Goal: Task Accomplishment & Management: Manage account settings

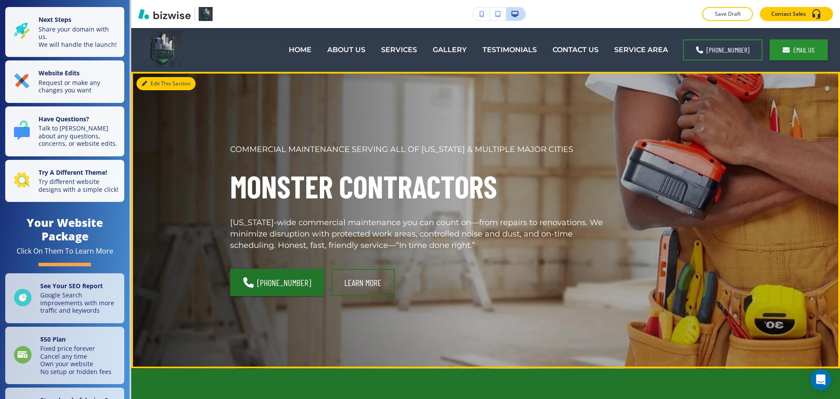
click at [151, 82] on button "Edit This Section" at bounding box center [166, 83] width 59 height 13
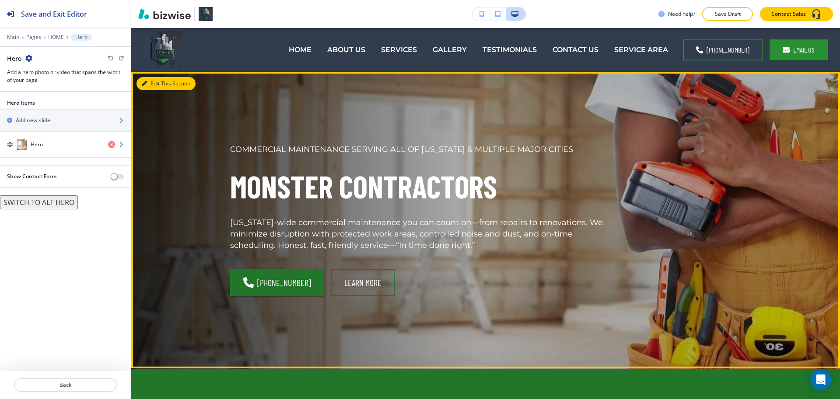
scroll to position [44, 0]
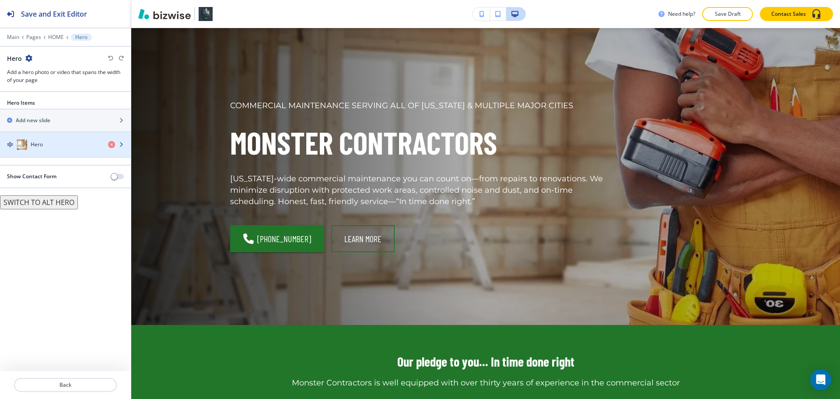
click at [34, 138] on div "button" at bounding box center [65, 135] width 131 height 7
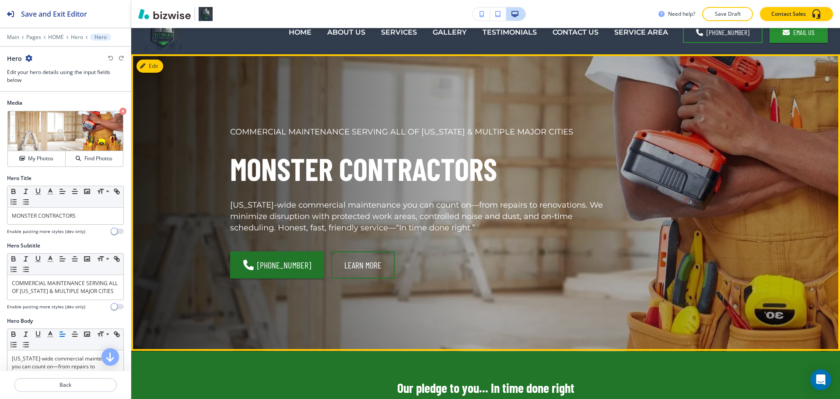
scroll to position [0, 0]
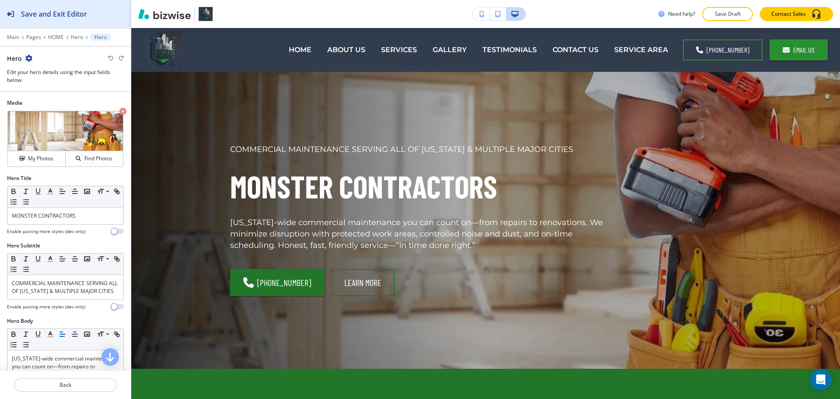
click at [6, 13] on div "Save and Exit Editor" at bounding box center [43, 14] width 87 height 28
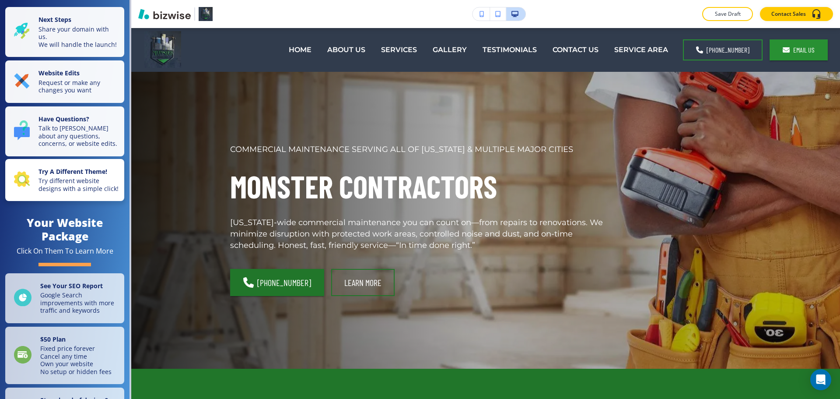
click at [67, 176] on strong "Try A Different Theme!" at bounding box center [73, 171] width 69 height 8
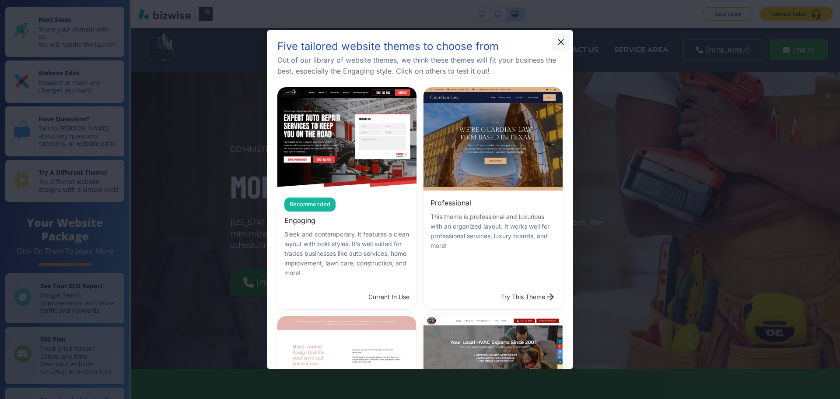
click at [563, 48] on button "button" at bounding box center [561, 42] width 18 height 18
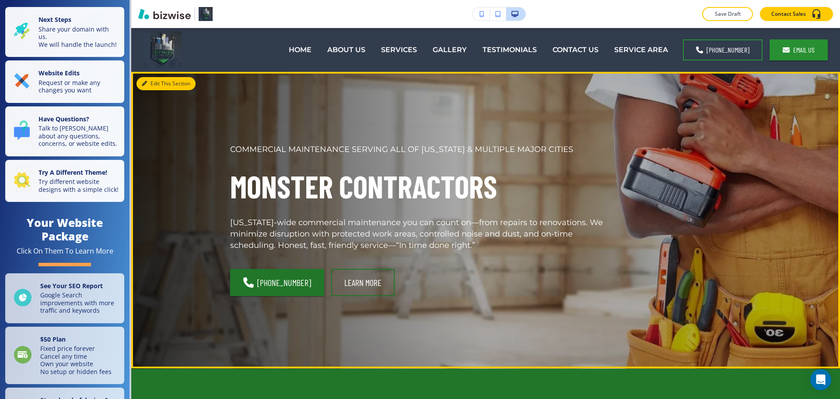
click at [157, 83] on button "Edit This Section" at bounding box center [166, 83] width 59 height 13
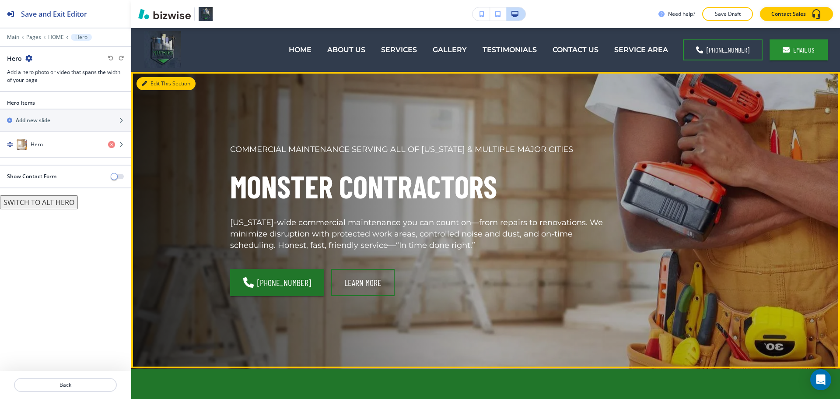
scroll to position [44, 0]
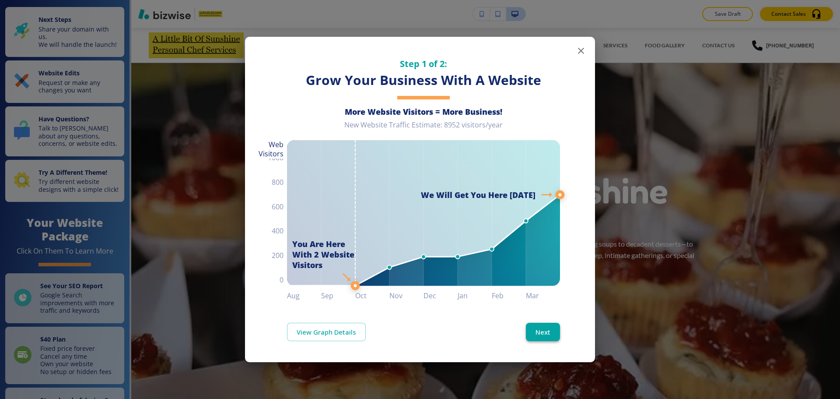
click at [546, 331] on button "Next" at bounding box center [543, 332] width 34 height 18
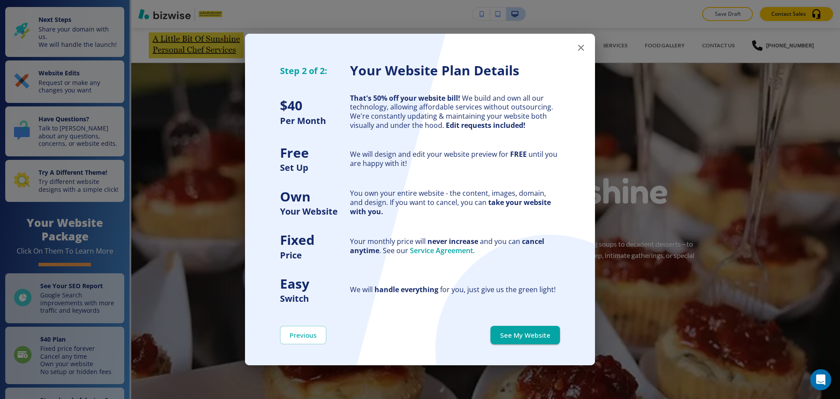
click at [546, 331] on button "See My Website" at bounding box center [526, 335] width 70 height 18
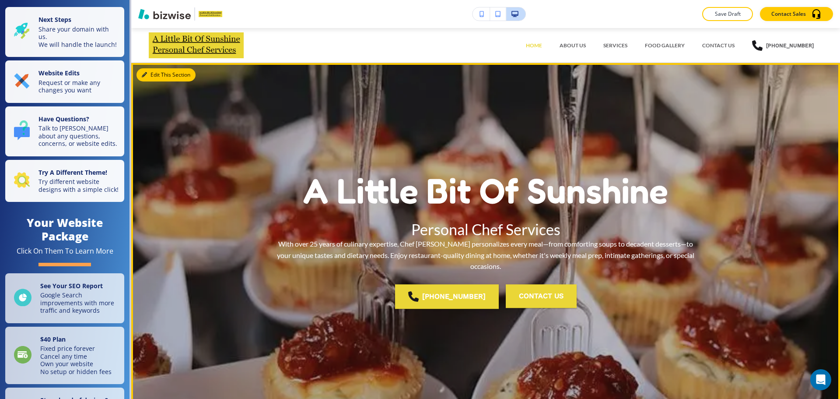
click at [146, 71] on button "Edit This Section" at bounding box center [166, 74] width 59 height 13
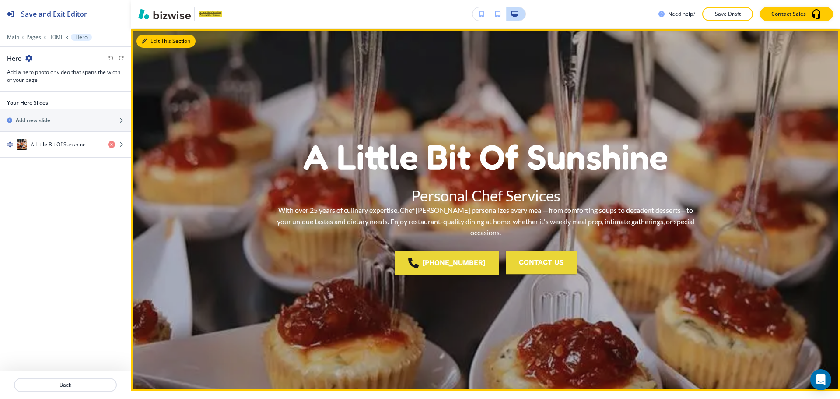
scroll to position [35, 0]
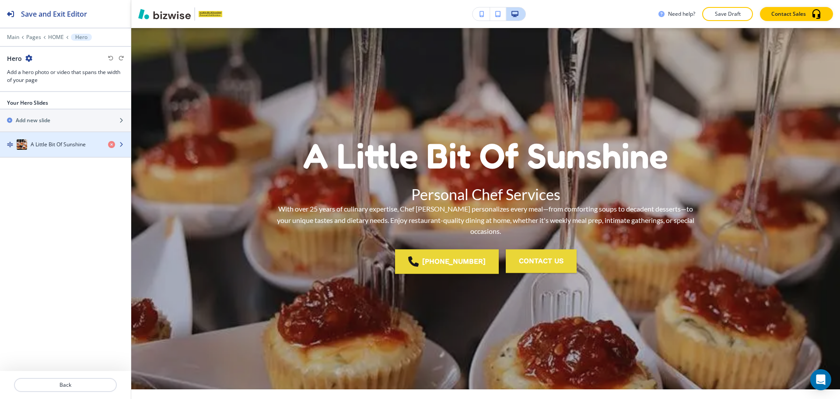
click at [35, 141] on h4 "A Little Bit Of Sunshine" at bounding box center [58, 145] width 55 height 8
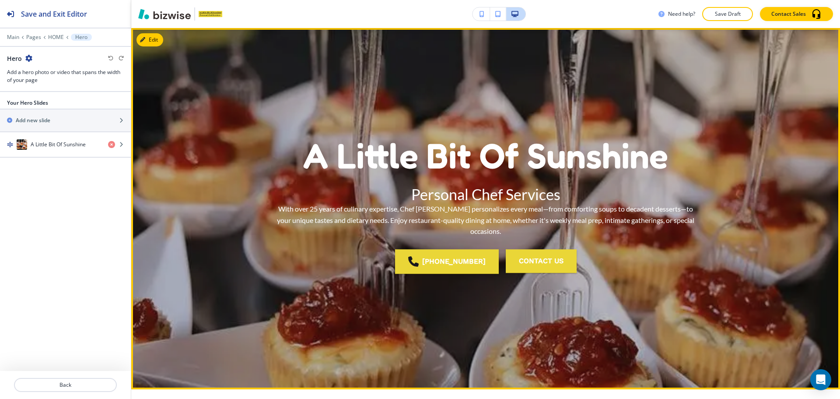
scroll to position [0, 0]
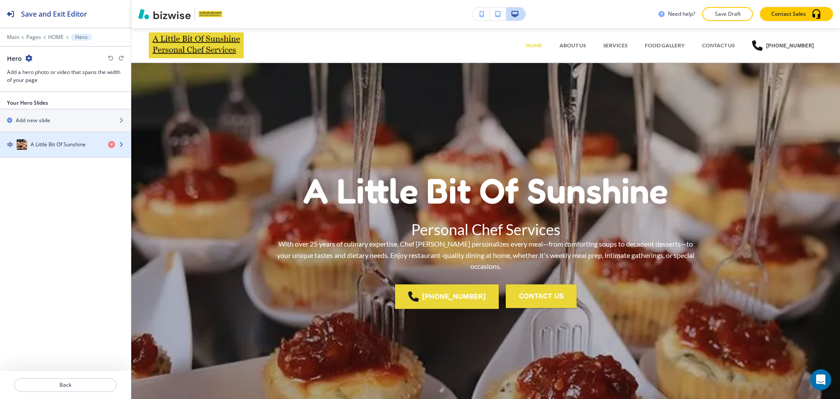
click at [51, 154] on div "button" at bounding box center [65, 153] width 131 height 7
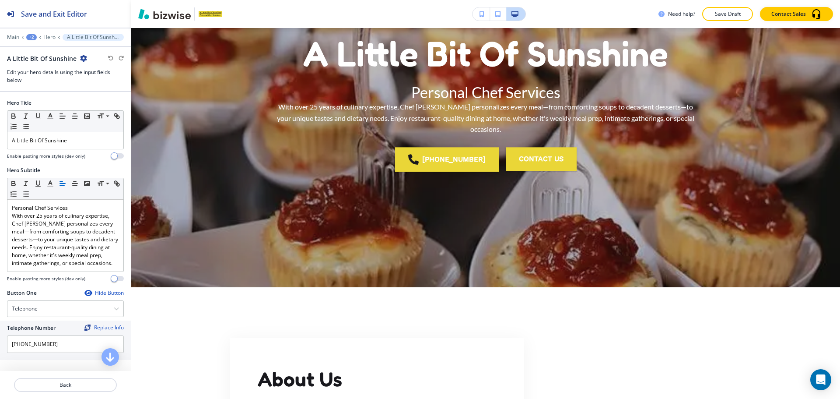
scroll to position [140, 0]
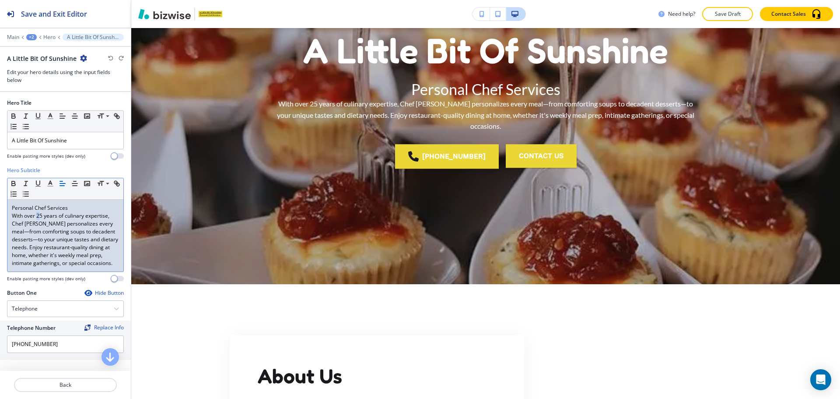
click at [39, 216] on p "With over 25 years of culinary expertise, Chef Sarah personalizes every meal—fr…" at bounding box center [65, 239] width 107 height 55
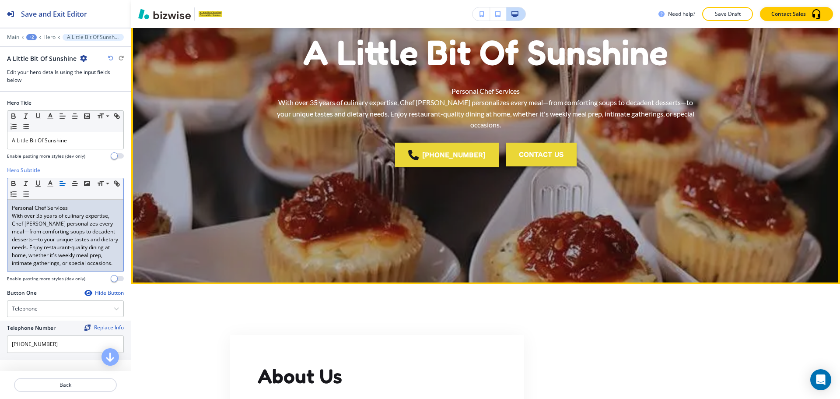
click at [544, 148] on button "CONTACT US" at bounding box center [541, 155] width 71 height 24
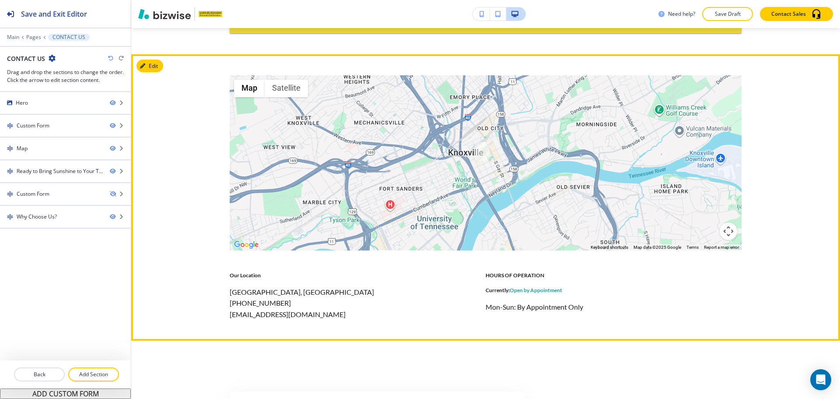
scroll to position [744, 0]
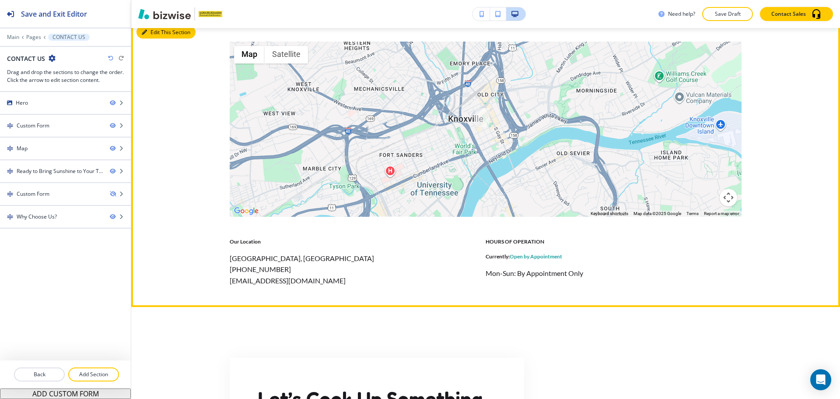
click at [155, 35] on button "Edit This Section" at bounding box center [166, 32] width 59 height 13
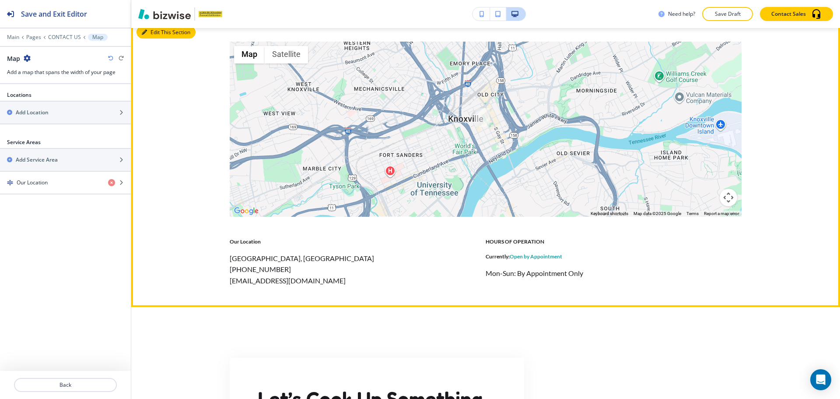
scroll to position [737, 0]
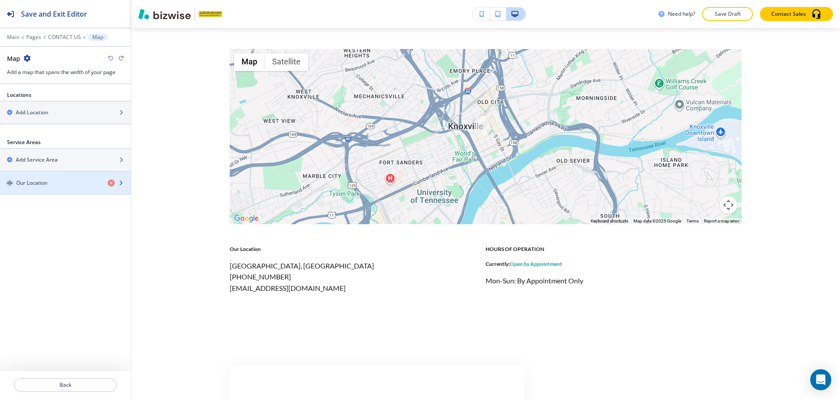
click at [42, 186] on div "Our Location" at bounding box center [65, 183] width 131 height 22
click at [42, 186] on div "button" at bounding box center [65, 189] width 131 height 7
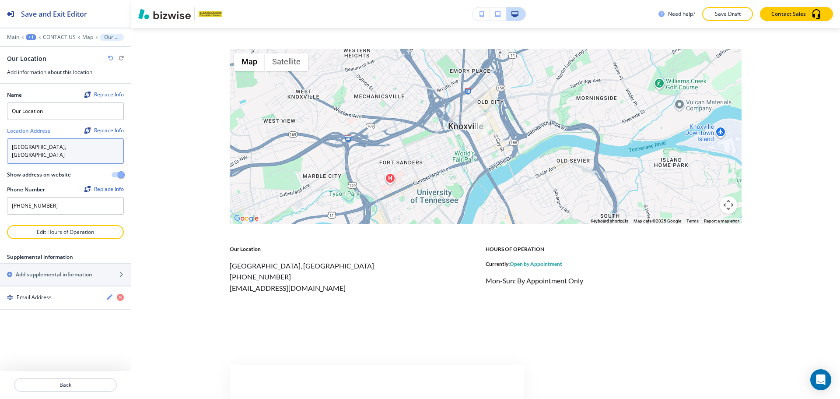
drag, startPoint x: 53, startPoint y: 148, endPoint x: 59, endPoint y: 149, distance: 5.7
click at [59, 149] on textarea "Knoxville, TN 37902, USA" at bounding box center [65, 150] width 117 height 25
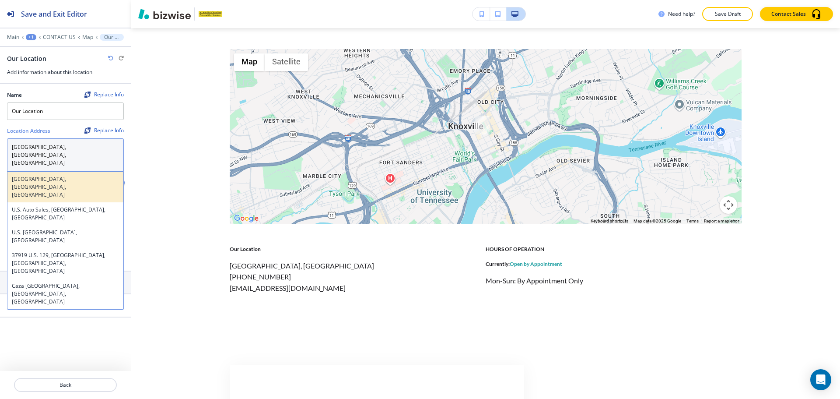
click at [93, 172] on div "Knoxville, TN 37919, USA" at bounding box center [65, 187] width 116 height 31
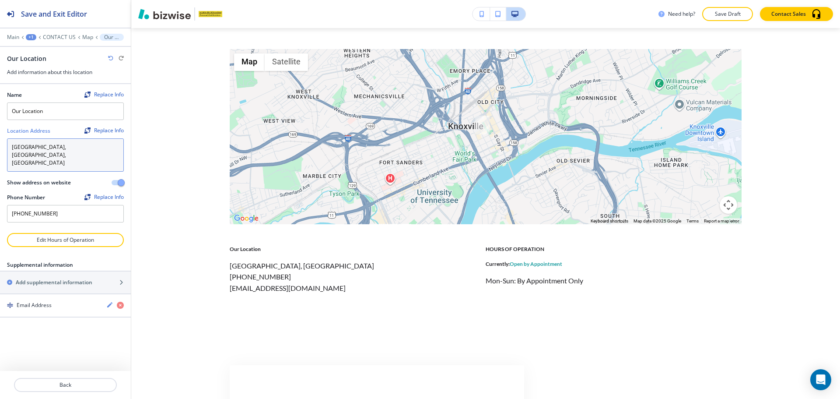
type textarea "Knoxville, TN 37919, USA"
click at [105, 126] on div at bounding box center [65, 123] width 117 height 7
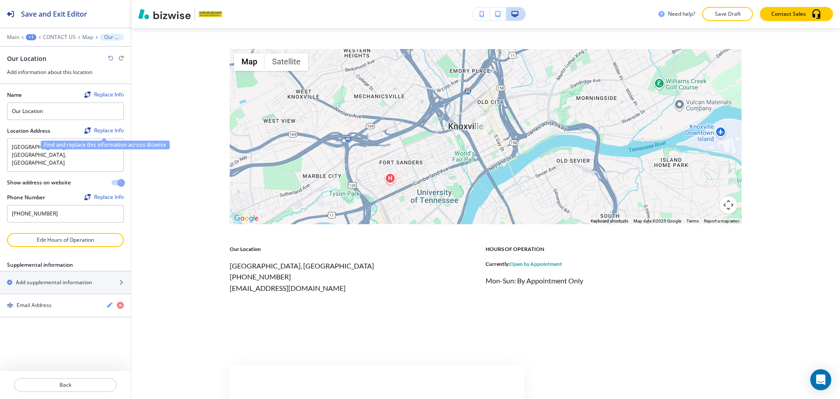
click at [105, 127] on div "Replace Info" at bounding box center [103, 130] width 39 height 6
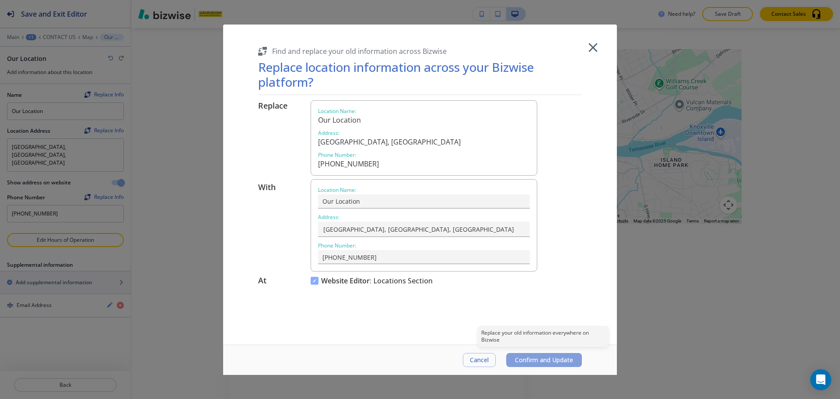
click at [524, 361] on span "Confirm and Update" at bounding box center [544, 359] width 58 height 7
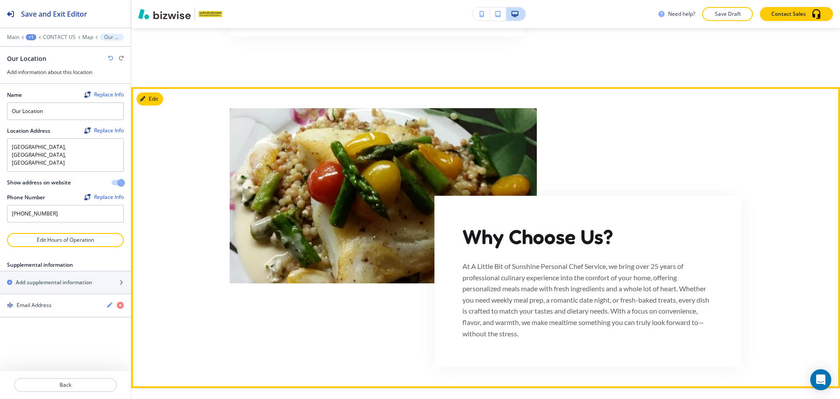
scroll to position [1275, 0]
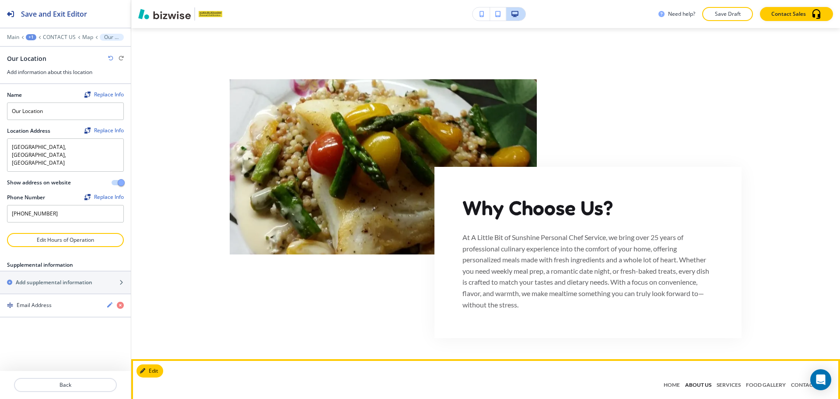
click at [690, 381] on p "ABOUT US" at bounding box center [699, 385] width 32 height 8
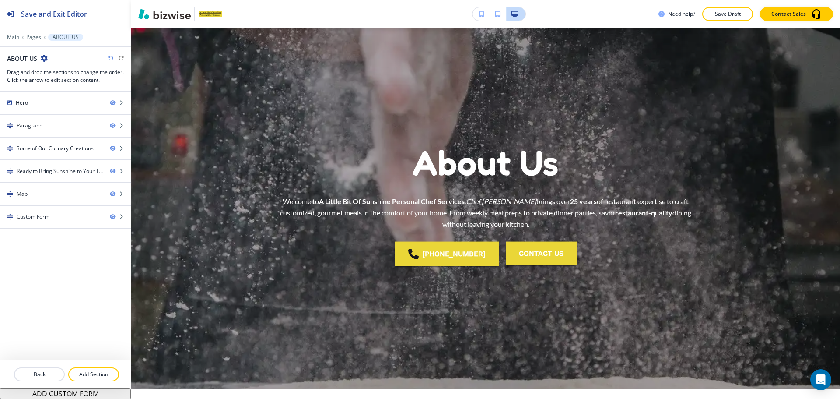
scroll to position [0, 0]
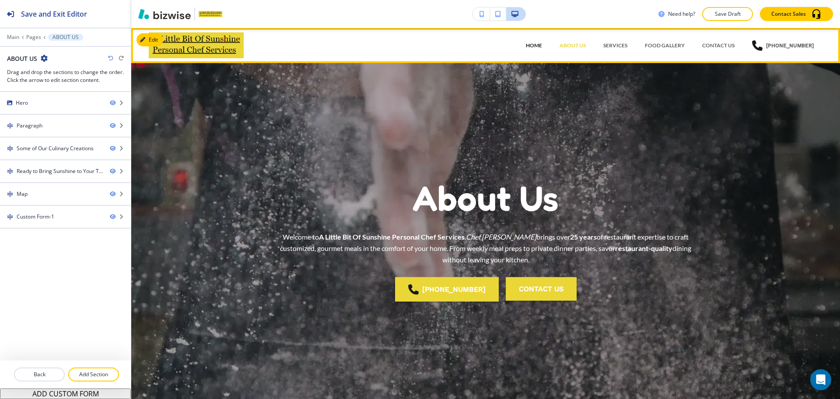
click at [542, 47] on p "HOME" at bounding box center [534, 46] width 16 height 8
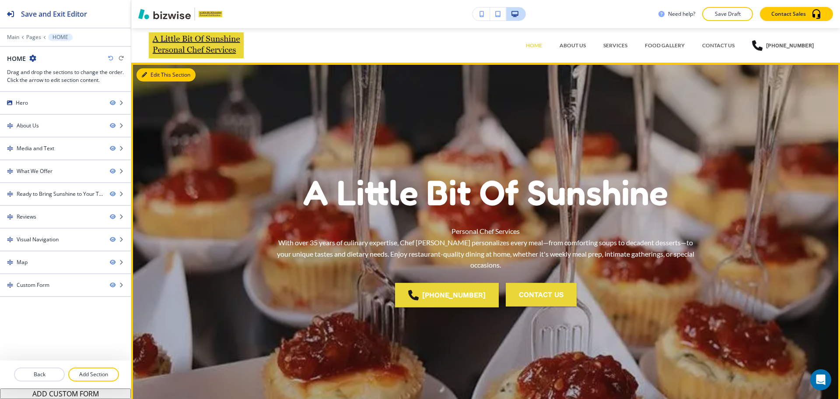
click at [158, 72] on button "Edit This Section" at bounding box center [166, 74] width 59 height 13
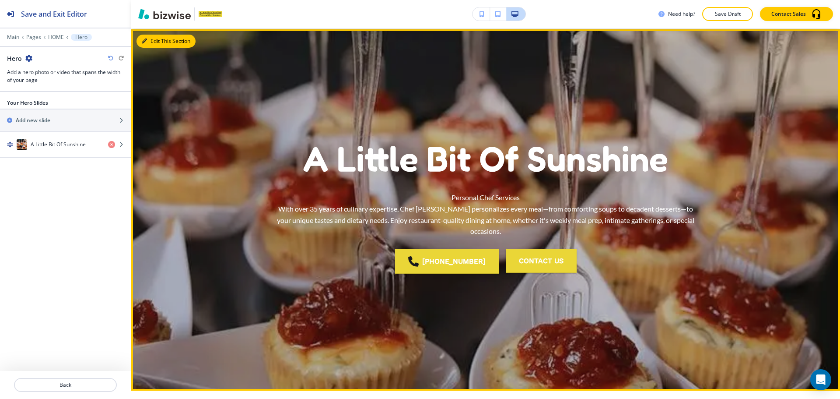
scroll to position [35, 0]
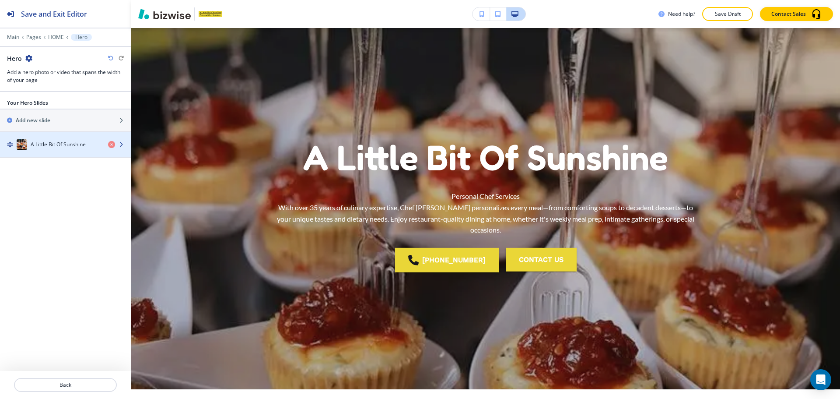
click at [65, 153] on div "button" at bounding box center [65, 153] width 131 height 7
click at [67, 147] on h4 "A Little Bit Of Sunshine" at bounding box center [58, 145] width 55 height 8
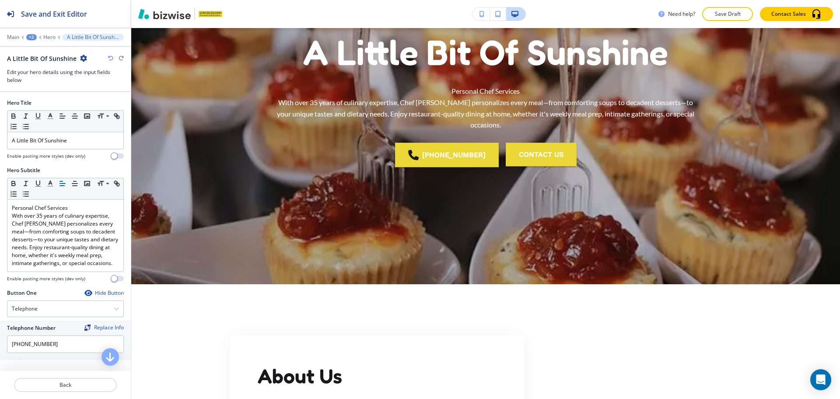
scroll to position [141, 0]
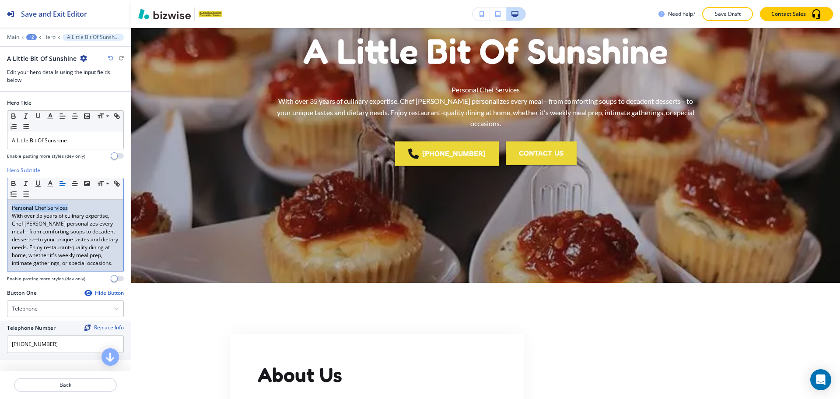
drag, startPoint x: 71, startPoint y: 207, endPoint x: 9, endPoint y: 200, distance: 62.2
click at [9, 200] on div "Personal Chef Services With over 35 years of culinary expertise, Chef Sarah per…" at bounding box center [65, 236] width 116 height 72
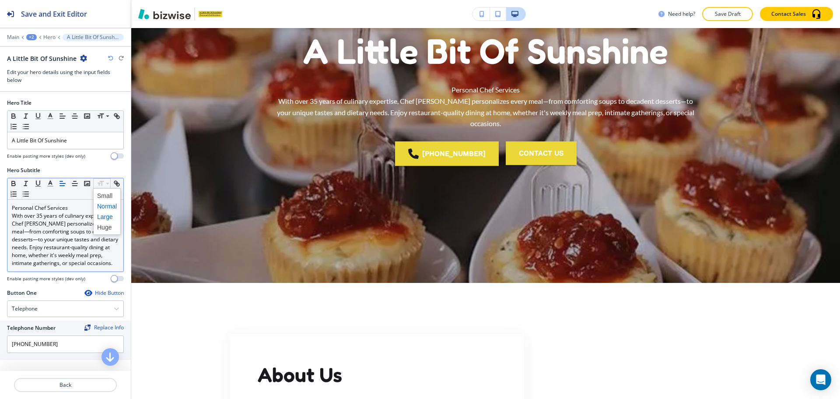
click at [104, 216] on span at bounding box center [107, 216] width 20 height 11
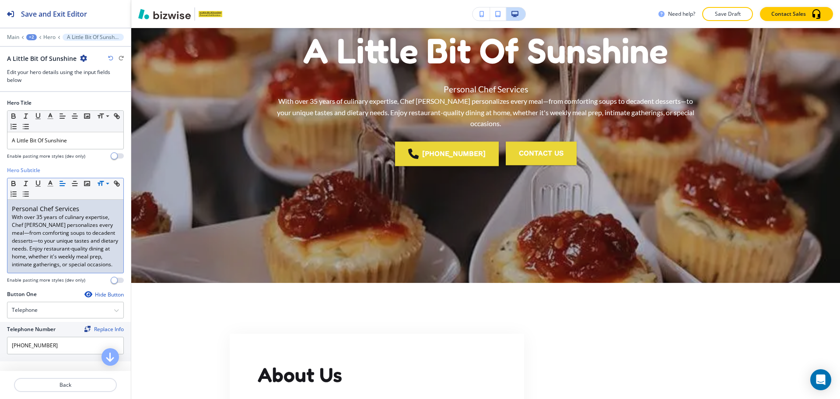
drag, startPoint x: 103, startPoint y: 181, endPoint x: 108, endPoint y: 190, distance: 10.0
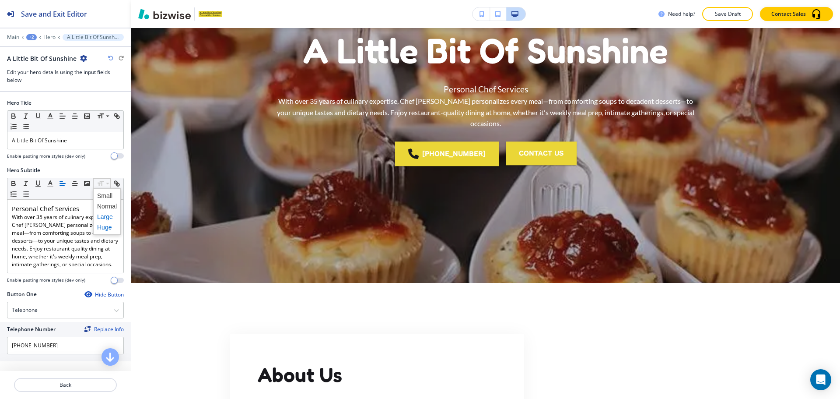
click at [109, 224] on span at bounding box center [107, 227] width 20 height 11
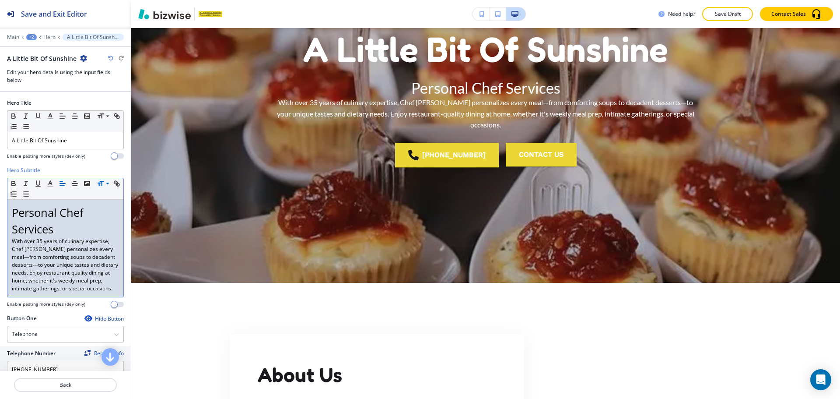
click at [70, 237] on p "With over 35 years of culinary expertise, Chef Sarah personalizes every meal—fr…" at bounding box center [65, 264] width 107 height 55
click at [13, 242] on p "With over 35 years of culinary expertise, Chef Sarah personalizes every meal—fr…" at bounding box center [65, 264] width 107 height 55
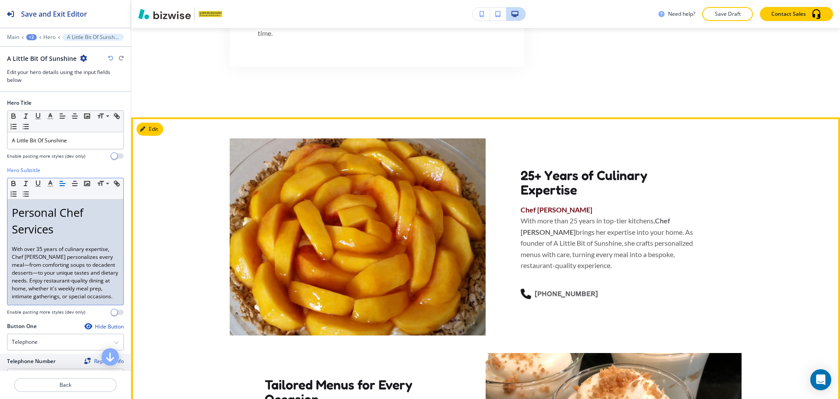
scroll to position [700, 0]
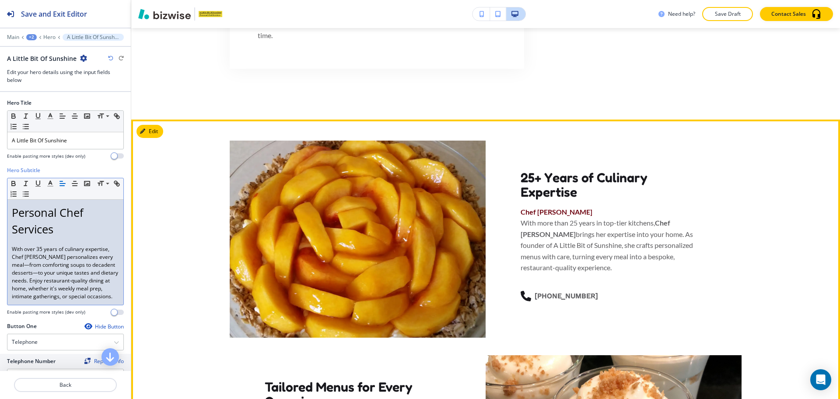
click at [160, 131] on button "Edit" at bounding box center [150, 131] width 27 height 13
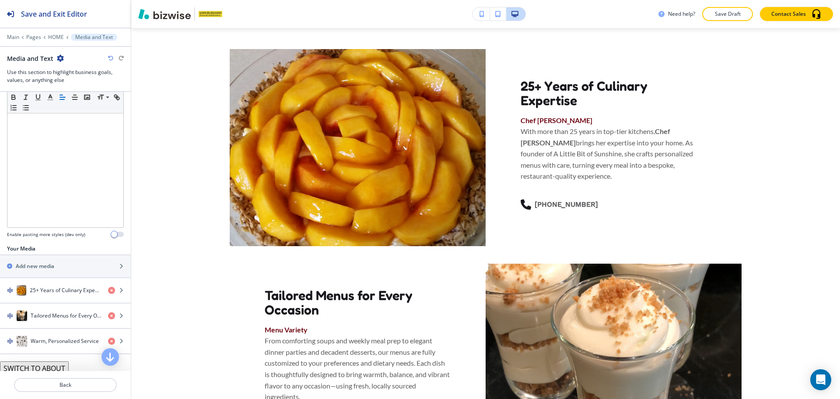
scroll to position [164, 0]
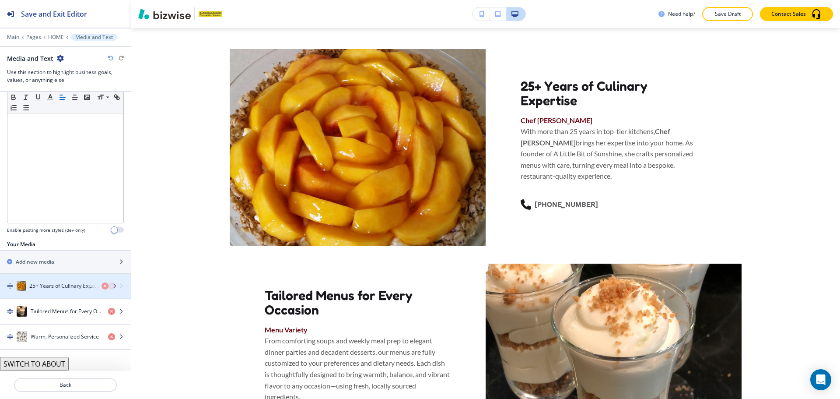
click at [26, 283] on div "25+ Years of Culinary Expertise" at bounding box center [50, 286] width 101 height 11
click at [46, 281] on div "25+ Years of Culinary Expertise" at bounding box center [50, 286] width 101 height 11
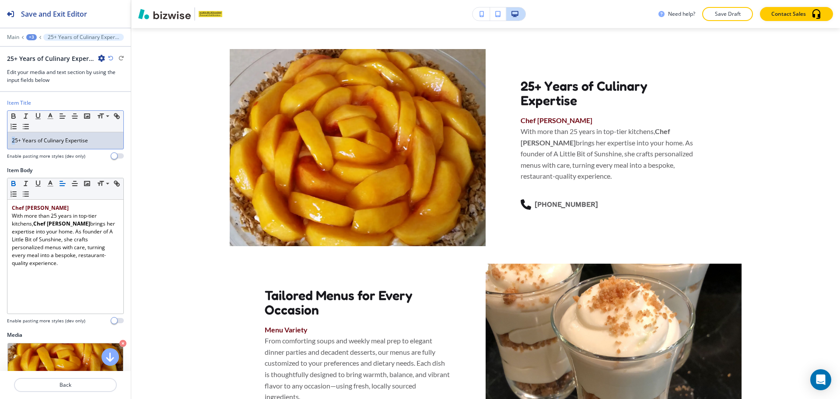
click at [14, 144] on div "25+ Years of Culinary Expertise" at bounding box center [65, 140] width 116 height 17
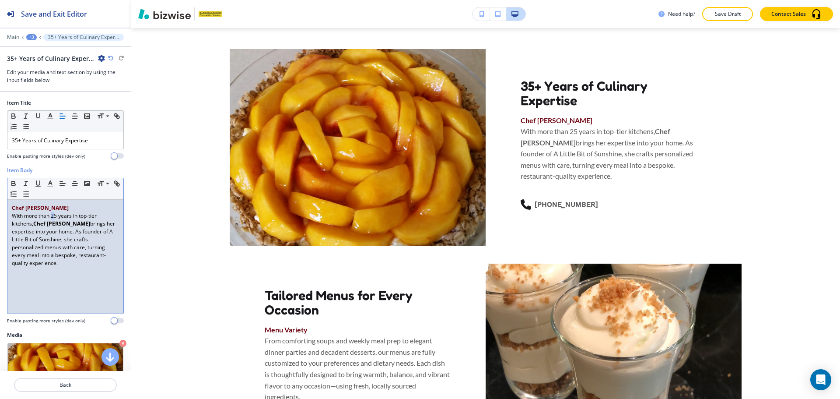
click at [52, 218] on p "With more than 25 years in top-tier kitchens, Chef Sarah brings her expertise i…" at bounding box center [65, 239] width 107 height 55
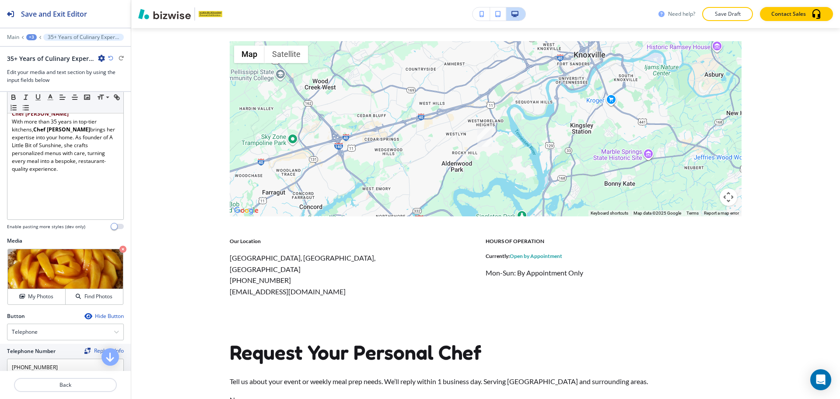
scroll to position [332, 0]
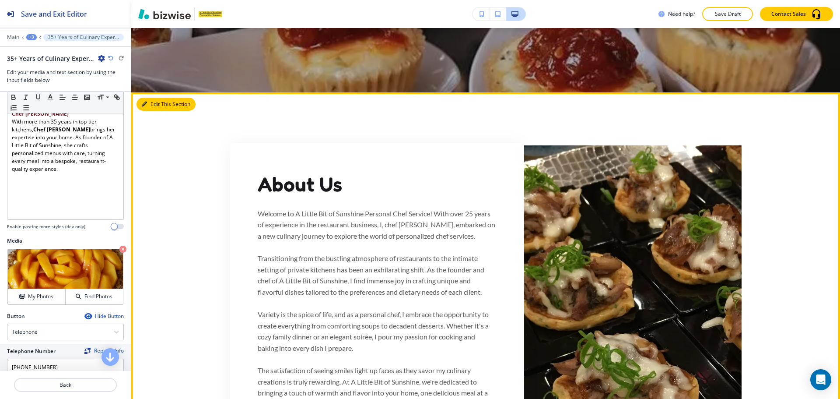
click at [151, 102] on button "Edit This Section" at bounding box center [166, 104] width 59 height 13
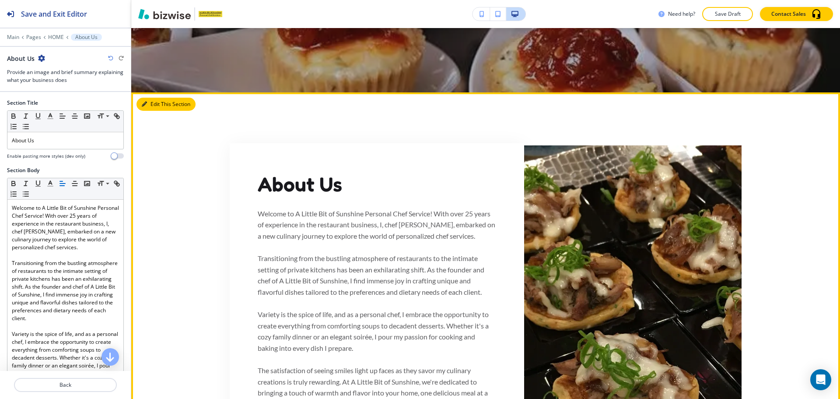
scroll to position [396, 0]
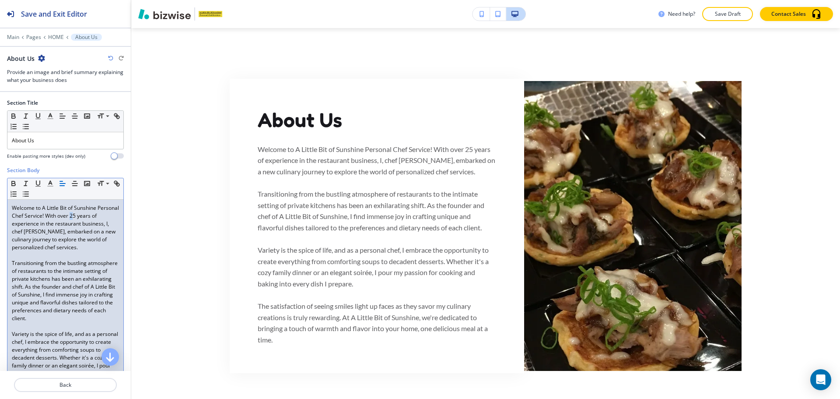
click at [93, 215] on p "Welcome to A Little Bit of Sunshine Personal Chef Service! With over 25 years o…" at bounding box center [65, 227] width 107 height 47
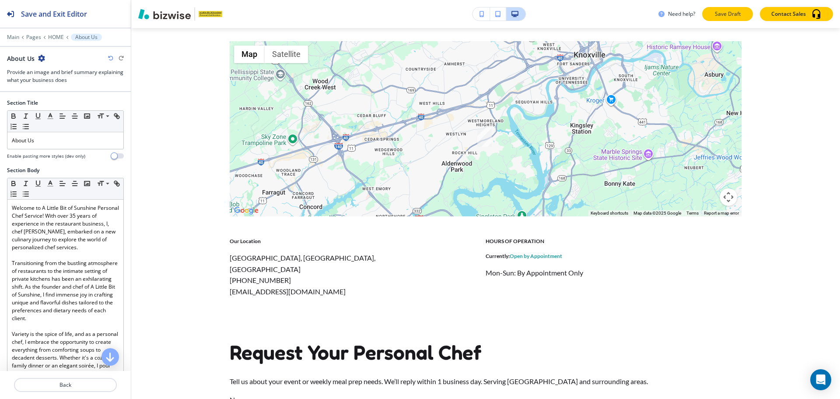
click at [724, 17] on p "Save Draft" at bounding box center [728, 14] width 28 height 8
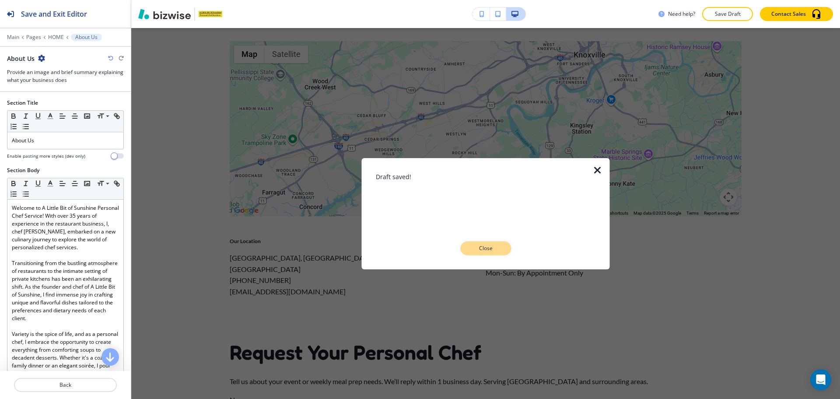
click at [478, 246] on p "Close" at bounding box center [486, 248] width 28 height 8
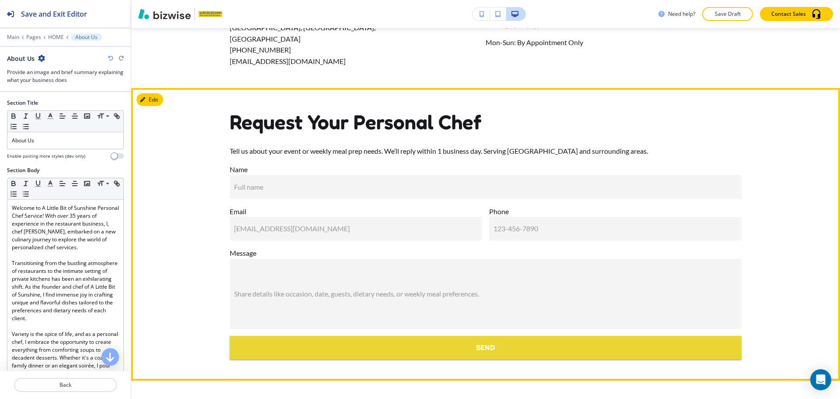
scroll to position [3246, 0]
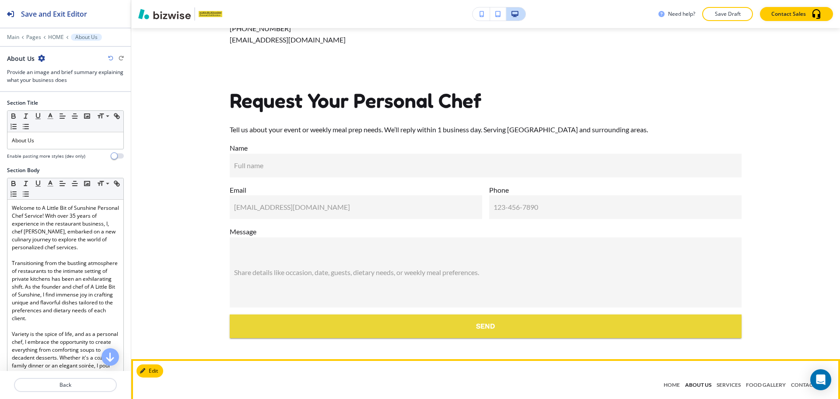
click at [688, 381] on p "ABOUT US" at bounding box center [699, 385] width 32 height 8
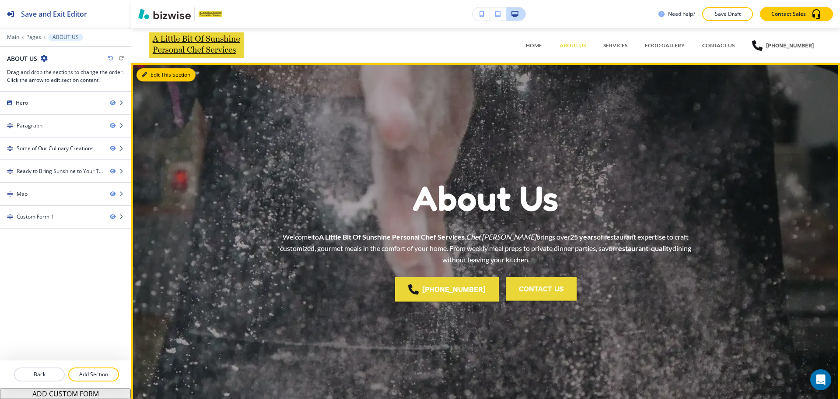
click at [154, 75] on button "Edit This Section" at bounding box center [166, 74] width 59 height 13
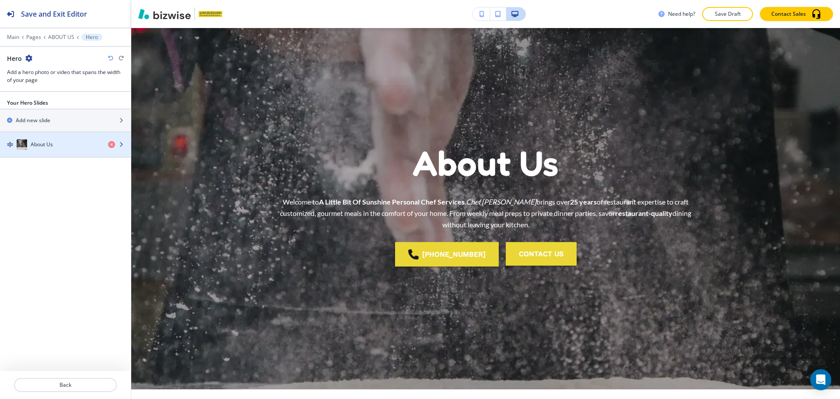
click at [30, 150] on div "button" at bounding box center [65, 153] width 131 height 7
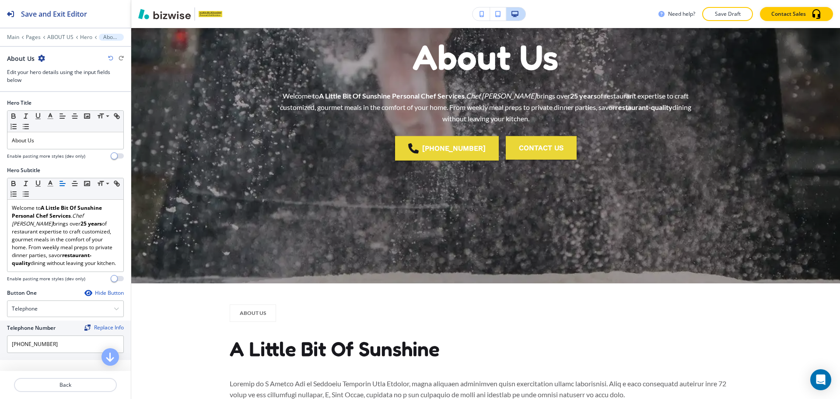
scroll to position [147, 0]
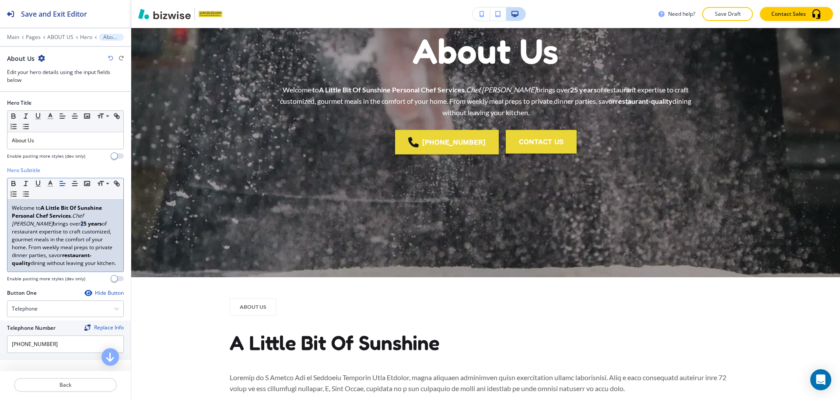
click at [81, 223] on strong "25 years" at bounding box center [91, 223] width 21 height 7
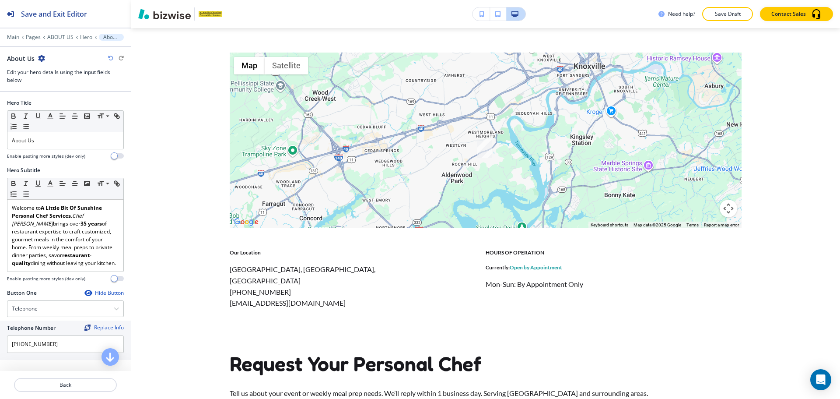
scroll to position [311, 0]
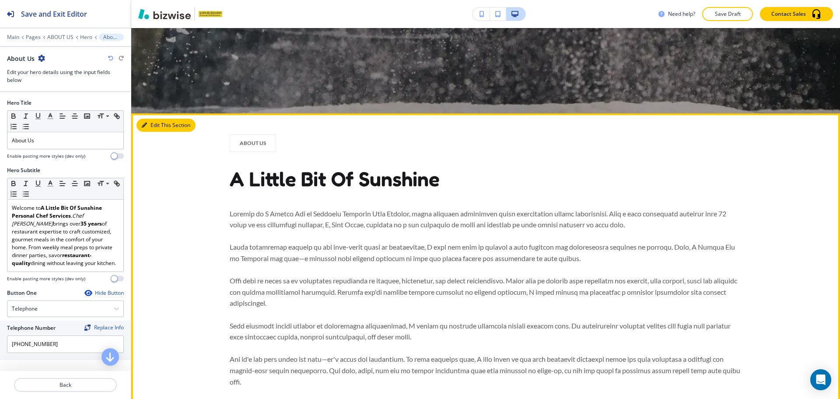
click at [152, 119] on button "Edit This Section" at bounding box center [166, 125] width 59 height 13
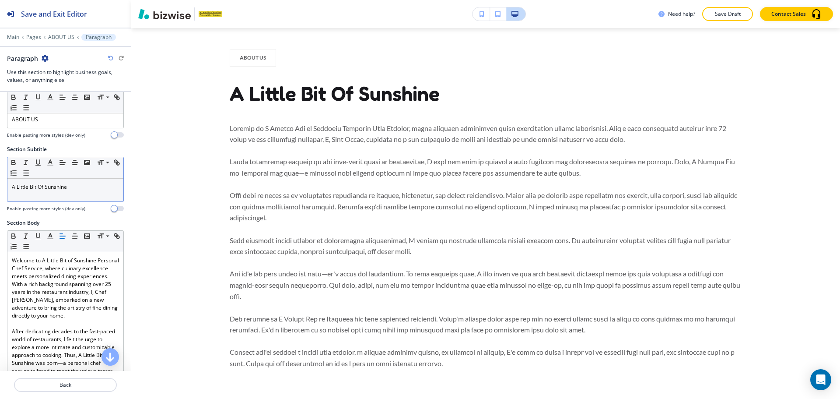
scroll to position [88, 0]
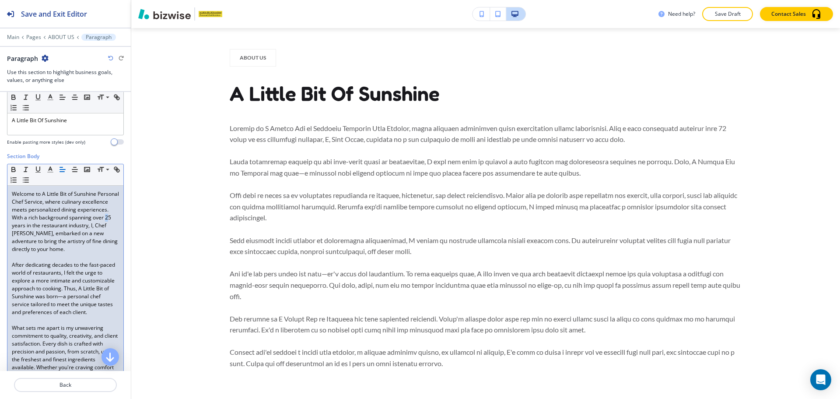
click at [50, 228] on p "Welcome to A Little Bit of Sunshine Personal Chef Service, where culinary excel…" at bounding box center [65, 221] width 107 height 63
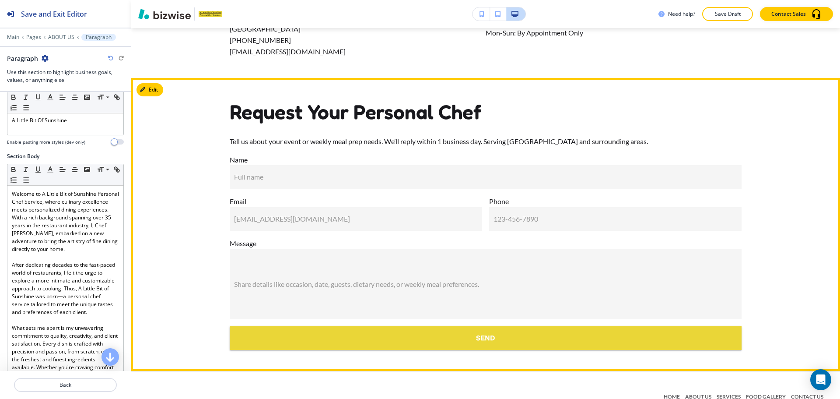
scroll to position [1734, 0]
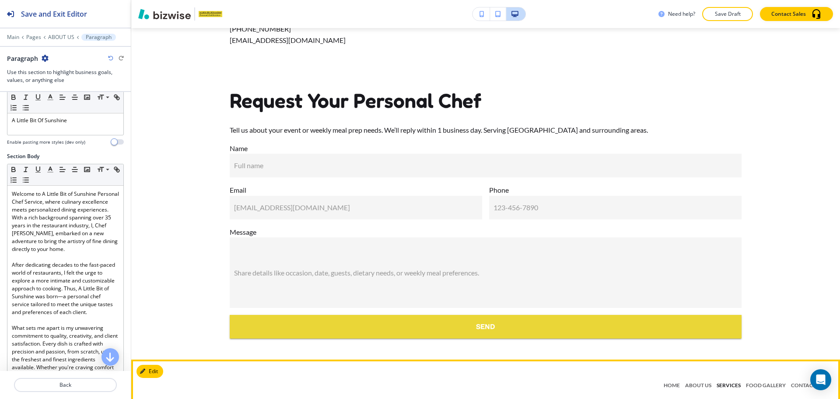
click at [724, 381] on p "SERVICES" at bounding box center [728, 385] width 29 height 8
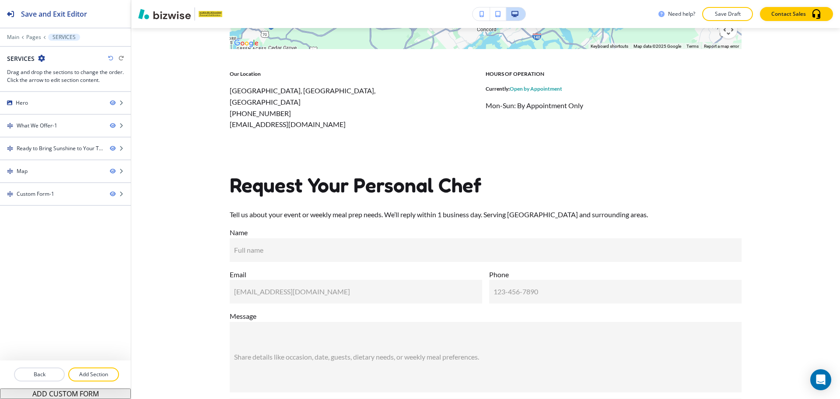
scroll to position [23, 0]
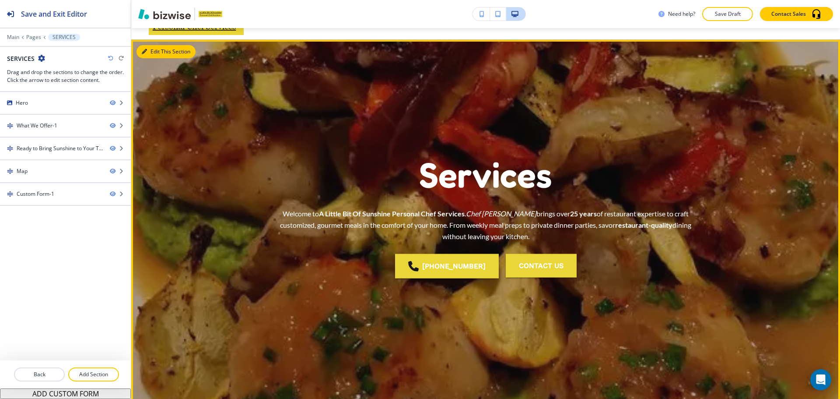
drag, startPoint x: 153, startPoint y: 50, endPoint x: 157, endPoint y: 53, distance: 4.7
click at [154, 52] on button "Edit This Section" at bounding box center [166, 51] width 59 height 13
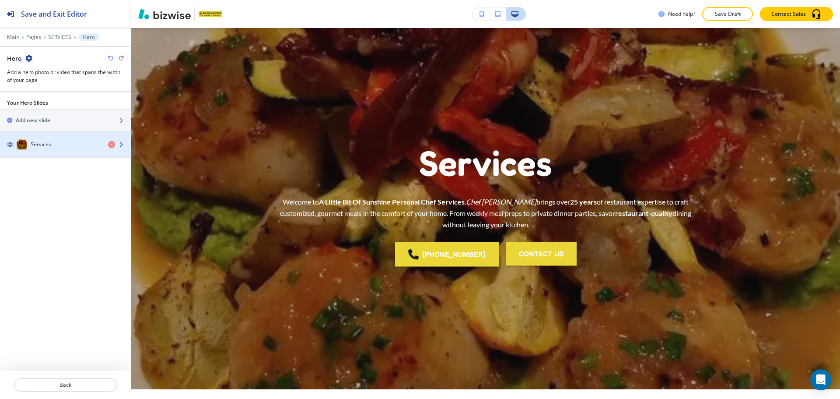
click at [46, 148] on div "Services" at bounding box center [50, 144] width 101 height 11
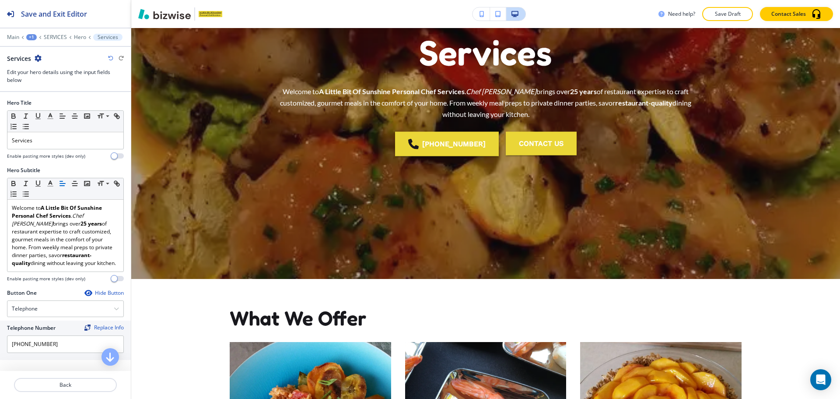
scroll to position [147, 0]
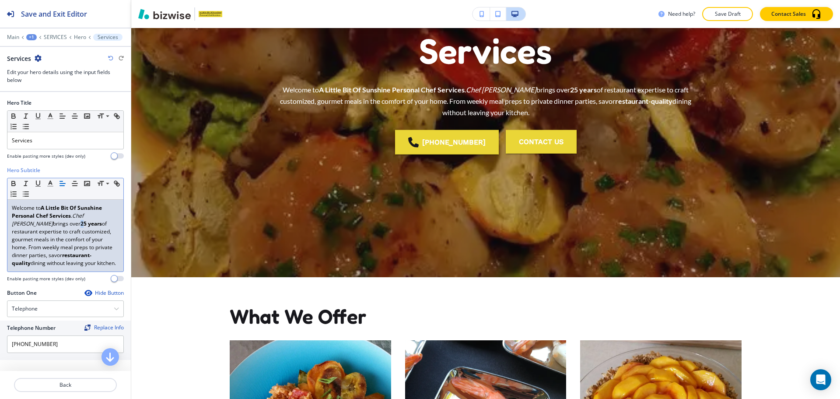
click at [81, 221] on strong "25 years" at bounding box center [91, 223] width 21 height 7
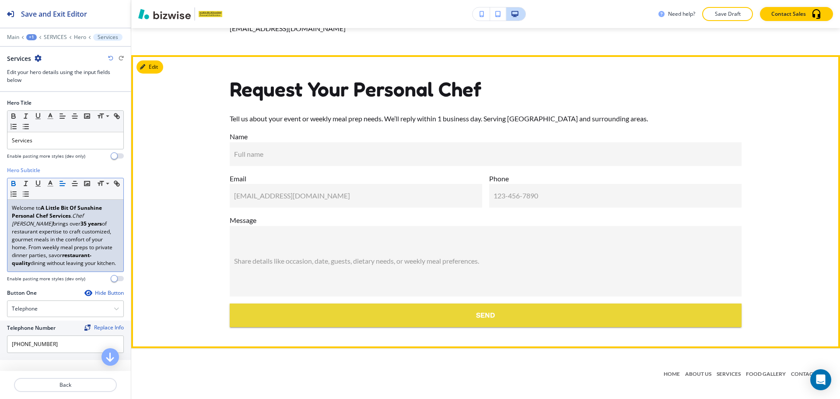
scroll to position [1877, 0]
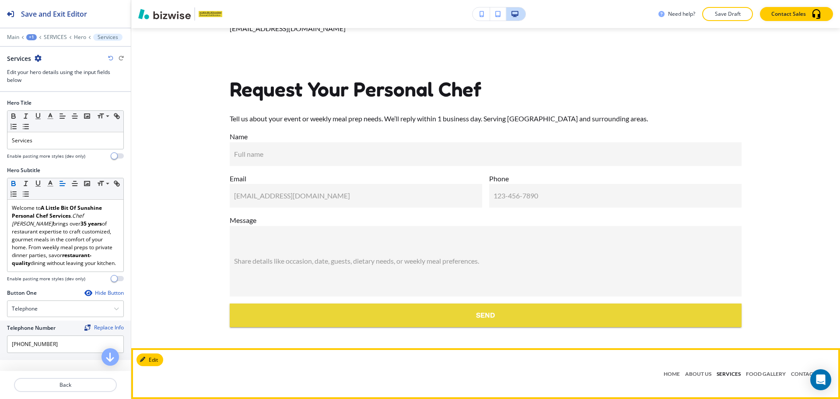
click at [723, 371] on p "SERVICES" at bounding box center [728, 374] width 29 height 8
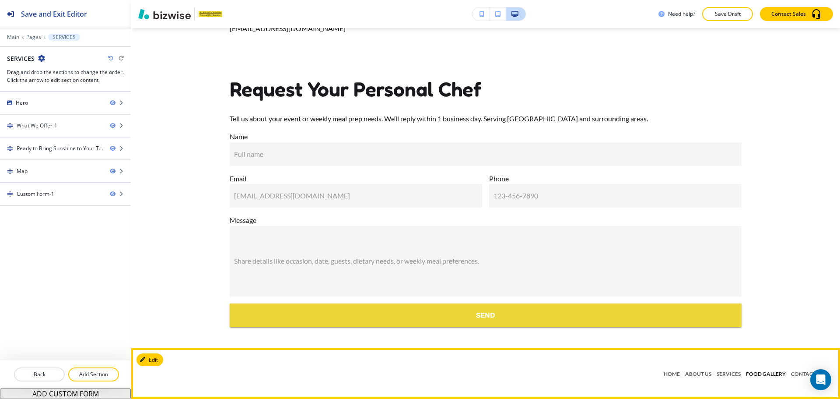
click at [750, 375] on p "FOOD GALLERY" at bounding box center [766, 374] width 45 height 8
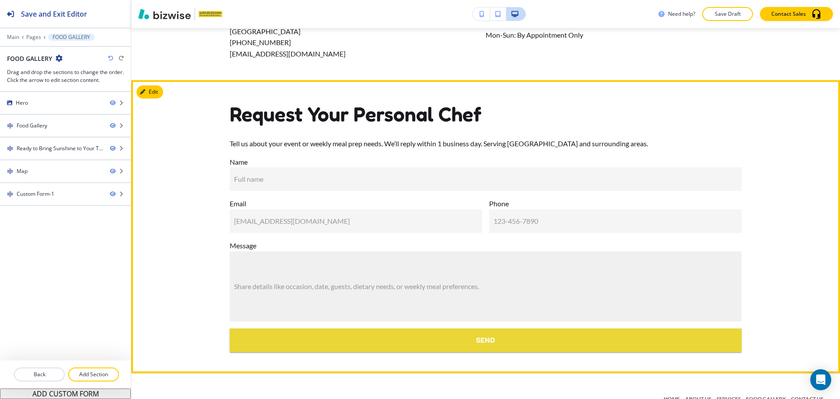
scroll to position [2139, 0]
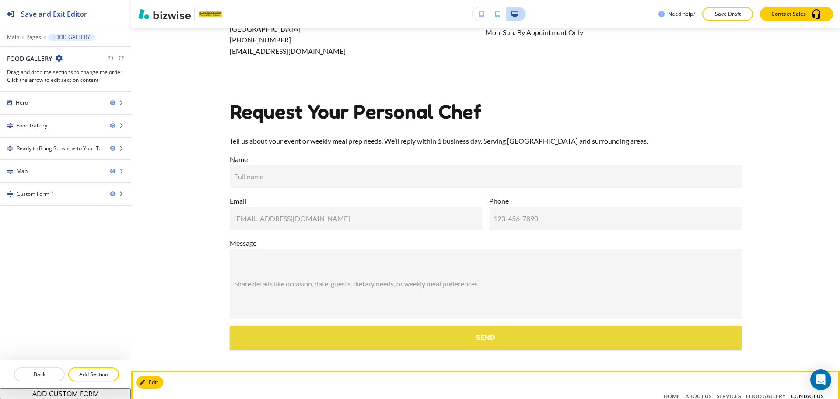
click at [790, 392] on p "CONTACT US" at bounding box center [808, 396] width 38 height 8
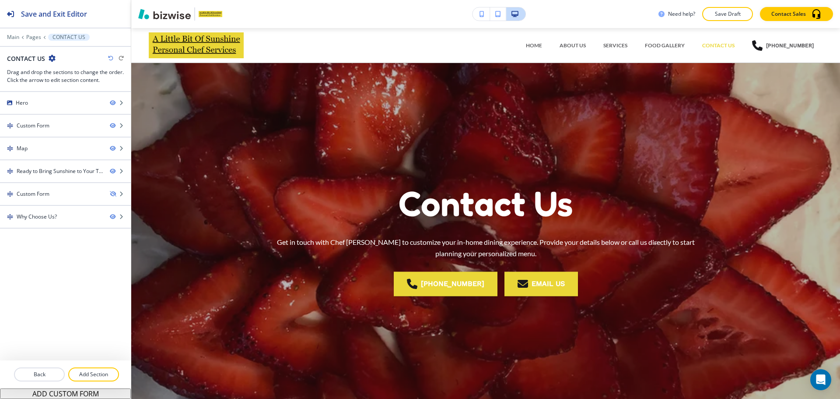
scroll to position [1275, 0]
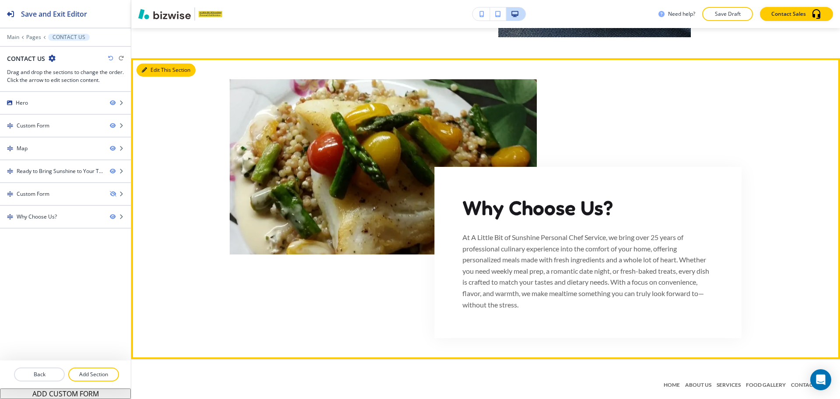
click at [147, 63] on button "Edit This Section" at bounding box center [166, 69] width 59 height 13
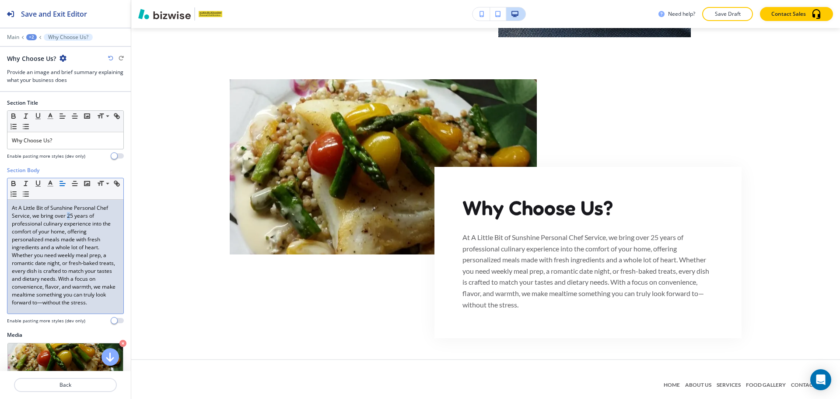
click at [67, 216] on p "At A Little Bit of Sunshine Personal Chef Service, we bring over 25 years of pr…" at bounding box center [65, 255] width 107 height 102
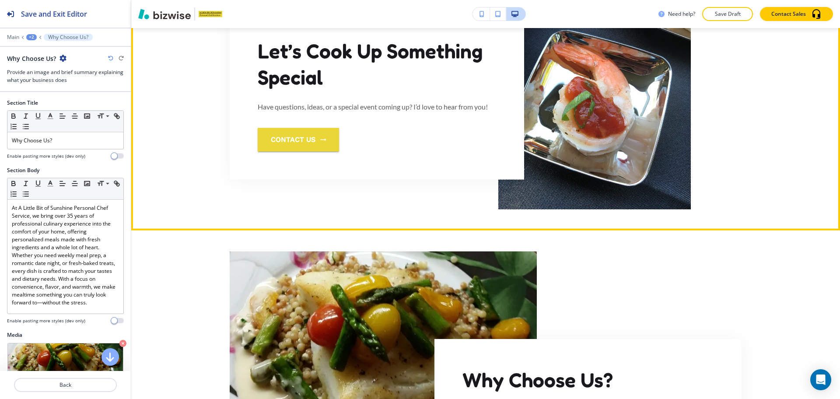
scroll to position [1138, 0]
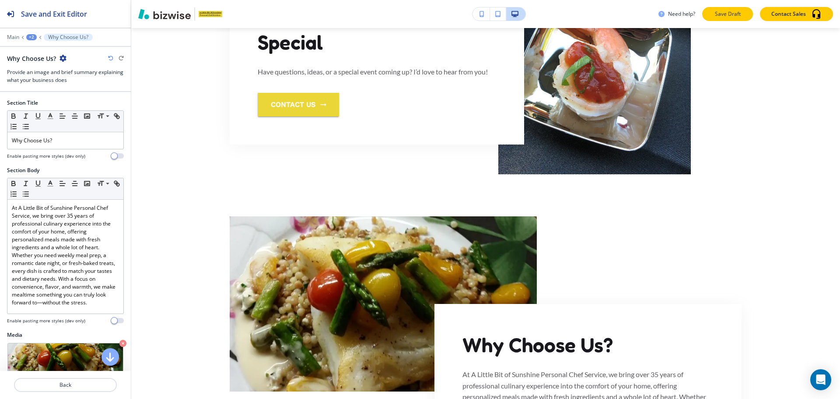
click at [741, 15] on p "Save Draft" at bounding box center [728, 14] width 28 height 8
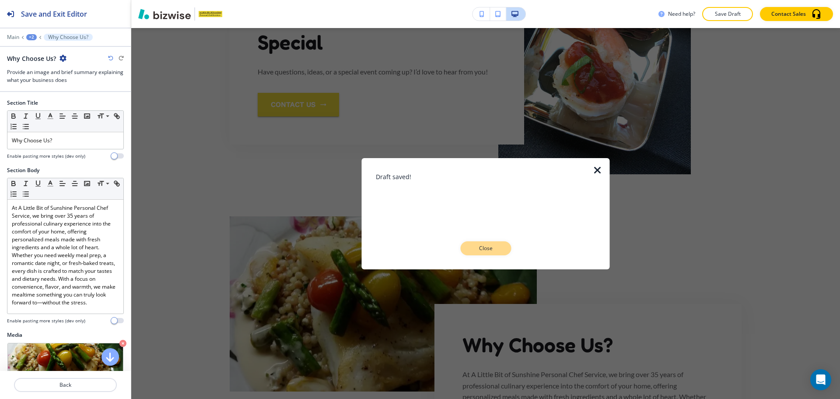
click at [492, 246] on p "Close" at bounding box center [486, 248] width 28 height 8
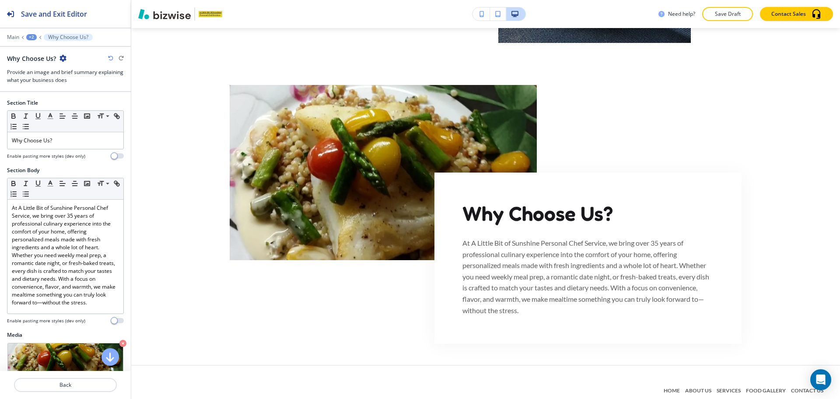
scroll to position [1275, 0]
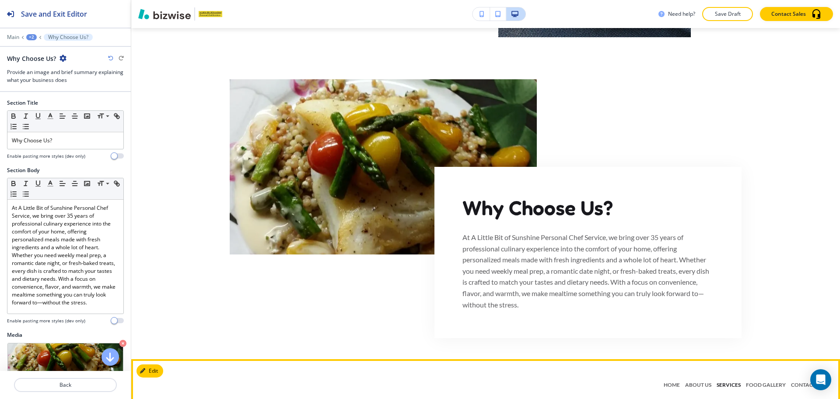
click at [723, 381] on p "SERVICES" at bounding box center [728, 385] width 29 height 8
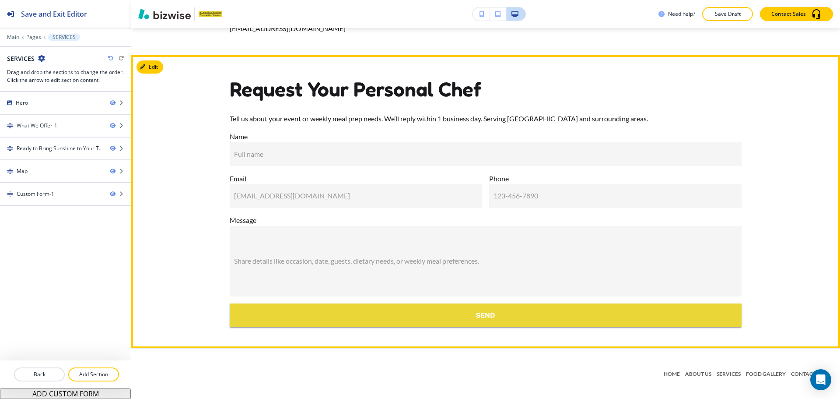
scroll to position [1877, 0]
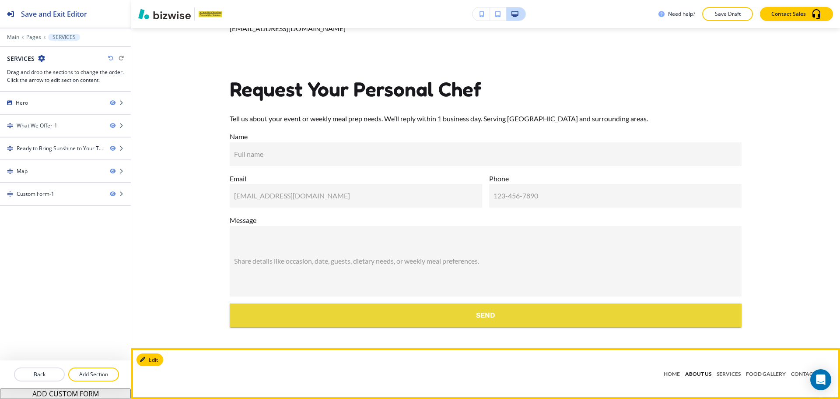
click at [697, 376] on p "ABOUT US" at bounding box center [699, 374] width 32 height 8
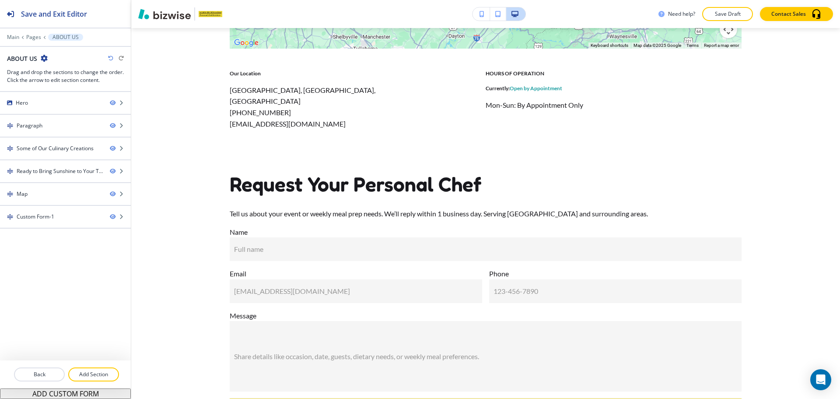
scroll to position [1734, 0]
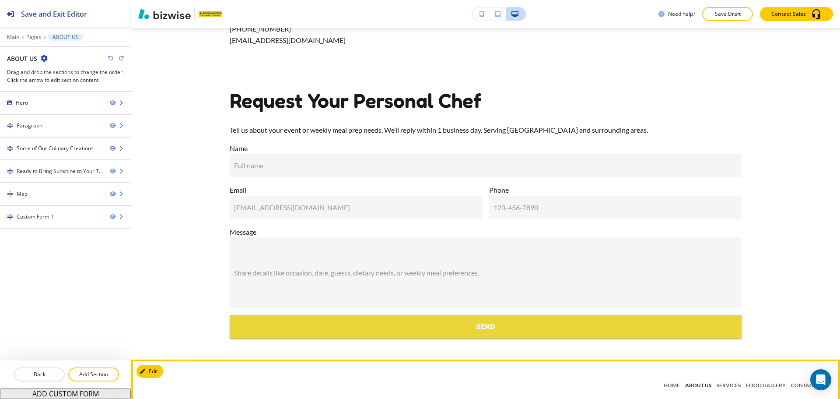
click at [692, 381] on p "ABOUT US" at bounding box center [699, 385] width 32 height 8
click at [686, 381] on p "ABOUT US" at bounding box center [699, 385] width 32 height 8
click at [669, 381] on p "HOME" at bounding box center [671, 385] width 21 height 8
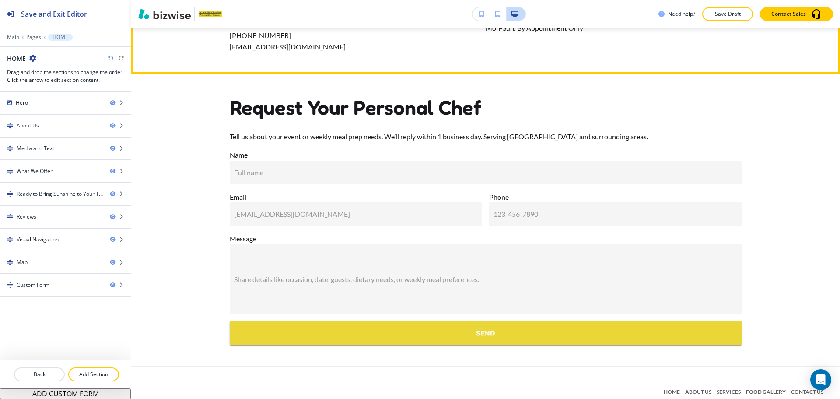
scroll to position [3246, 0]
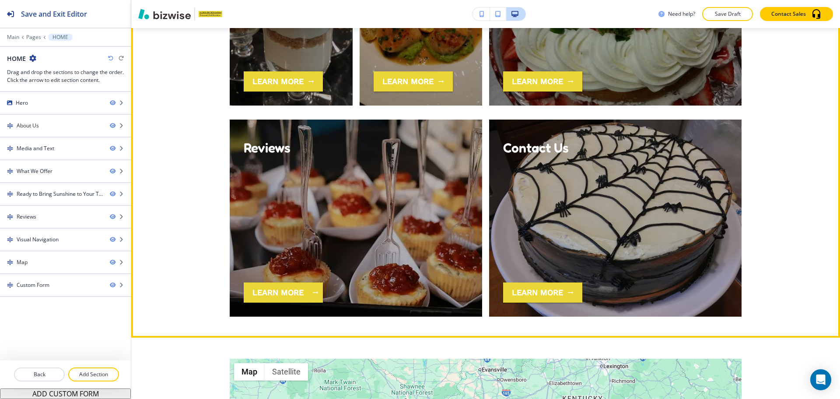
click at [312, 294] on icon "button" at bounding box center [316, 292] width 8 height 8
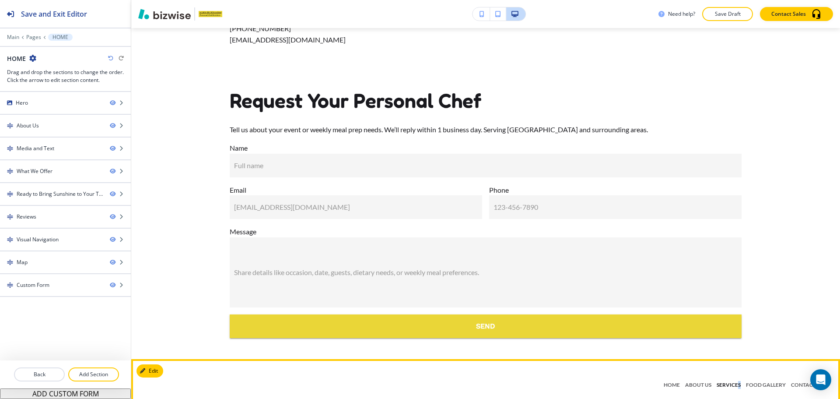
click at [734, 381] on p "SERVICES" at bounding box center [728, 385] width 29 height 8
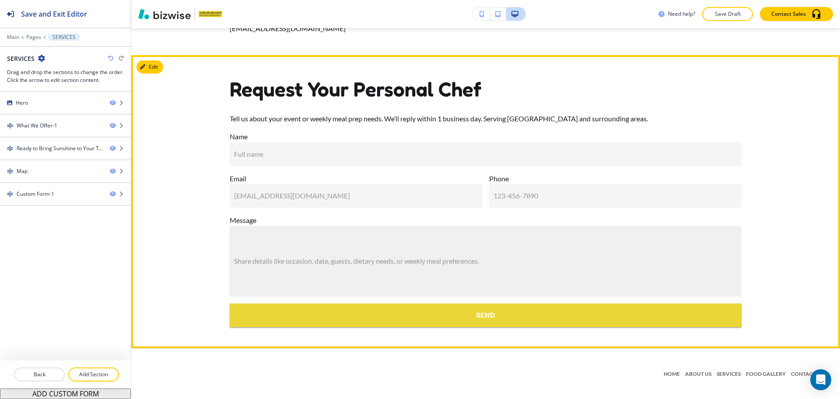
scroll to position [1877, 0]
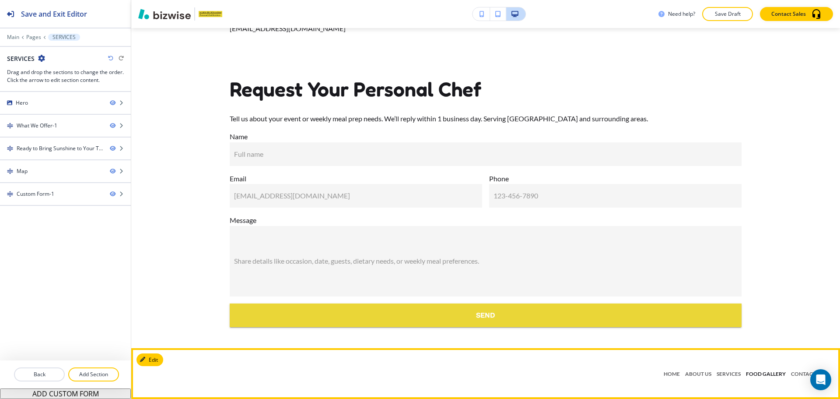
click at [749, 376] on p "FOOD GALLERY" at bounding box center [766, 374] width 45 height 8
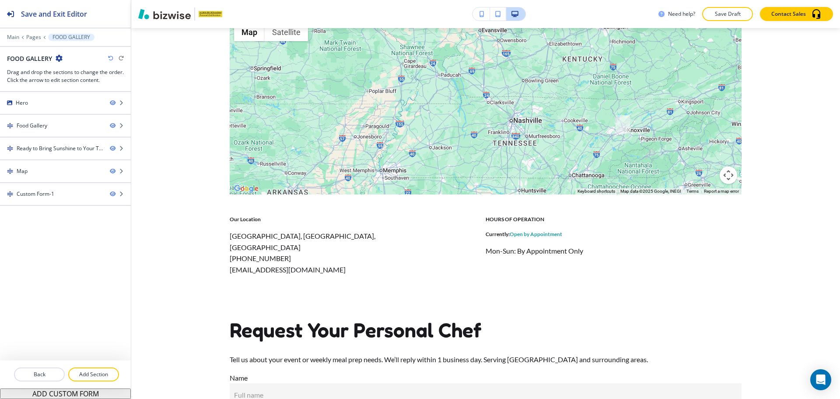
scroll to position [2139, 0]
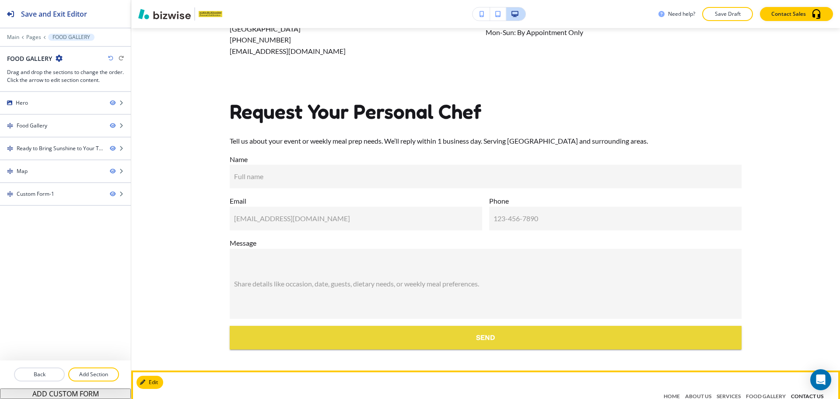
click at [792, 392] on p "CONTACT US" at bounding box center [808, 396] width 38 height 8
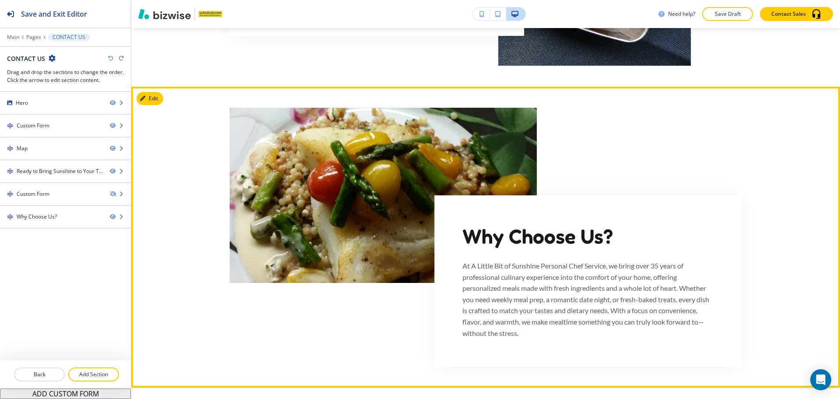
scroll to position [1275, 0]
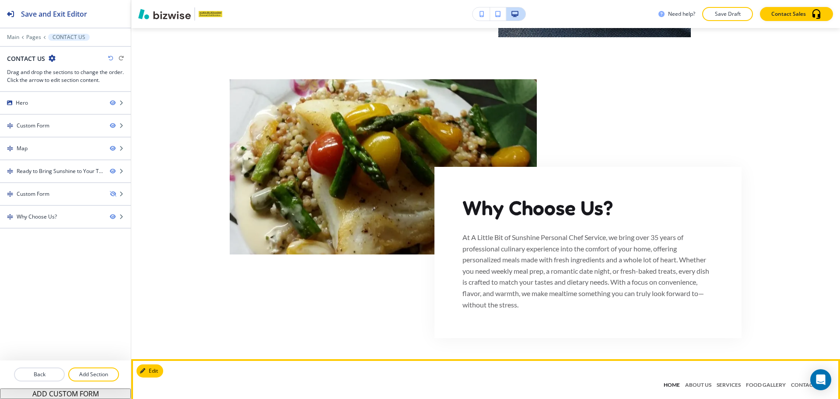
click at [674, 381] on p "HOME" at bounding box center [671, 385] width 21 height 8
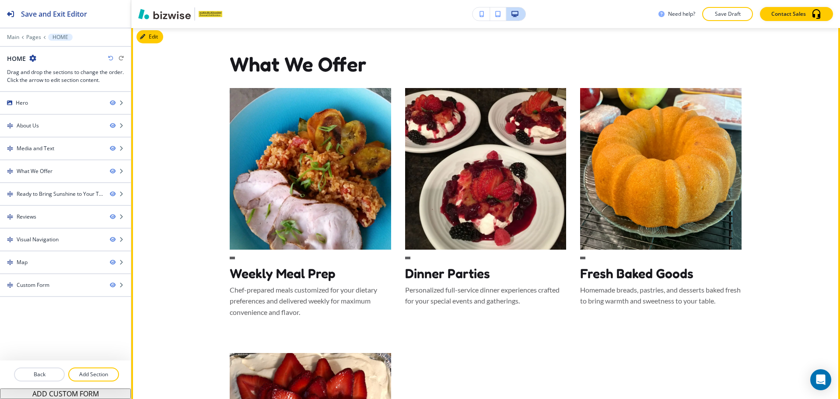
scroll to position [1401, 0]
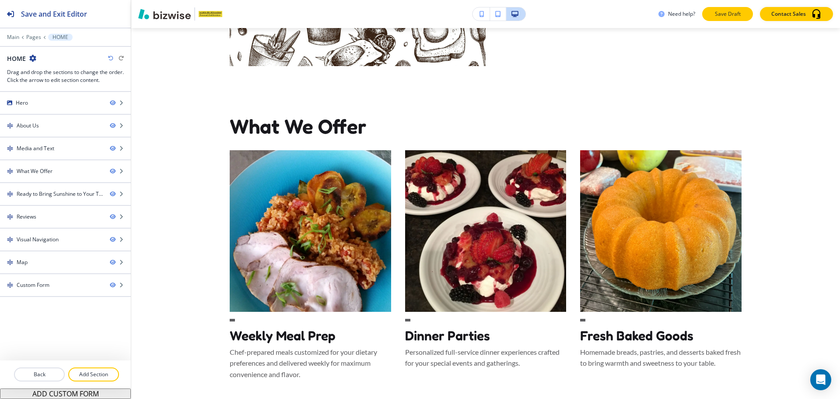
click at [727, 17] on p "Save Draft" at bounding box center [728, 14] width 28 height 8
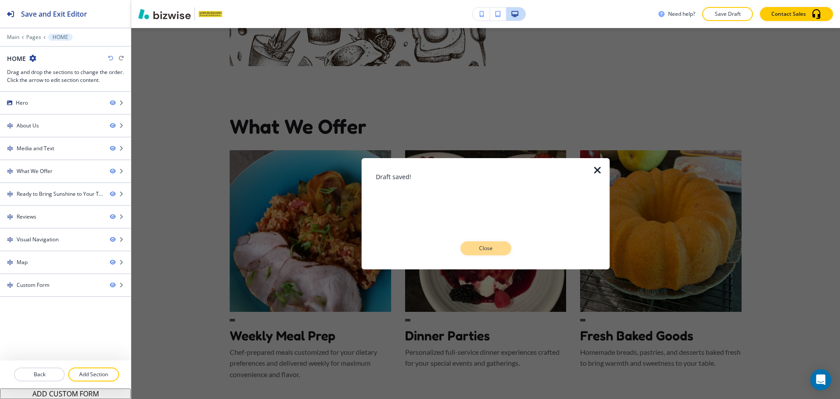
click at [479, 248] on p "Close" at bounding box center [486, 248] width 28 height 8
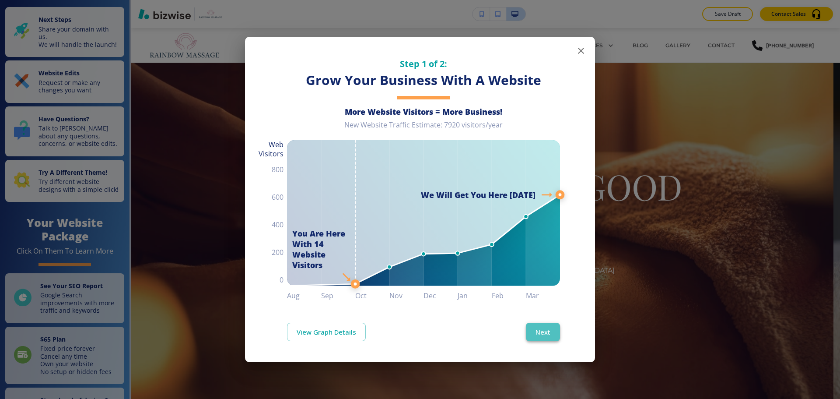
click at [546, 335] on button "Next" at bounding box center [543, 332] width 34 height 18
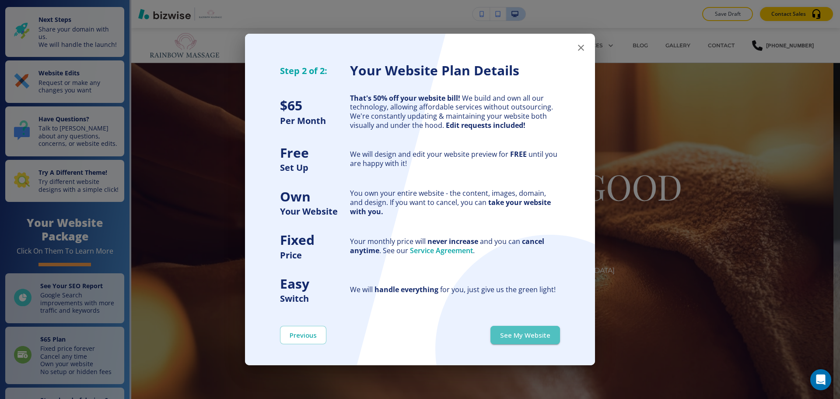
click at [546, 335] on button "See My Website" at bounding box center [526, 335] width 70 height 18
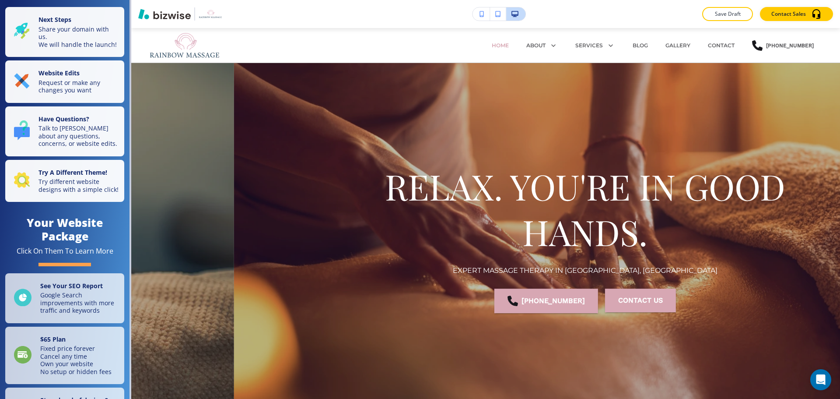
click at [155, 12] on img "button" at bounding box center [164, 14] width 53 height 11
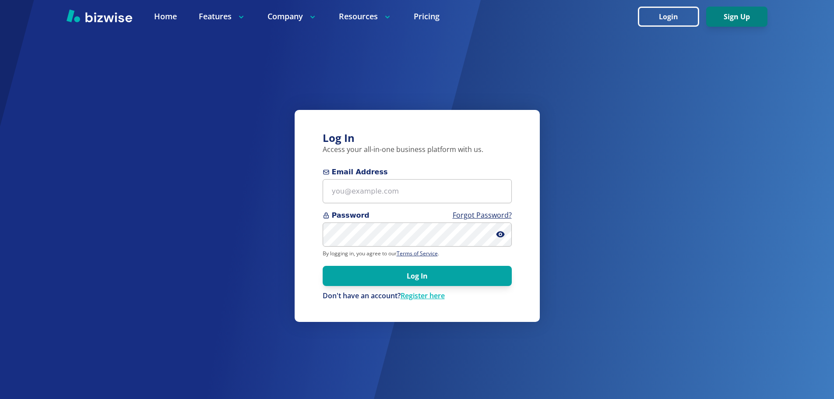
click at [726, 14] on button "Sign Up" at bounding box center [736, 17] width 61 height 20
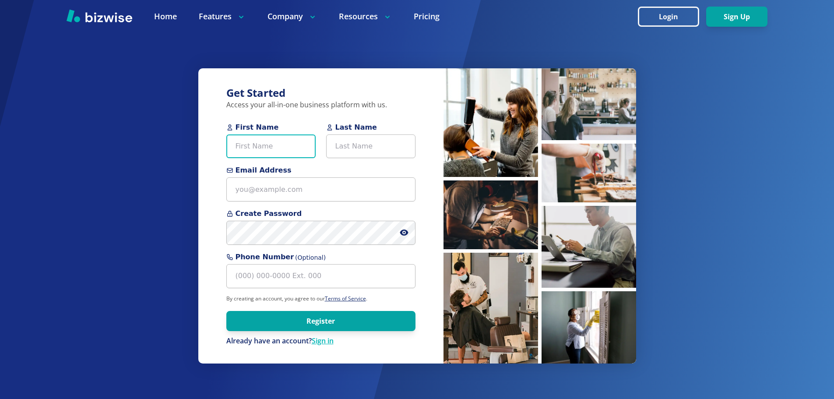
click at [259, 155] on input "First Name" at bounding box center [270, 146] width 89 height 24
paste input "[PERSON_NAME]"
type input "[PERSON_NAME]"
click at [351, 142] on input "Last Name" at bounding box center [370, 146] width 89 height 24
paste input "[PERSON_NAME]"
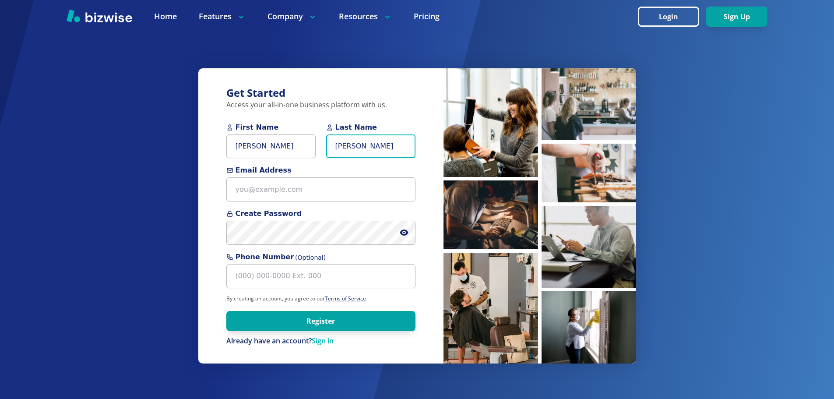
type input "Battaglia"
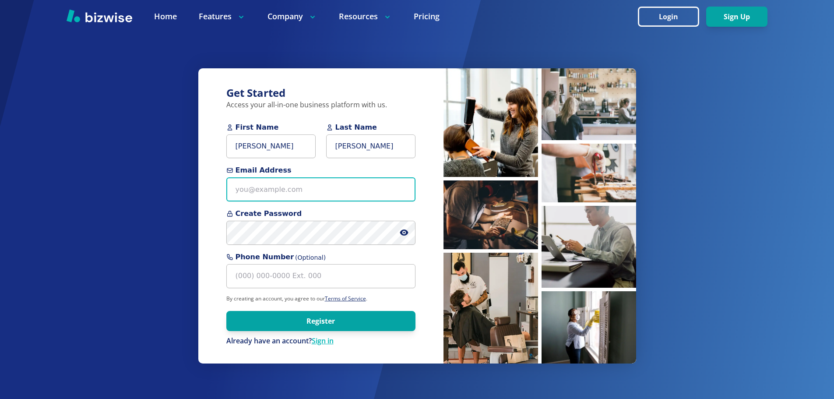
click at [260, 186] on input "Email Address" at bounding box center [320, 189] width 189 height 24
paste input "xchen2739@gmail.com"
type input "xchen2739@gmail.com"
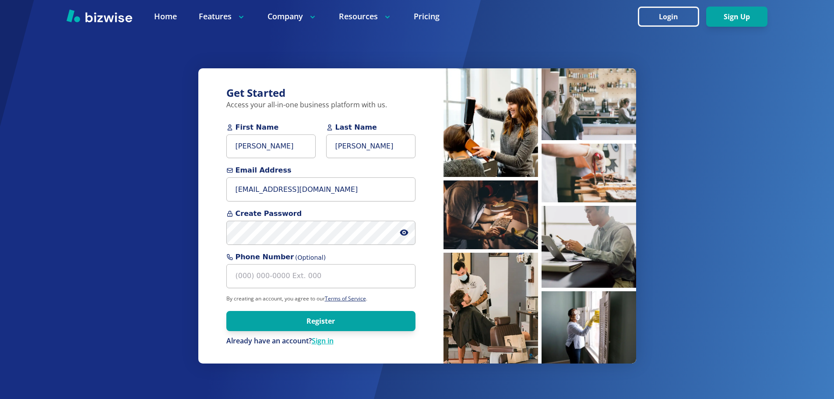
click at [201, 179] on div "Get Started Access your all-in-one business platform with us. First Name Xiao L…" at bounding box center [320, 215] width 245 height 295
click at [405, 232] on icon at bounding box center [404, 232] width 9 height 9
click at [101, 231] on div "Get Started Access your all-in-one business platform with us. First Name Xiao L…" at bounding box center [417, 199] width 834 height 399
click at [296, 318] on button "Register" at bounding box center [320, 321] width 189 height 20
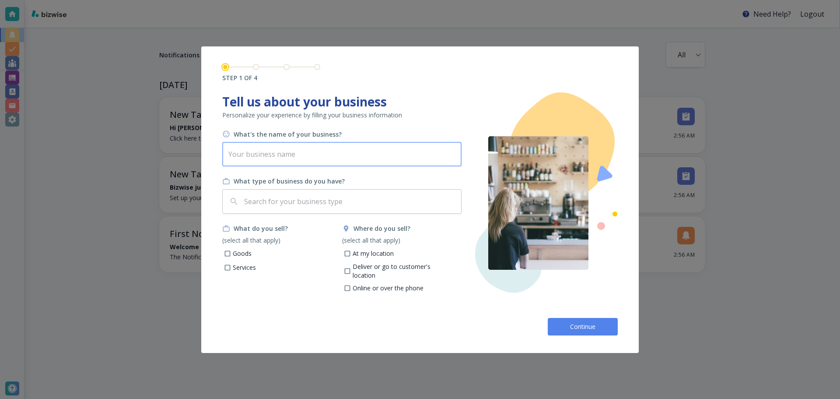
click at [296, 160] on input "text" at bounding box center [341, 154] width 239 height 25
type input "Rainbow Massage LLC"
click at [273, 204] on input "text" at bounding box center [349, 201] width 215 height 17
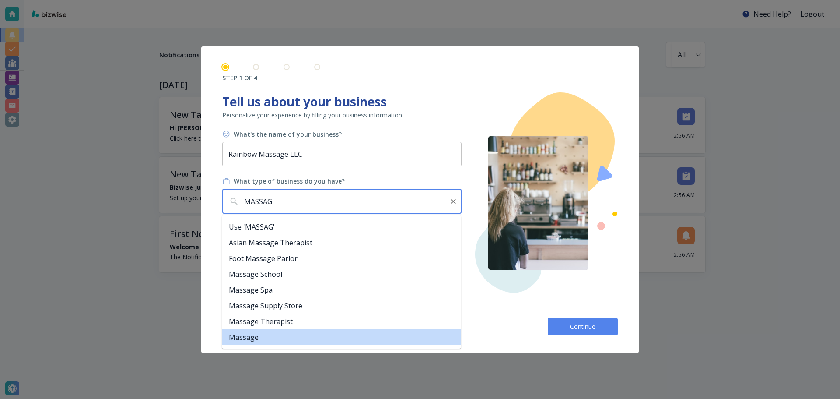
click at [302, 336] on li "Massage" at bounding box center [341, 337] width 239 height 16
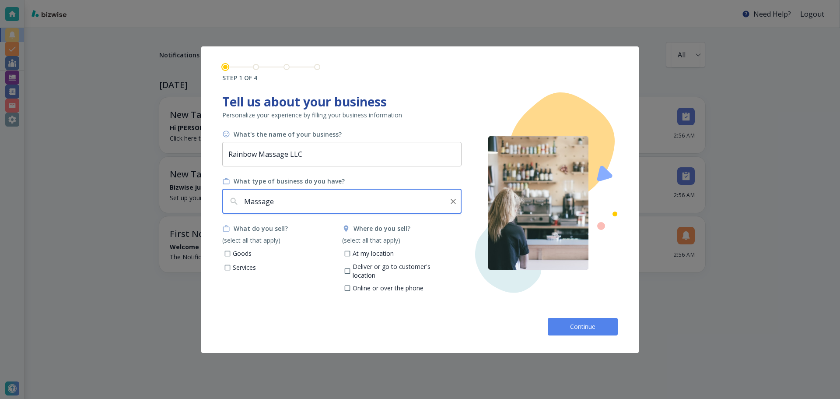
type input "Massage"
click at [237, 251] on p "Goods" at bounding box center [242, 253] width 19 height 9
click at [232, 251] on input "Goods" at bounding box center [227, 254] width 7 height 7
click at [237, 253] on p "Goods" at bounding box center [242, 253] width 19 height 9
click at [232, 253] on input "Goods" at bounding box center [227, 254] width 7 height 7
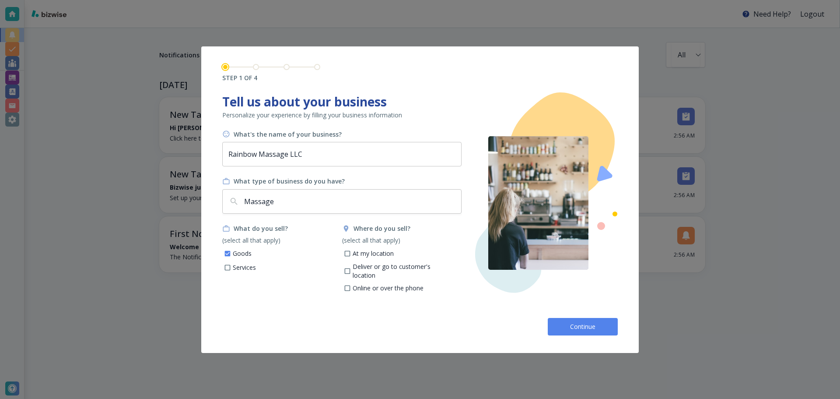
checkbox input "false"
click at [236, 264] on p "Services" at bounding box center [244, 267] width 23 height 9
click at [232, 265] on input "Services" at bounding box center [227, 268] width 7 height 7
checkbox input "true"
click at [355, 256] on p "At my location" at bounding box center [373, 253] width 41 height 9
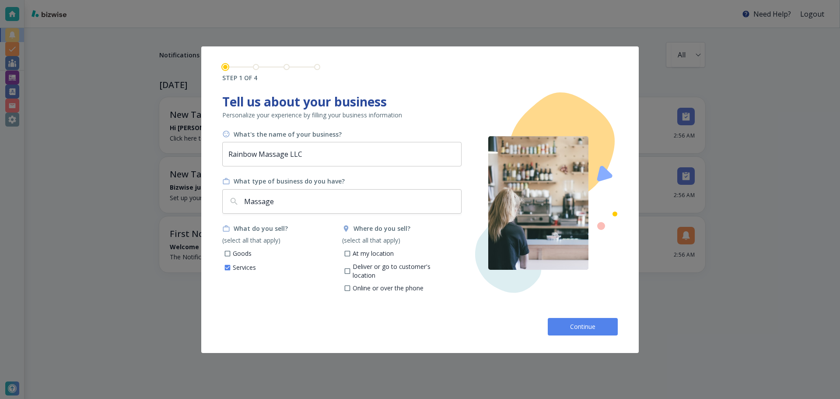
click at [351, 256] on input "At my location" at bounding box center [347, 254] width 7 height 7
checkbox input "true"
click at [562, 326] on button "Continue" at bounding box center [583, 327] width 70 height 18
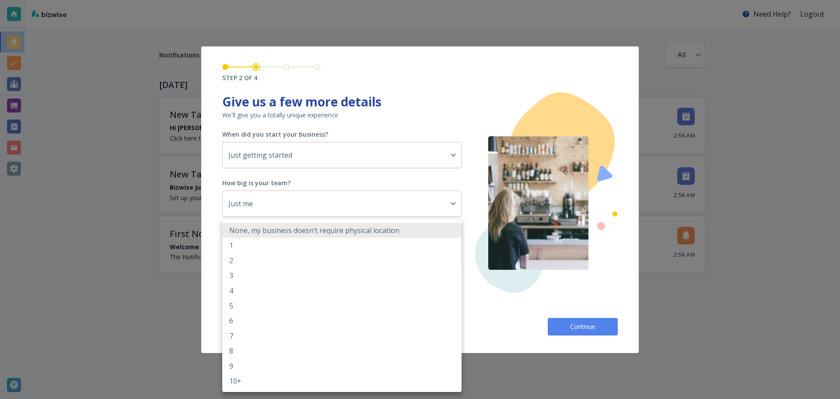
click at [337, 0] on body "Need Help? Logout Notifications All all ​ TODAY New Tasks • just now Hi Xiao LI…" at bounding box center [420, 0] width 840 height 0
click at [613, 243] on div at bounding box center [420, 199] width 840 height 399
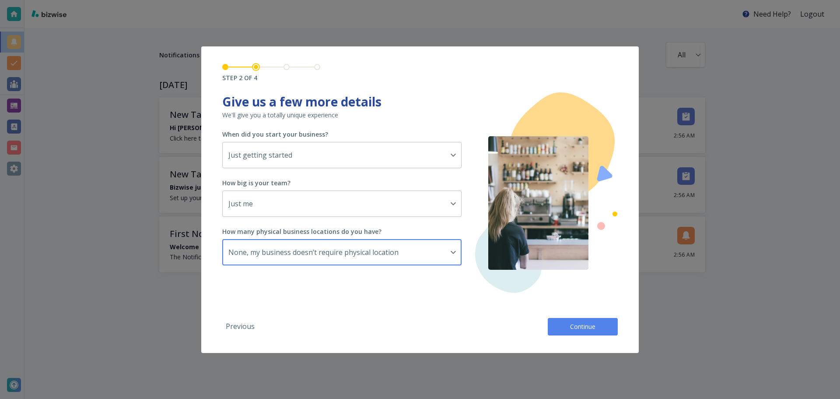
click at [600, 330] on button "Continue" at bounding box center [583, 327] width 70 height 18
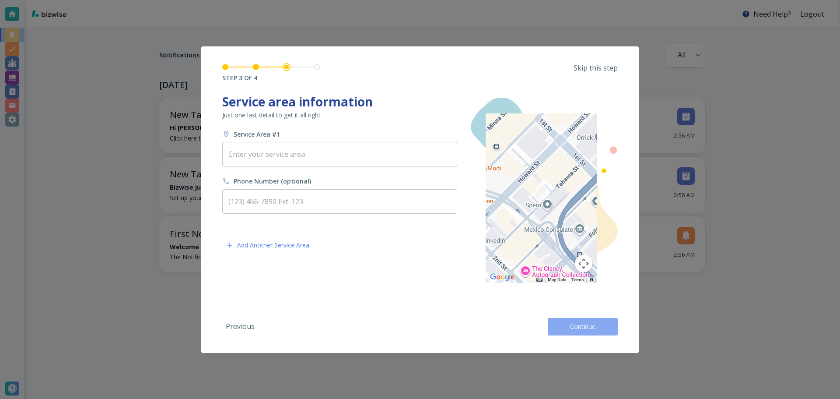
click at [600, 330] on button "Continue" at bounding box center [583, 327] width 70 height 18
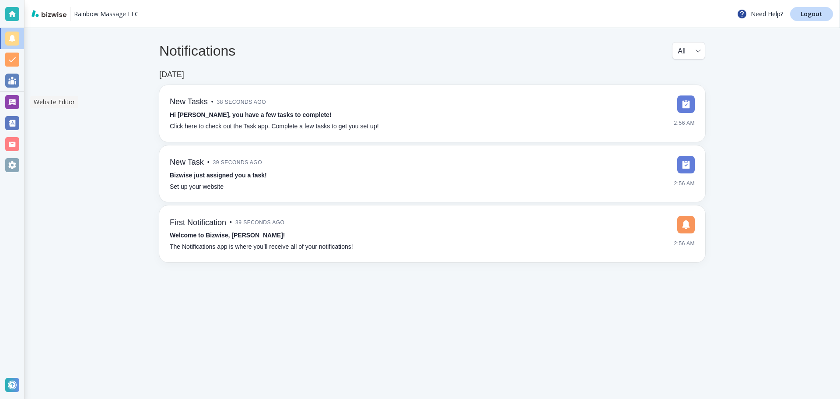
click at [14, 94] on div at bounding box center [12, 101] width 24 height 21
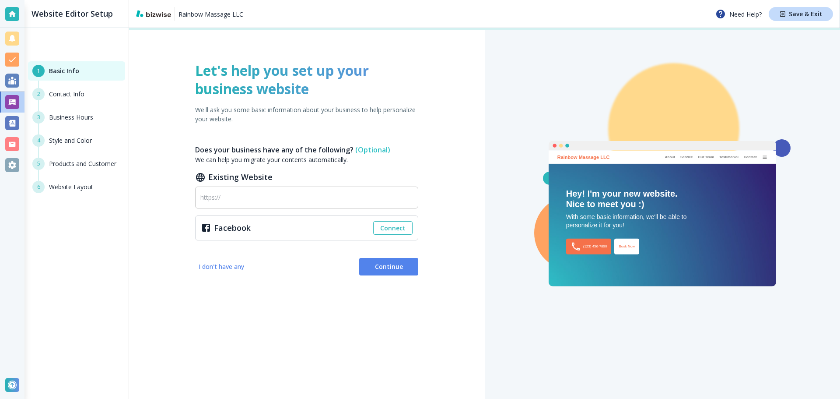
click at [7, 32] on div at bounding box center [12, 39] width 14 height 14
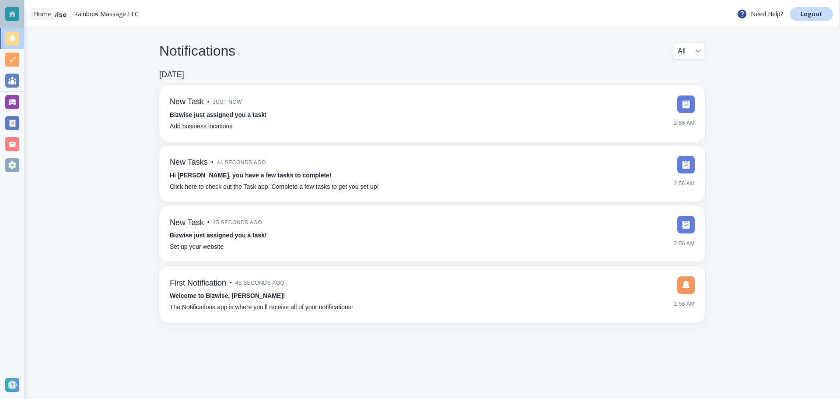
click at [17, 12] on div at bounding box center [12, 14] width 14 height 14
click at [25, 104] on main "Notifications All all ​ [DATE] New Task • 12 seconds ago Bizwise just assigned …" at bounding box center [433, 213] width 816 height 371
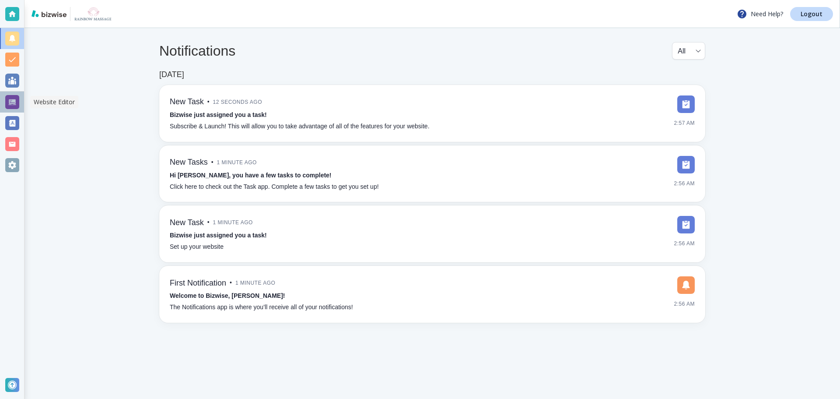
click at [12, 105] on div at bounding box center [12, 102] width 14 height 14
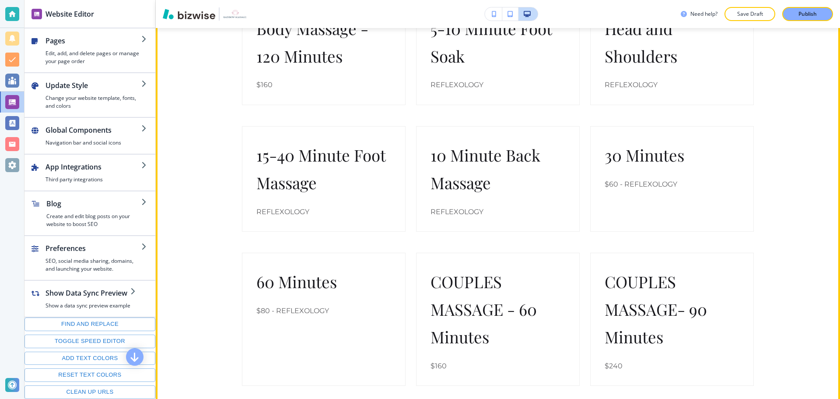
scroll to position [3545, 0]
click at [635, 64] on div "Head and Shoulders REFLEXOLOGY" at bounding box center [672, 51] width 135 height 77
click at [526, 79] on div "5-10 Minute Foot Soak REFLEXOLOGY" at bounding box center [498, 51] width 164 height 105
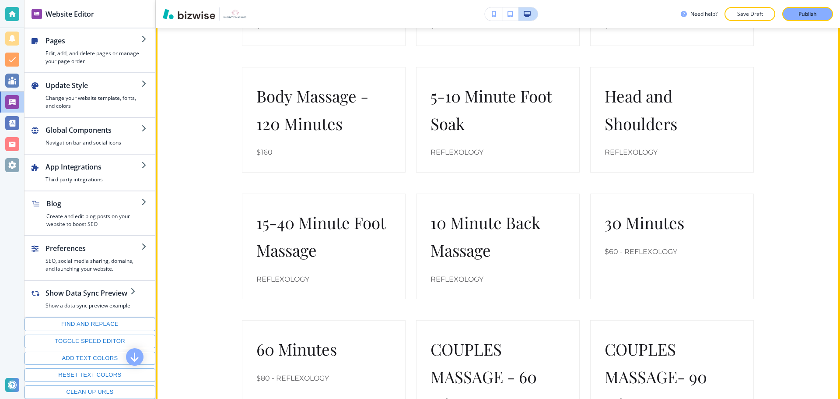
scroll to position [3458, 0]
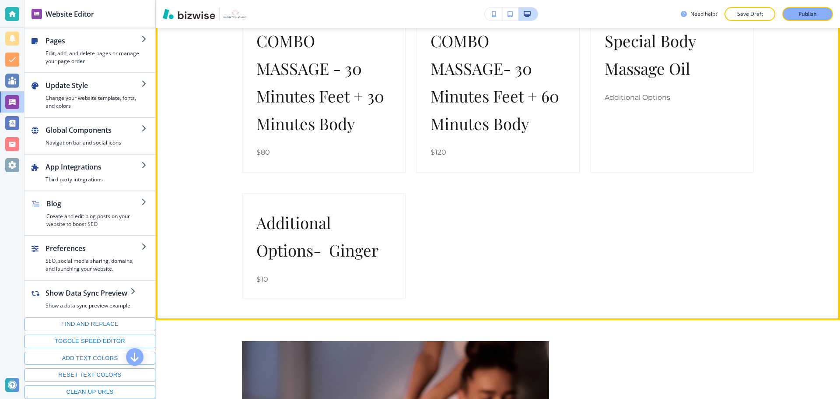
click at [628, 128] on div "Special Body Massage Oil Additional Options" at bounding box center [672, 92] width 164 height 161
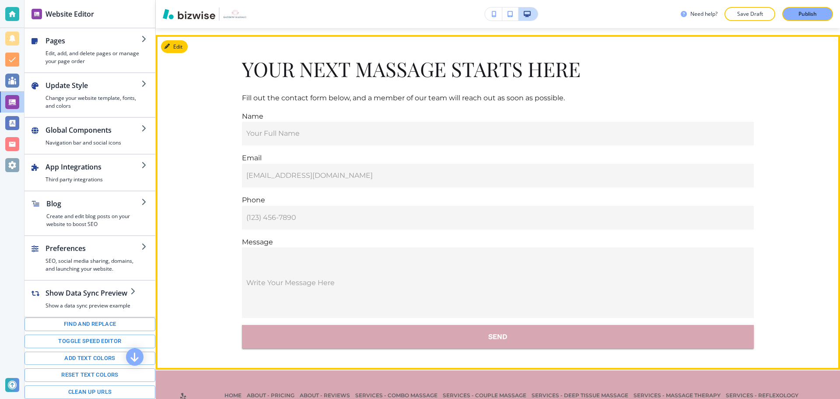
scroll to position [5706, 0]
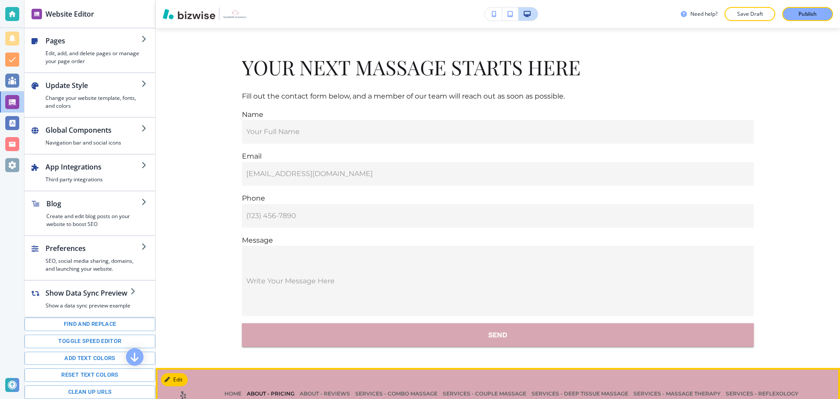
click at [276, 390] on p "ABOUT - PRICING" at bounding box center [270, 394] width 53 height 8
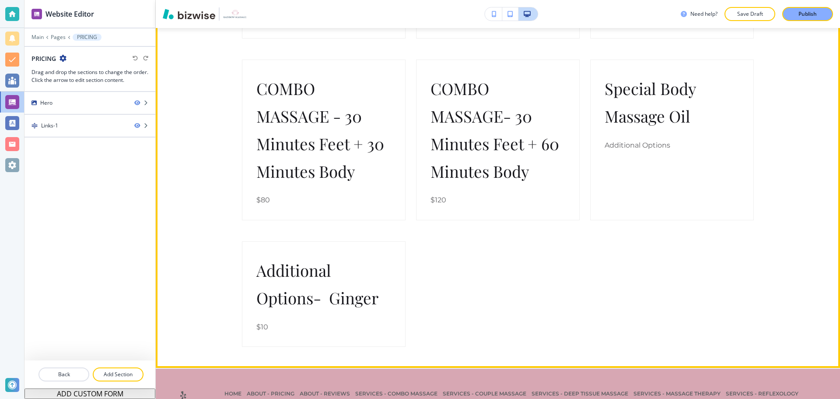
scroll to position [698, 0]
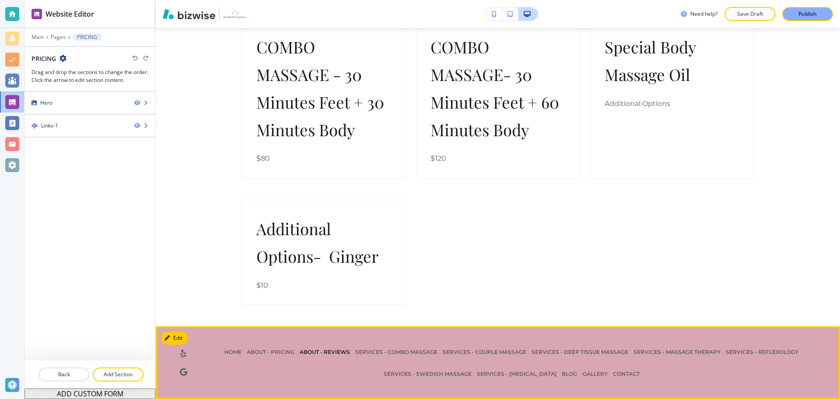
click at [318, 349] on p "ABOUT - REVIEWS" at bounding box center [325, 352] width 56 height 8
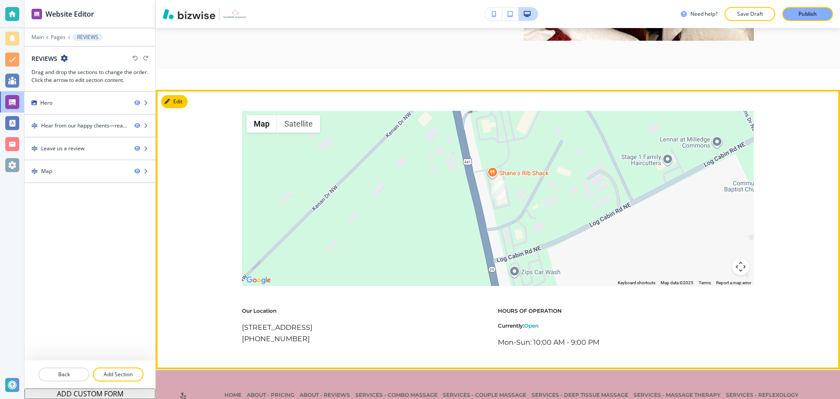
scroll to position [1947, 0]
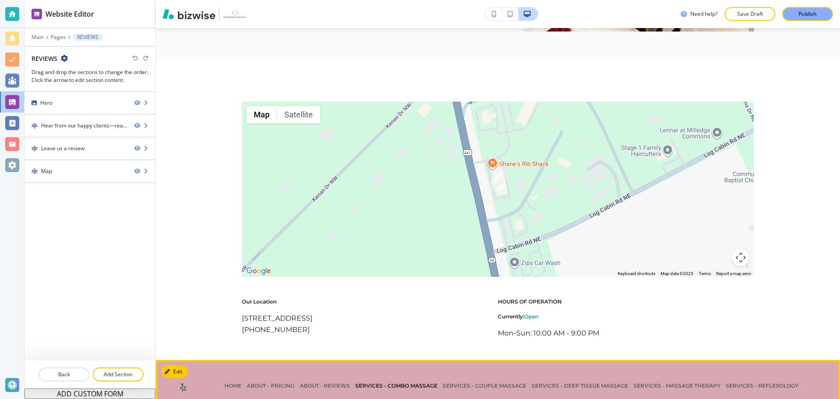
click at [370, 382] on p "SERVICES - Combo Massage" at bounding box center [397, 386] width 88 height 8
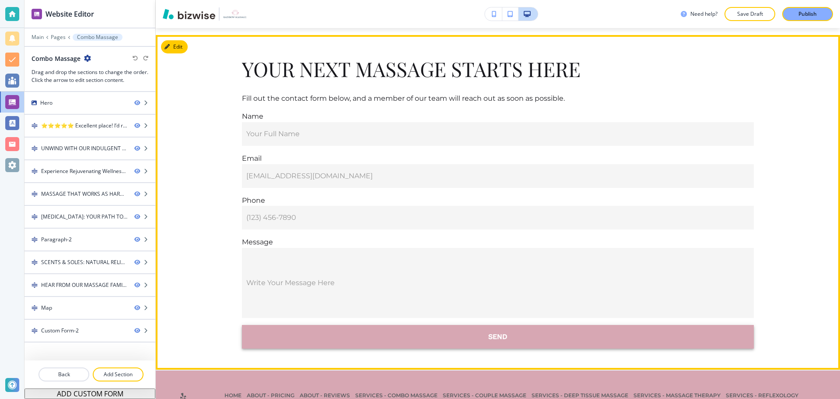
scroll to position [3601, 0]
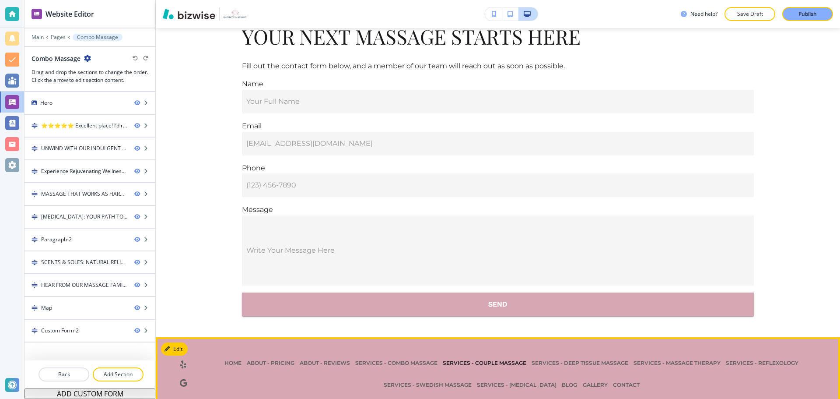
click at [458, 359] on p "SERVICES - Couple Massage" at bounding box center [484, 363] width 89 height 8
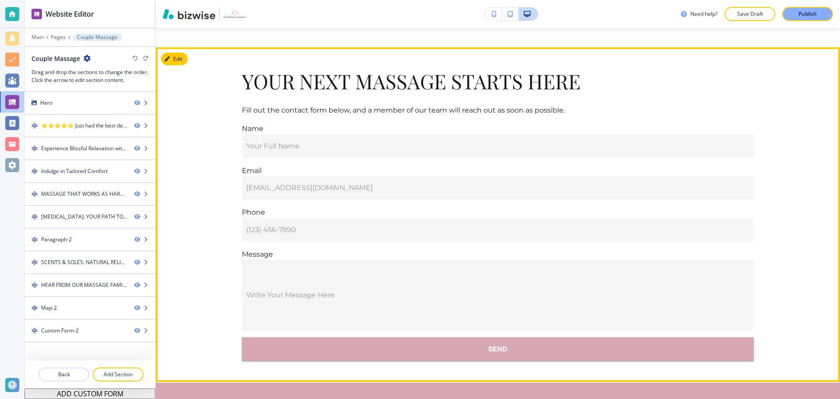
scroll to position [3576, 0]
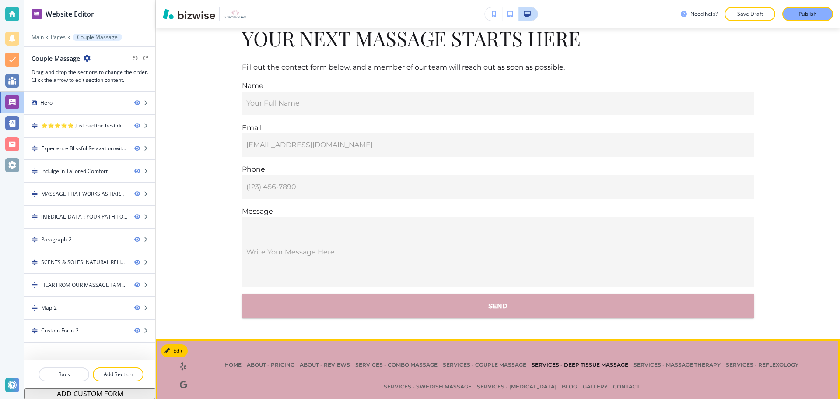
click at [623, 361] on p "SERVICES - Deep Tissue Massage" at bounding box center [580, 365] width 102 height 8
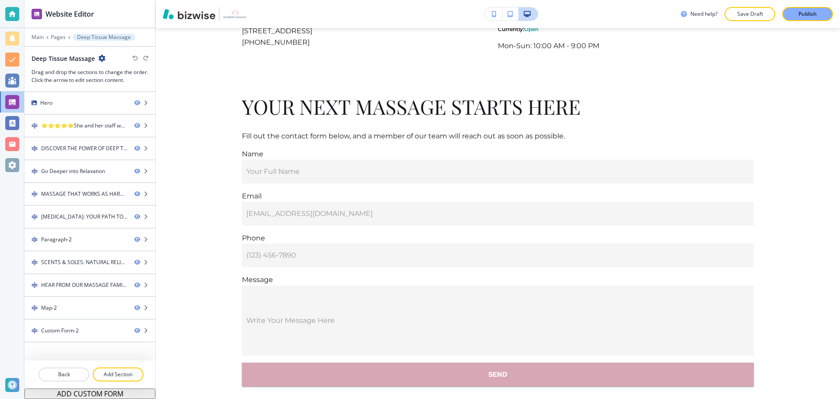
scroll to position [3530, 0]
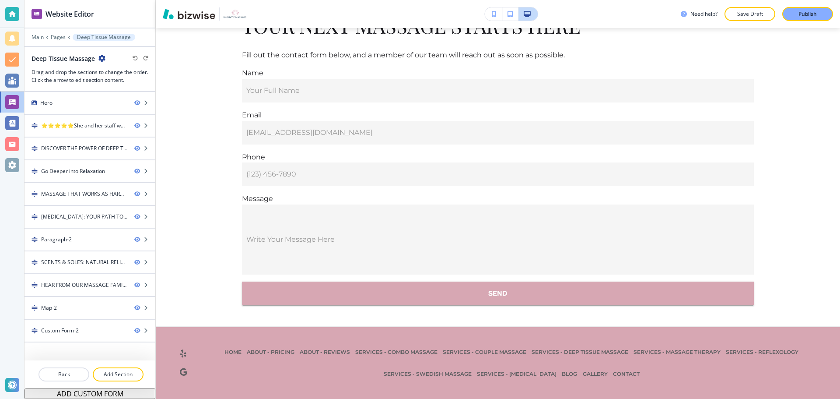
drag, startPoint x: 626, startPoint y: 354, endPoint x: 584, endPoint y: 419, distance: 77.3
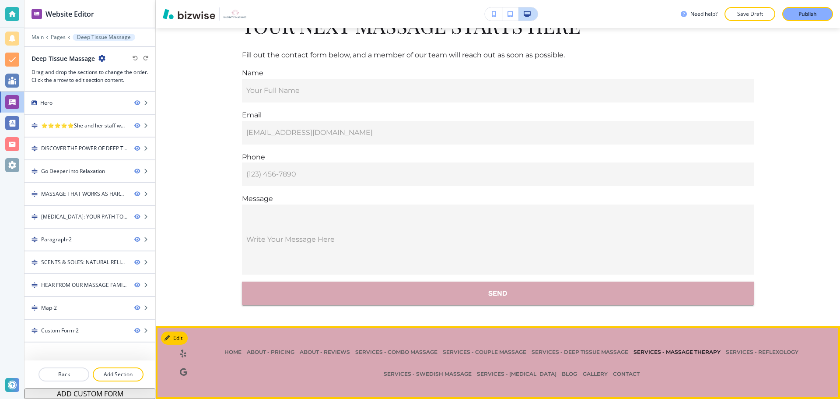
click at [641, 349] on p "SERVICES - Massage Therapy" at bounding box center [677, 352] width 92 height 8
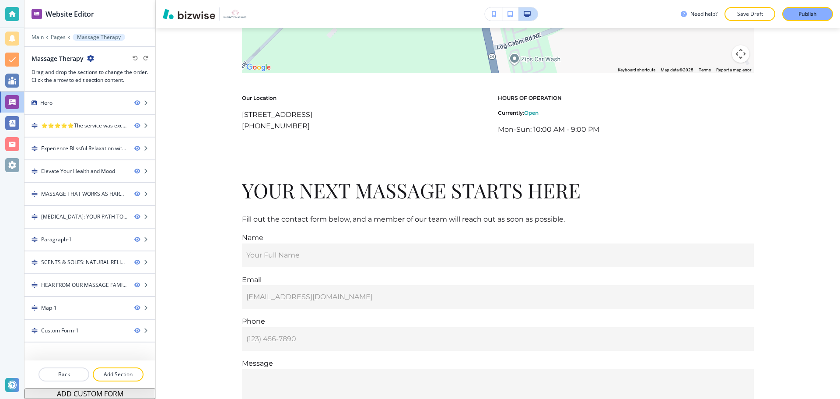
scroll to position [3588, 0]
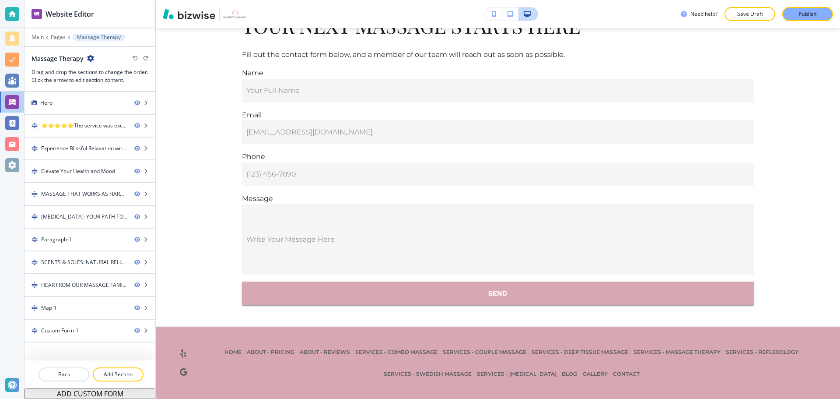
drag, startPoint x: 646, startPoint y: 351, endPoint x: 644, endPoint y: 408, distance: 57.8
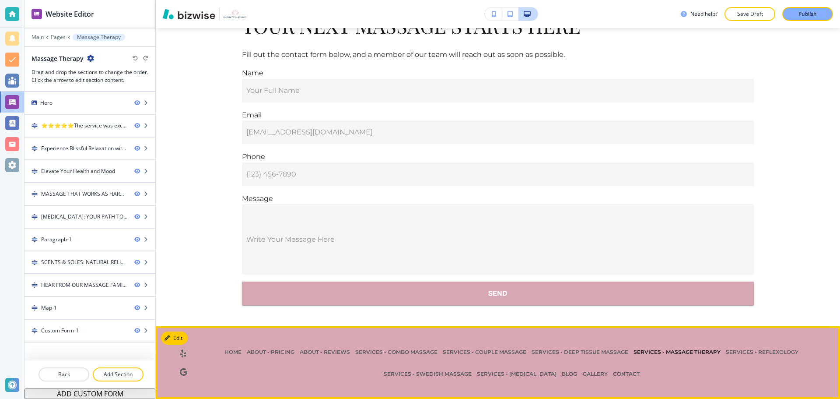
click at [717, 351] on p "SERVICES - Massage Therapy" at bounding box center [677, 352] width 92 height 8
click at [731, 351] on p "SERVICES - Reflexology" at bounding box center [763, 352] width 78 height 8
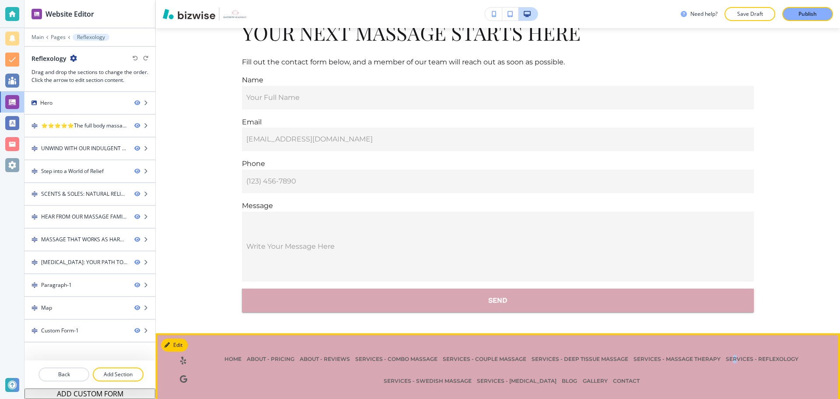
scroll to position [3480, 0]
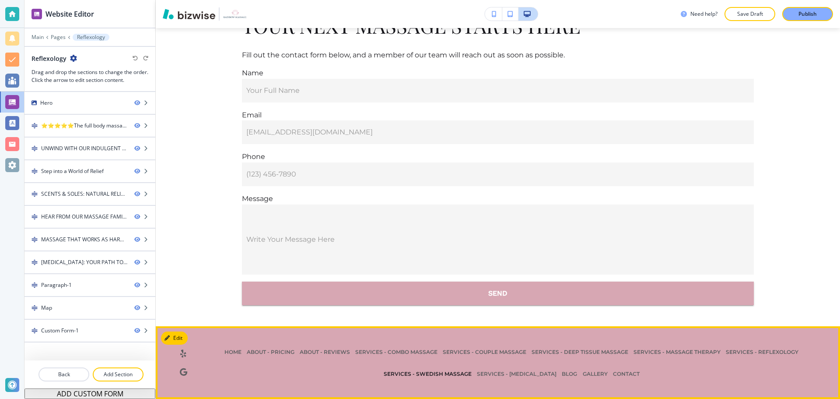
click at [440, 376] on p "SERVICES - Swedish Massage" at bounding box center [427, 374] width 93 height 8
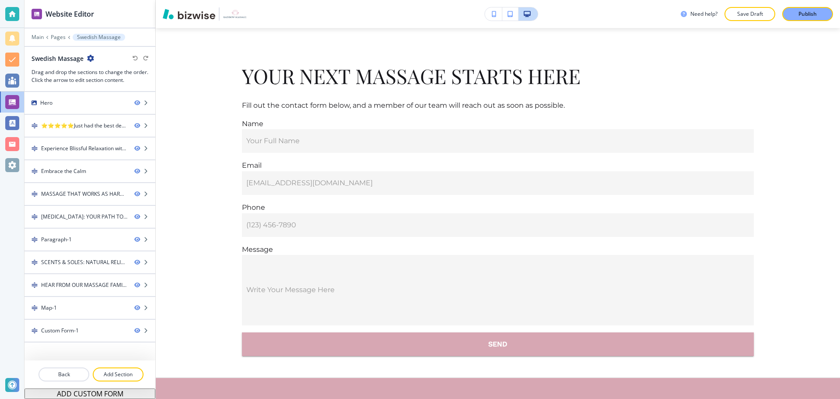
scroll to position [0, 0]
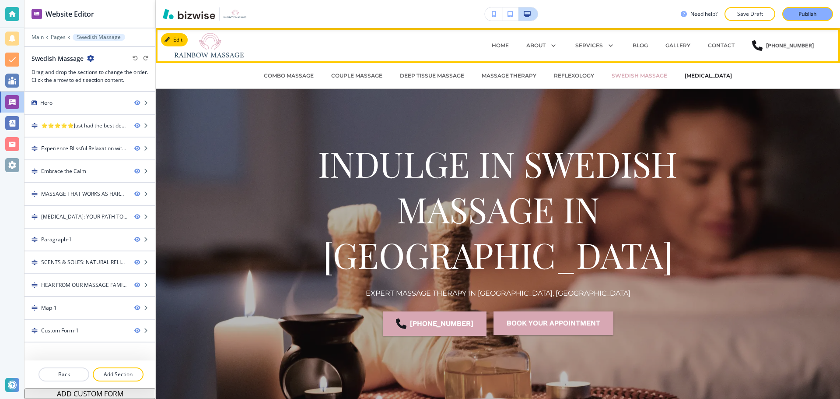
click at [685, 75] on p "[MEDICAL_DATA]" at bounding box center [708, 76] width 47 height 8
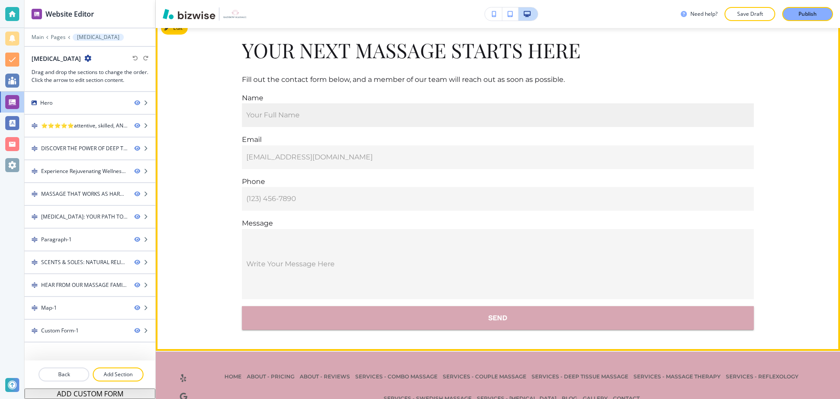
scroll to position [3601, 0]
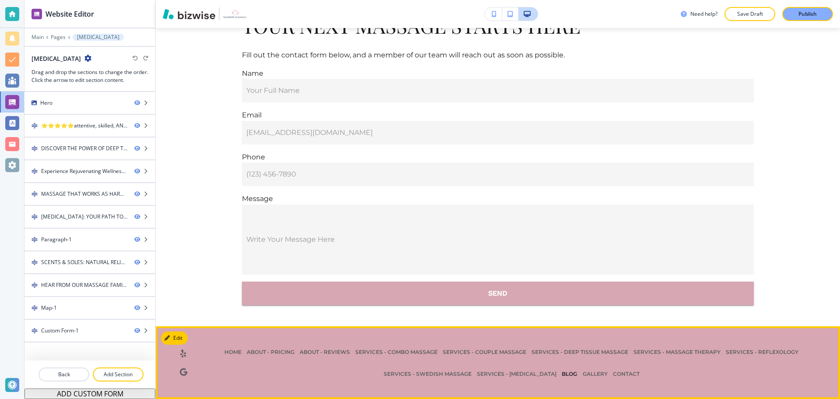
click at [580, 376] on p "BLOG" at bounding box center [569, 374] width 21 height 8
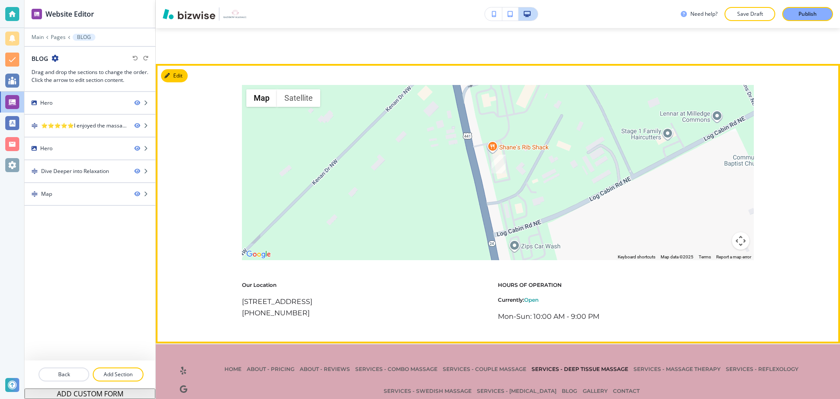
scroll to position [1089, 0]
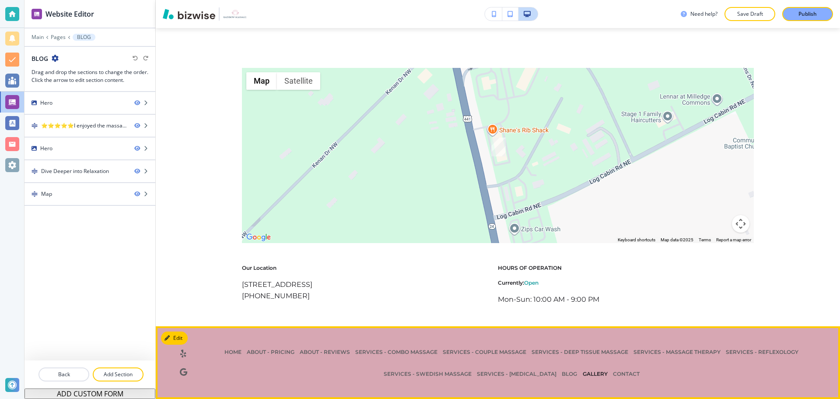
click at [594, 373] on p "GALLERY" at bounding box center [595, 374] width 30 height 8
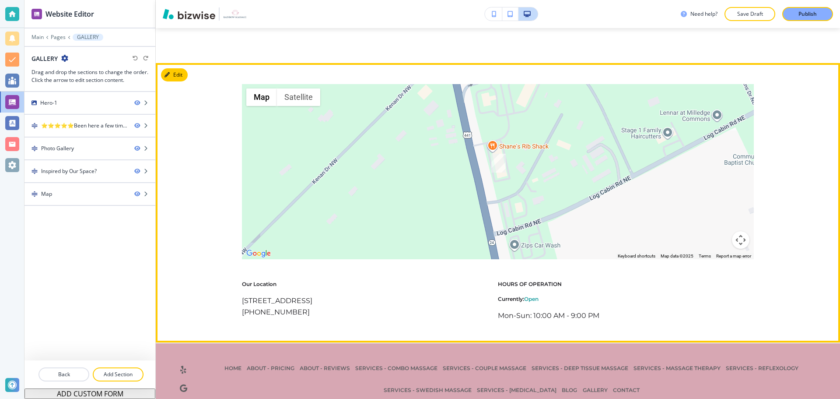
scroll to position [1490, 0]
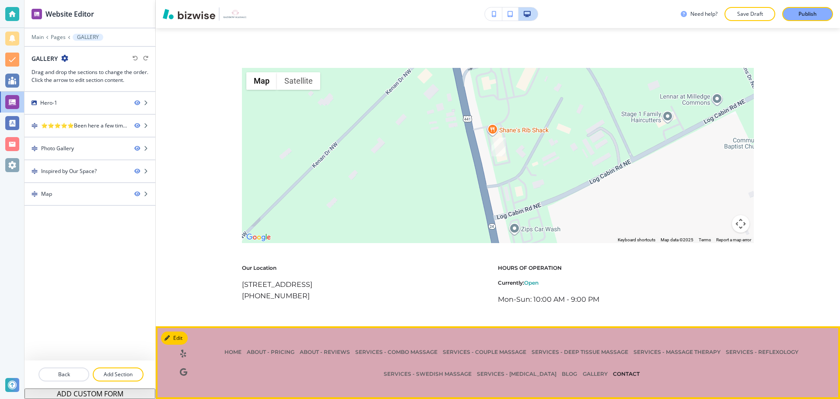
click at [621, 370] on p "CONTACT" at bounding box center [627, 374] width 32 height 8
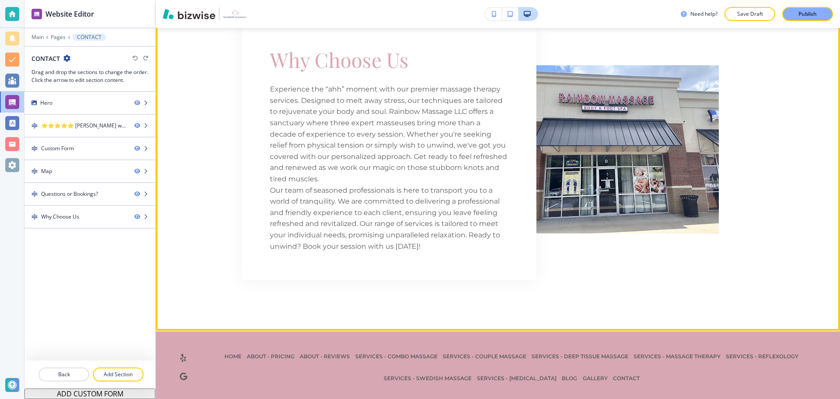
scroll to position [1399, 0]
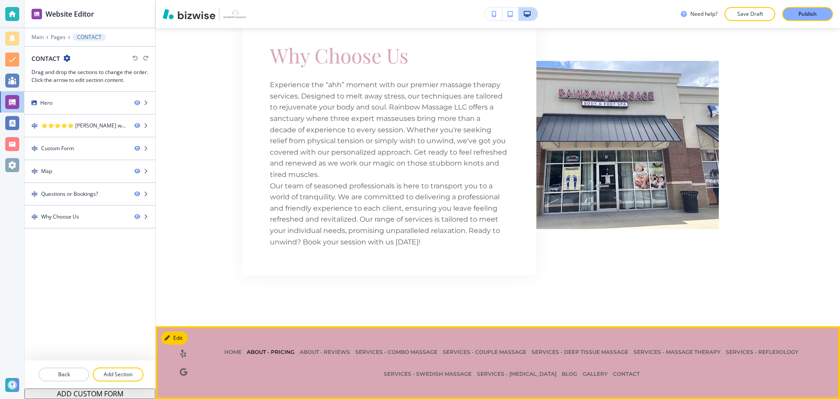
click at [250, 351] on p "ABOUT - PRICING" at bounding box center [270, 352] width 53 height 8
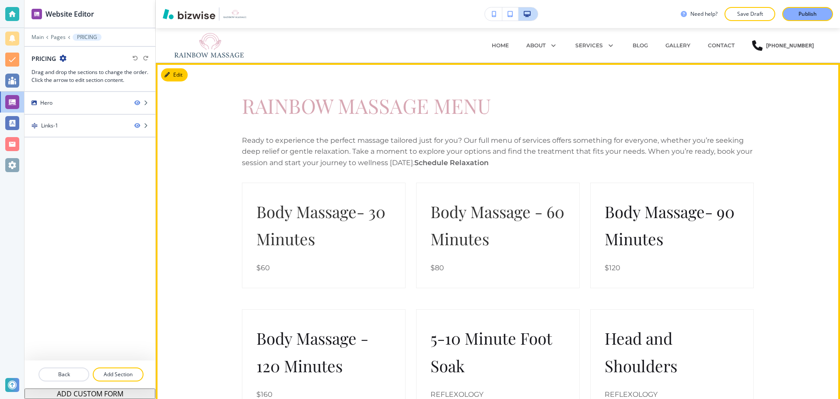
click at [624, 270] on p "$120" at bounding box center [672, 267] width 135 height 11
click at [656, 205] on span "Body Massage- 90 Minutes" at bounding box center [672, 224] width 134 height 49
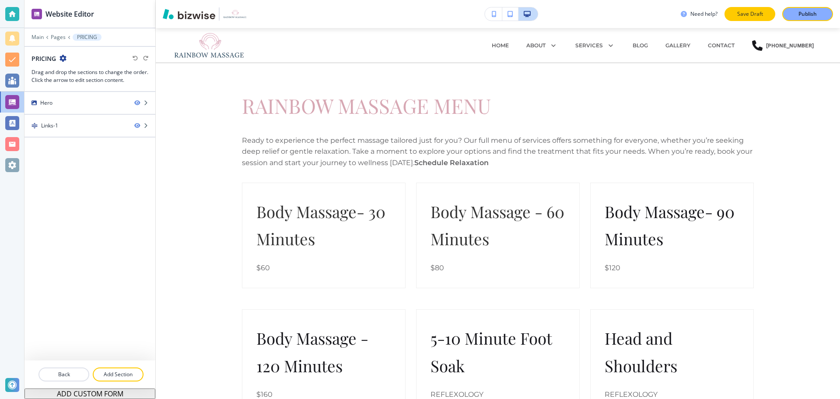
click at [744, 16] on p "Save Draft" at bounding box center [750, 14] width 28 height 8
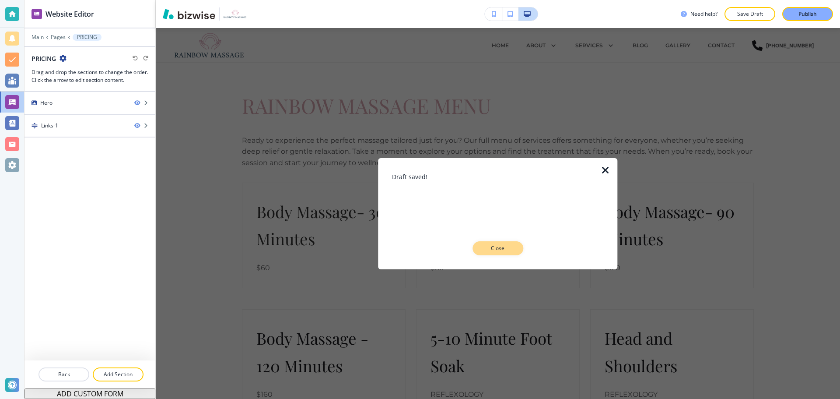
click at [502, 244] on p "Close" at bounding box center [498, 248] width 28 height 8
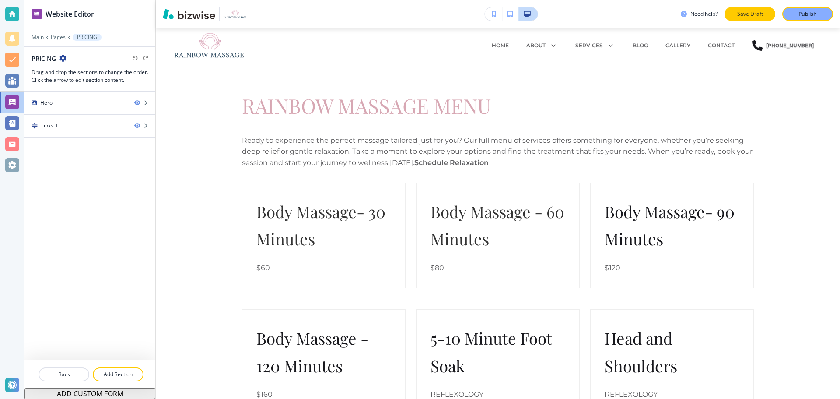
click at [736, 16] on p "Save Draft" at bounding box center [750, 14] width 28 height 8
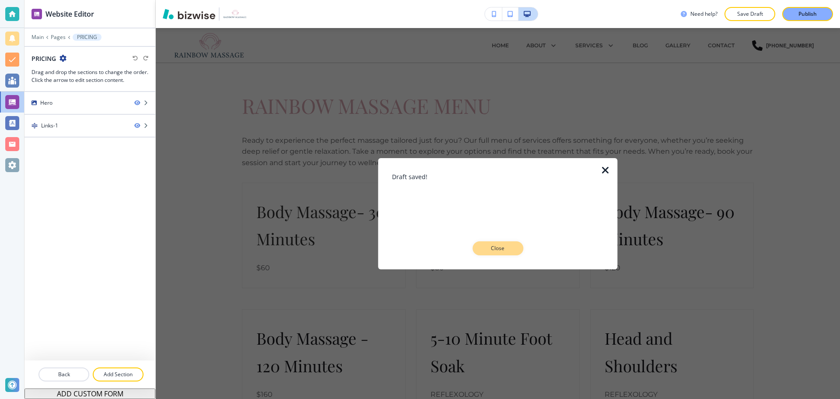
click at [499, 243] on button "Close" at bounding box center [498, 248] width 51 height 14
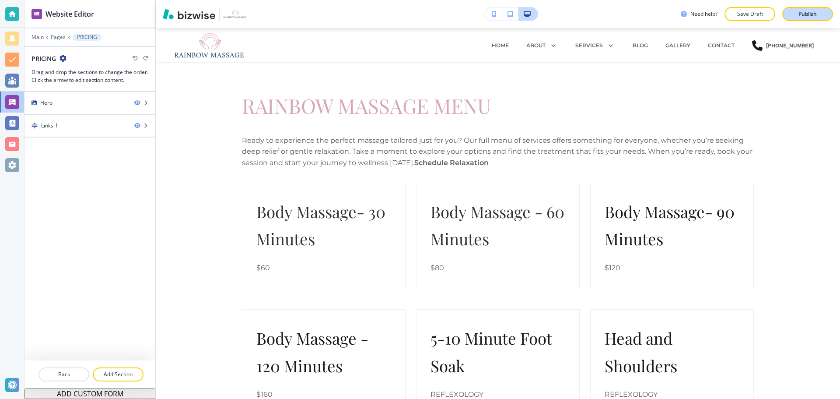
click at [789, 19] on button "Publish" at bounding box center [808, 14] width 51 height 14
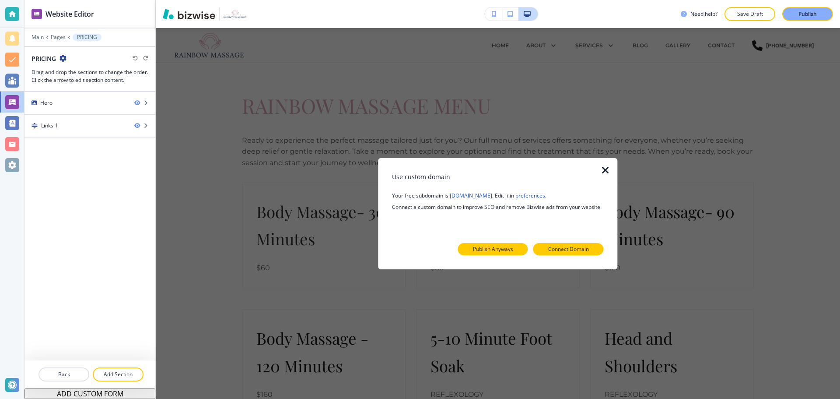
click at [491, 252] on p "Publish Anyways" at bounding box center [493, 249] width 40 height 8
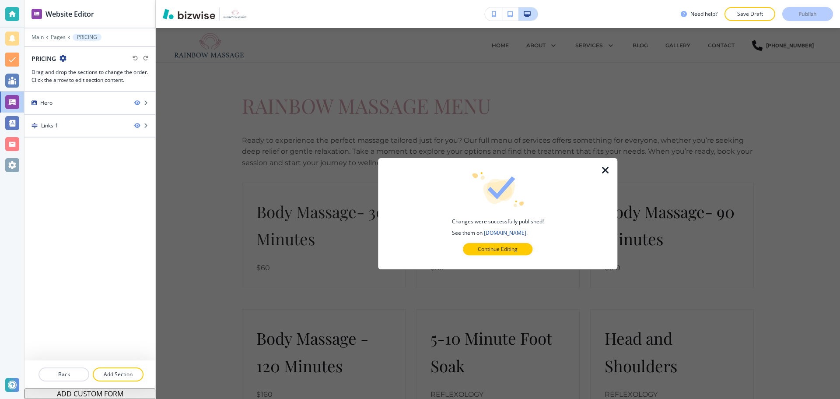
click at [609, 172] on icon "button" at bounding box center [606, 170] width 11 height 11
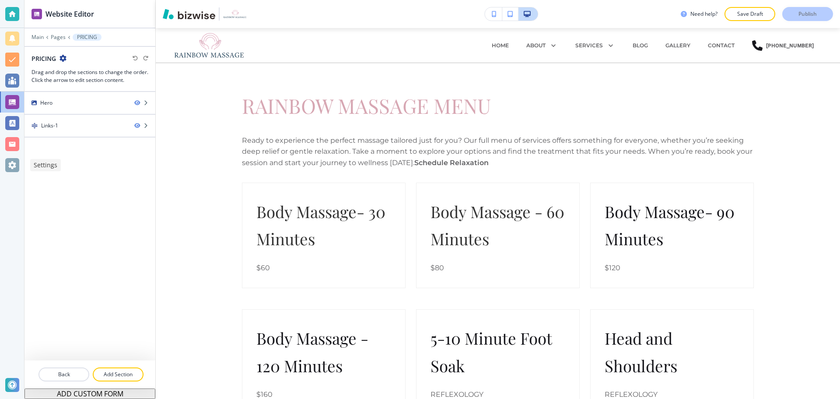
click at [6, 163] on div at bounding box center [12, 165] width 14 height 14
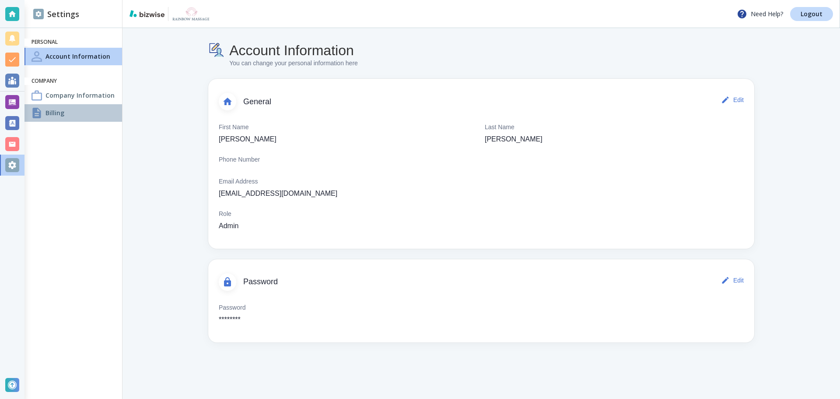
click at [91, 119] on div "Billing" at bounding box center [74, 113] width 98 height 18
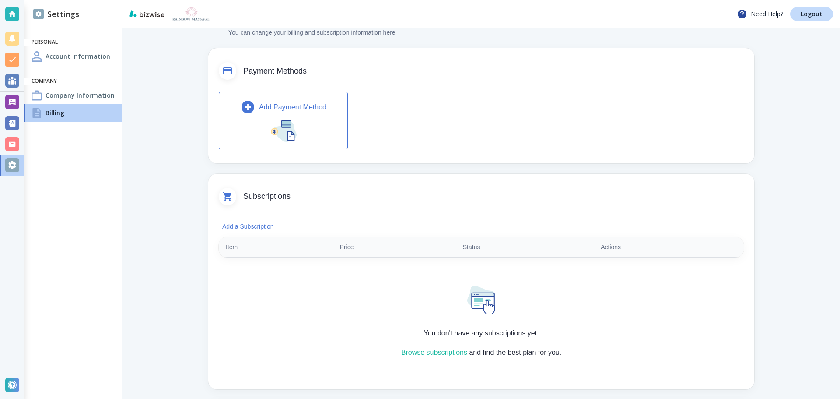
scroll to position [88, 0]
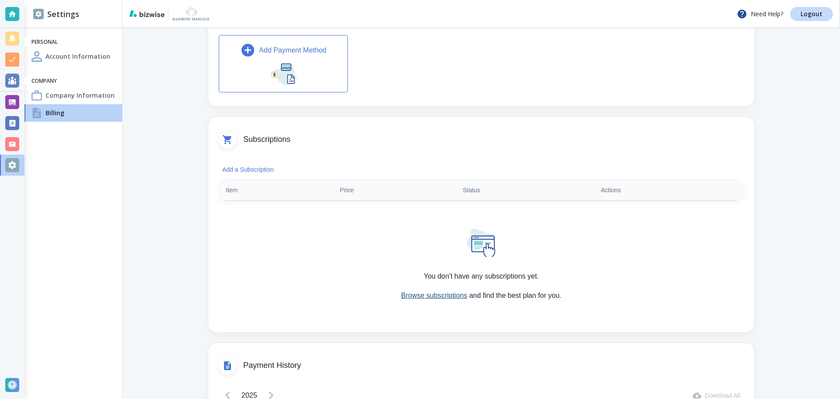
click at [418, 292] on link "Browse subscriptions" at bounding box center [434, 295] width 66 height 7
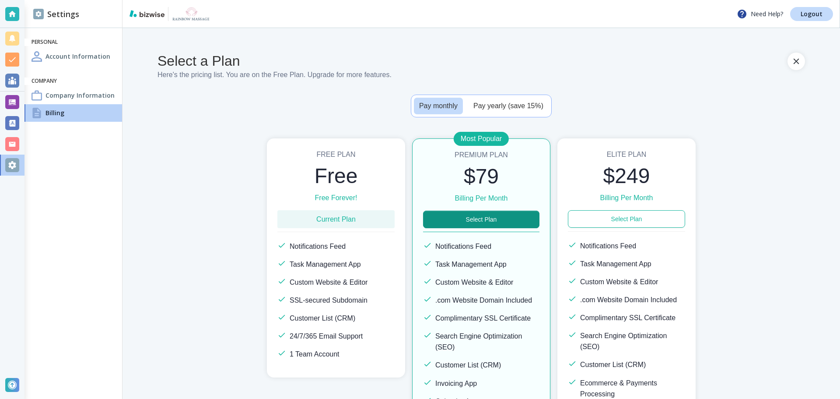
click at [509, 184] on h2 "$79" at bounding box center [481, 176] width 116 height 25
click at [495, 224] on button "Select Plan" at bounding box center [481, 220] width 116 height 18
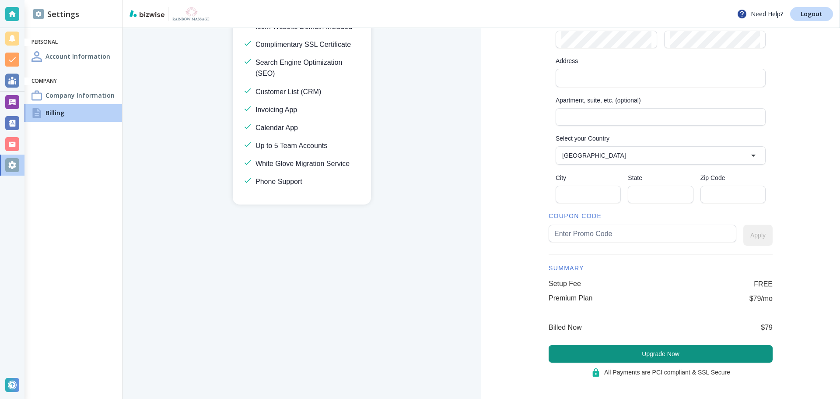
scroll to position [200, 0]
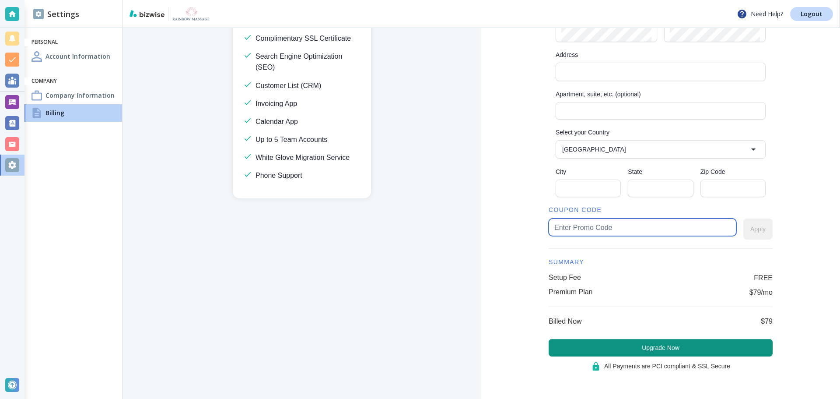
click at [668, 234] on input "text" at bounding box center [643, 227] width 176 height 17
paste input "rainbow65"
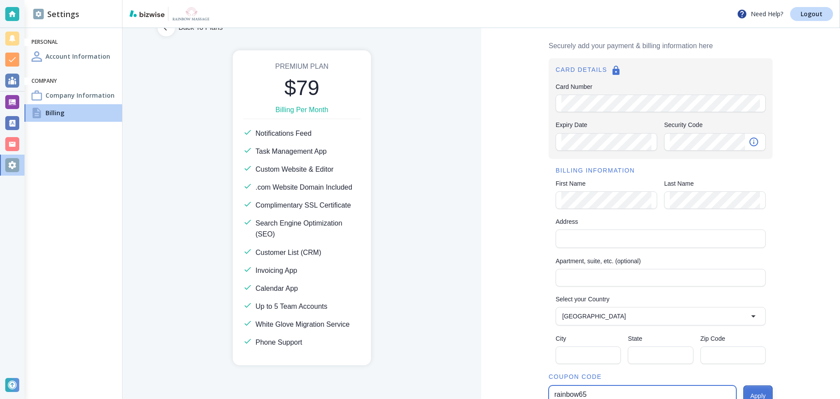
scroll to position [25, 0]
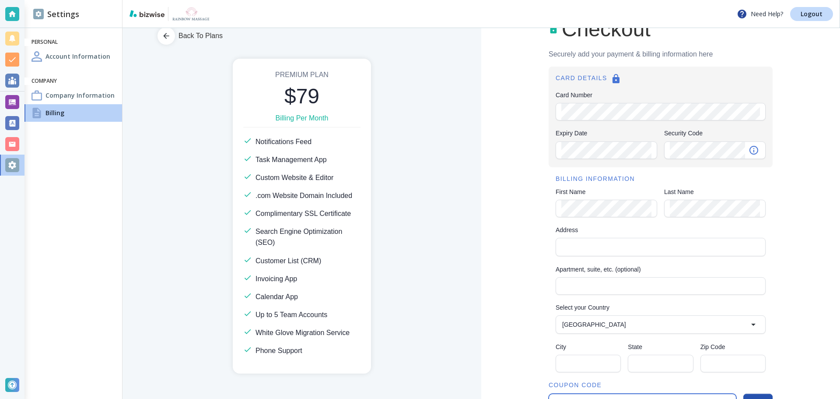
type input "rainbow65"
click at [538, 214] on div "Checkout Securely add your payment & billing information here CARD DETAILS Card…" at bounding box center [660, 288] width 359 height 571
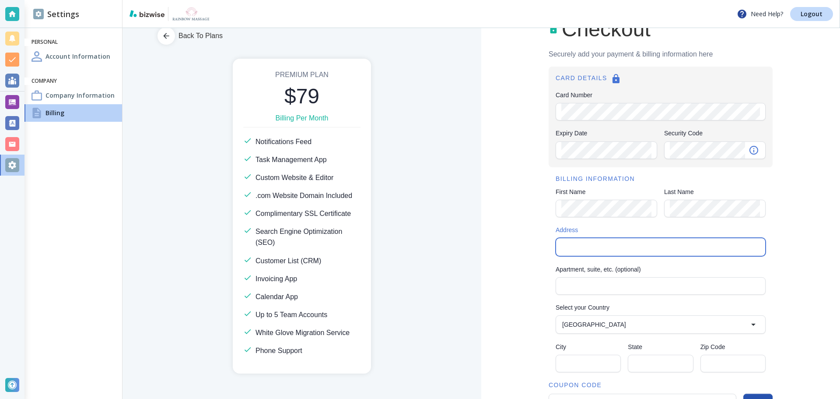
click at [626, 246] on input "Address" at bounding box center [660, 247] width 203 height 12
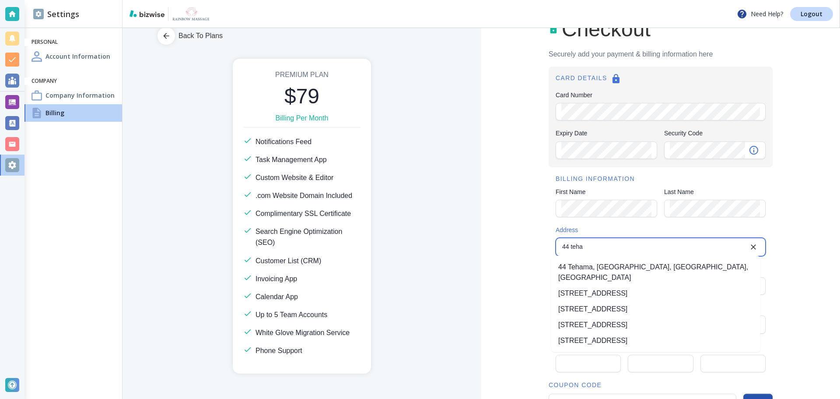
click at [624, 285] on li "[STREET_ADDRESS]" at bounding box center [656, 293] width 209 height 16
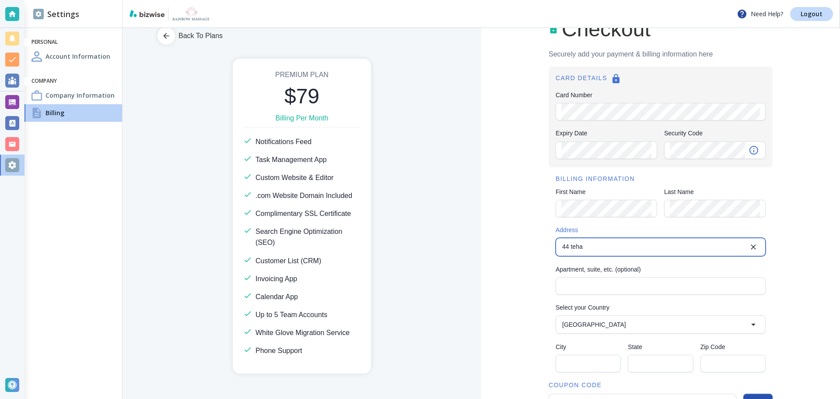
type input "[STREET_ADDRESS]"
type input "[GEOGRAPHIC_DATA]"
type input "CA"
type input "94105"
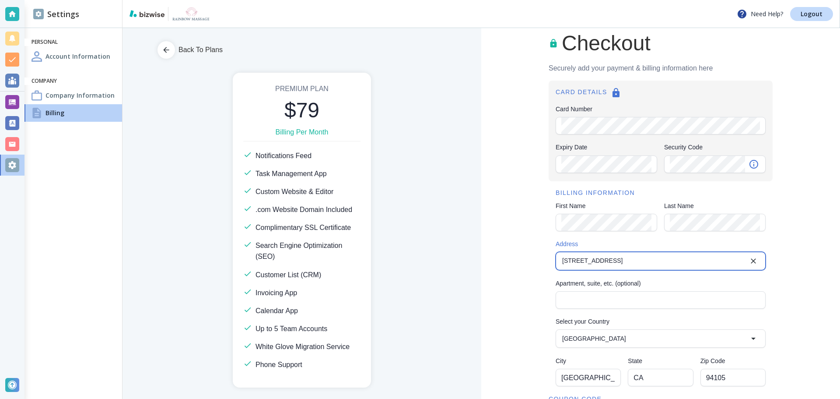
scroll to position [0, 0]
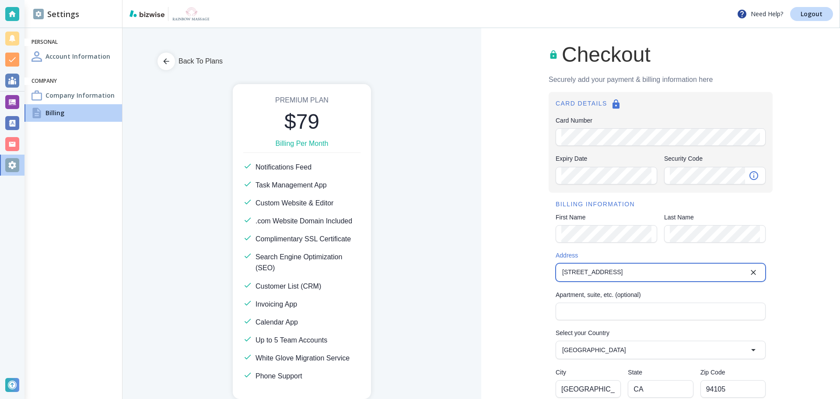
type input "[STREET_ADDRESS]"
click at [615, 148] on div "CARD DETAILS Card Number Card Number Expiry Date Expiry Date Security Code Secu…" at bounding box center [661, 142] width 224 height 100
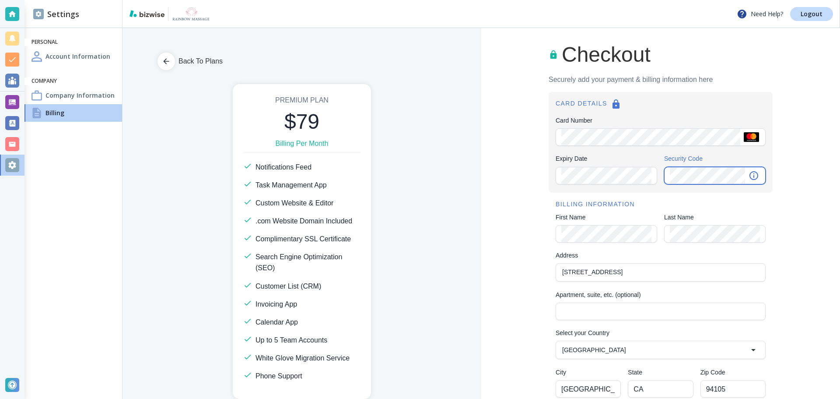
click at [0, 0] on com-1password-button at bounding box center [0, 0] width 0 height 0
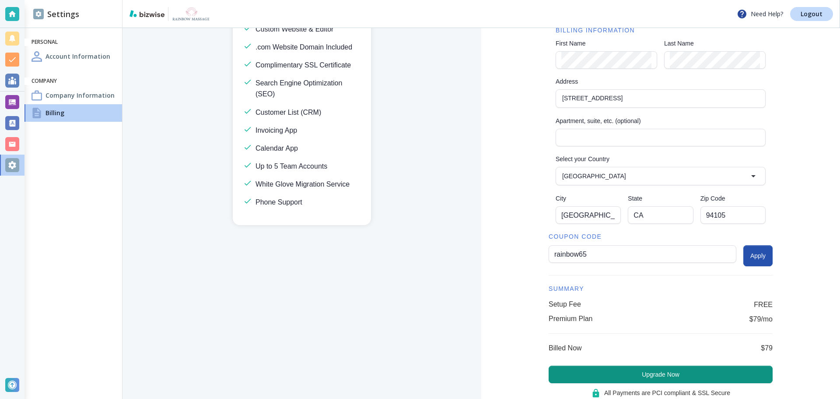
scroll to position [175, 0]
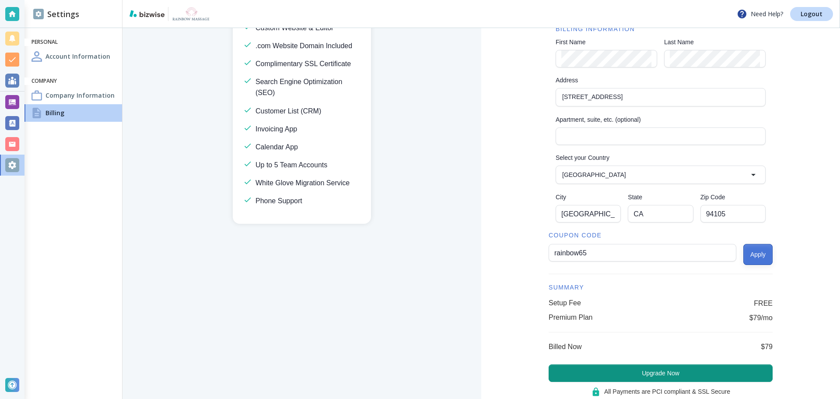
click at [750, 253] on button "Apply" at bounding box center [758, 254] width 29 height 21
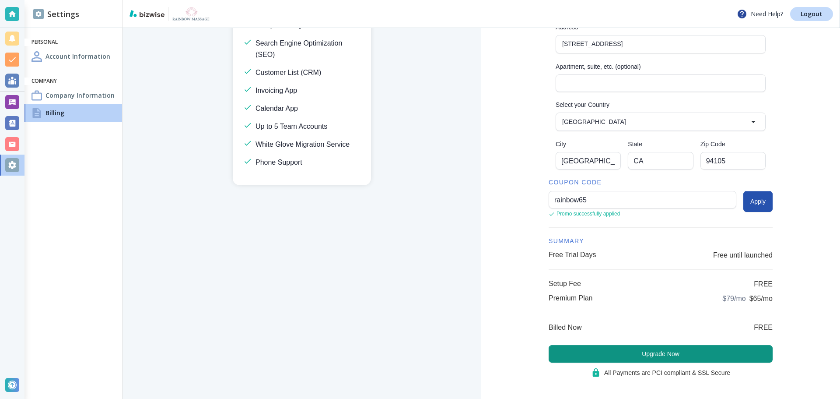
scroll to position [234, 0]
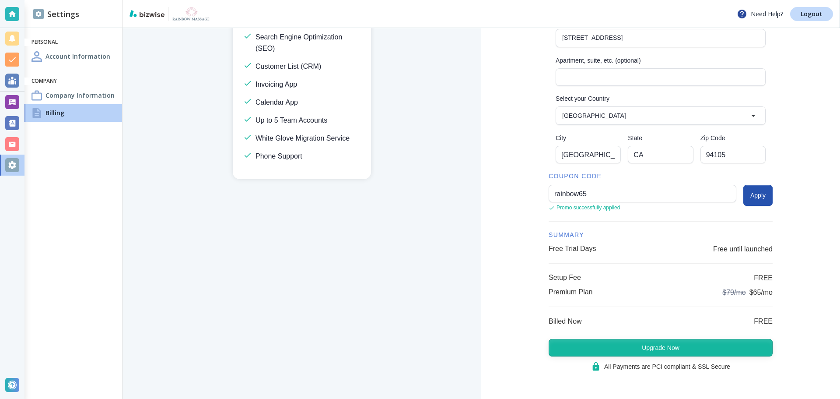
click at [650, 345] on button "Upgrade Now" at bounding box center [661, 348] width 224 height 18
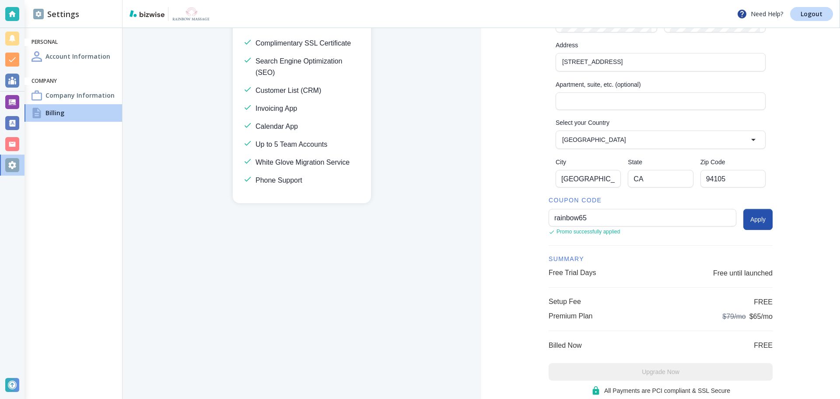
scroll to position [219, 0]
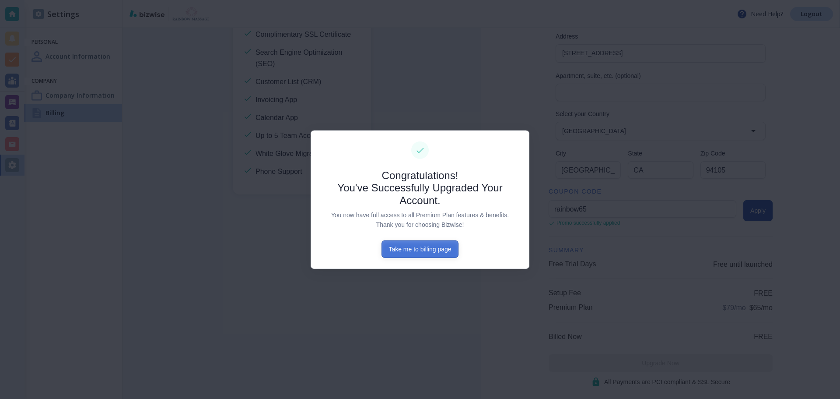
click at [435, 253] on button "Take me to billing page" at bounding box center [420, 249] width 77 height 18
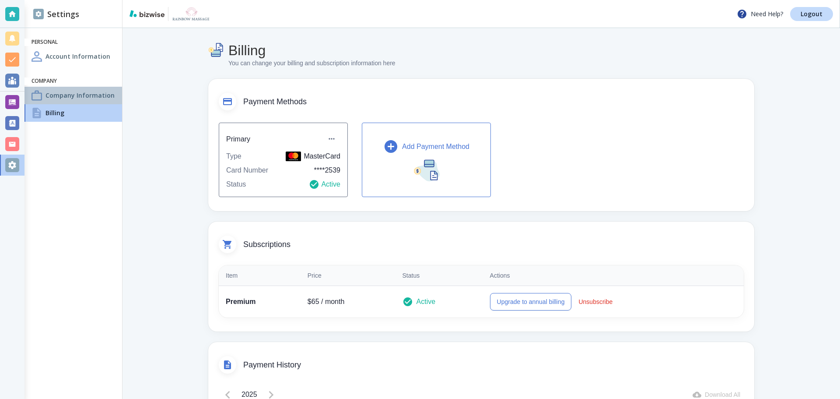
click at [68, 92] on h4 "Company Information" at bounding box center [80, 95] width 69 height 9
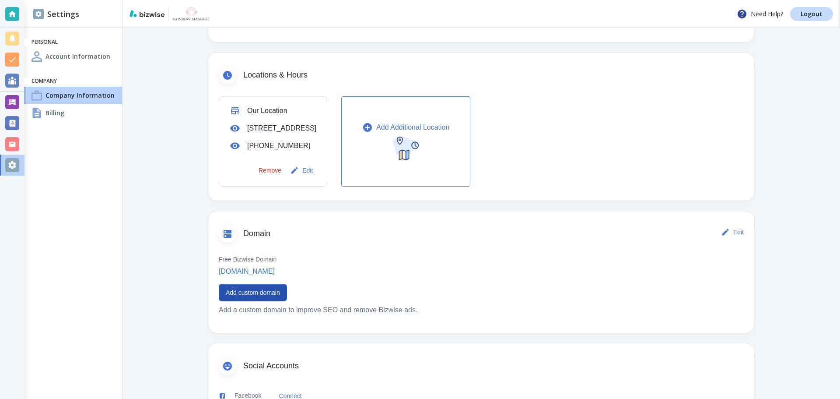
scroll to position [263, 0]
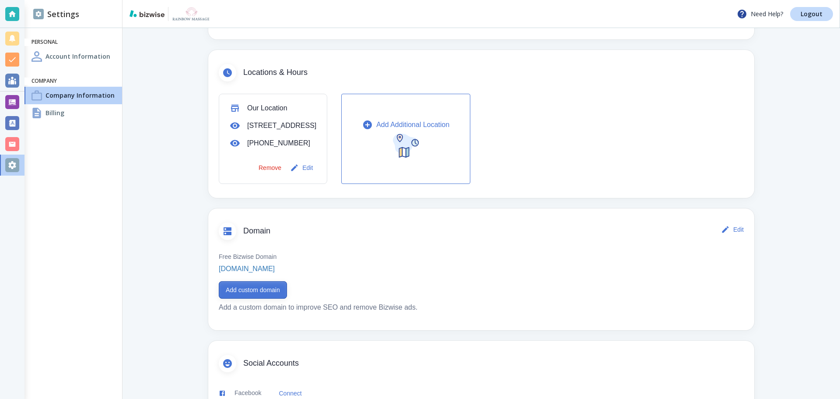
click at [275, 299] on button "Add custom domain" at bounding box center [253, 290] width 68 height 18
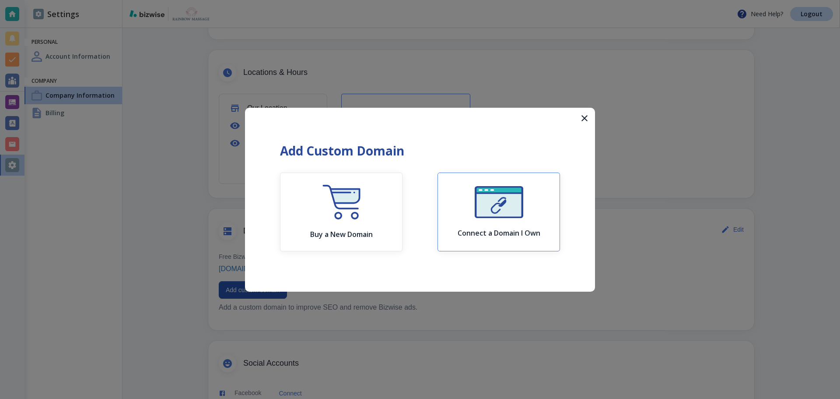
click at [496, 223] on div "Connect a Domain I Own" at bounding box center [499, 211] width 83 height 51
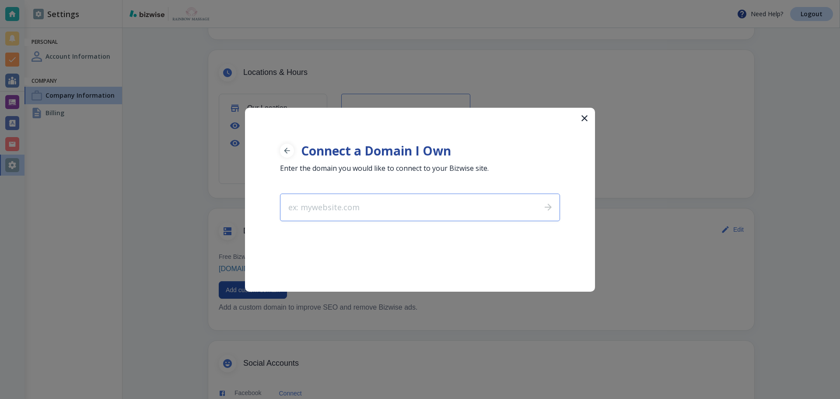
type input "[DOMAIN_NAME]"
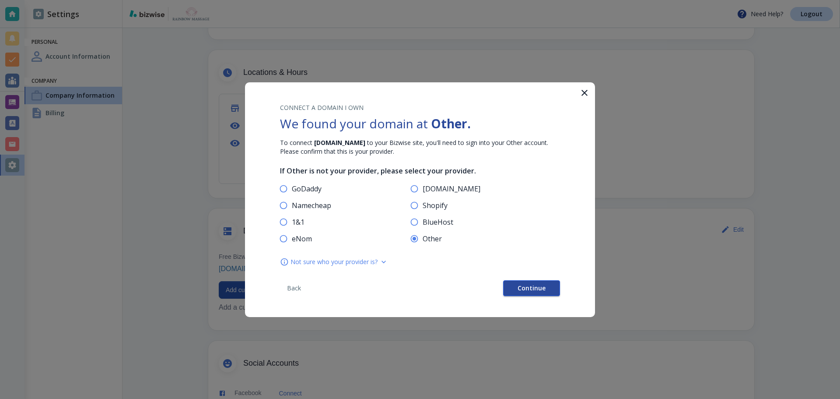
click at [532, 291] on span "Continue" at bounding box center [532, 288] width 28 height 6
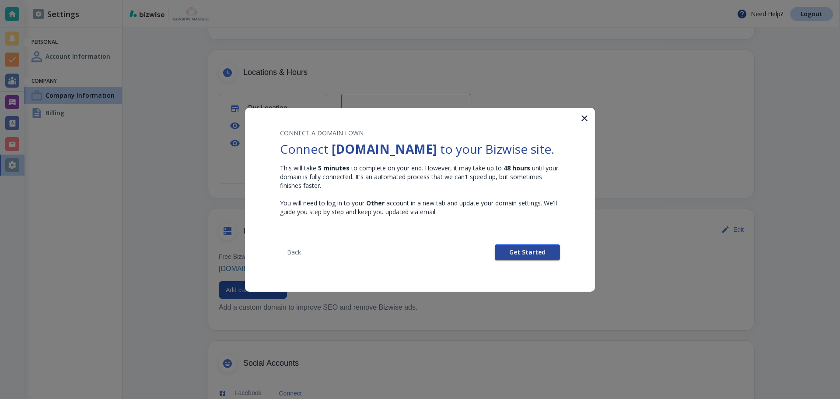
click at [537, 255] on span "Get Started" at bounding box center [527, 252] width 36 height 6
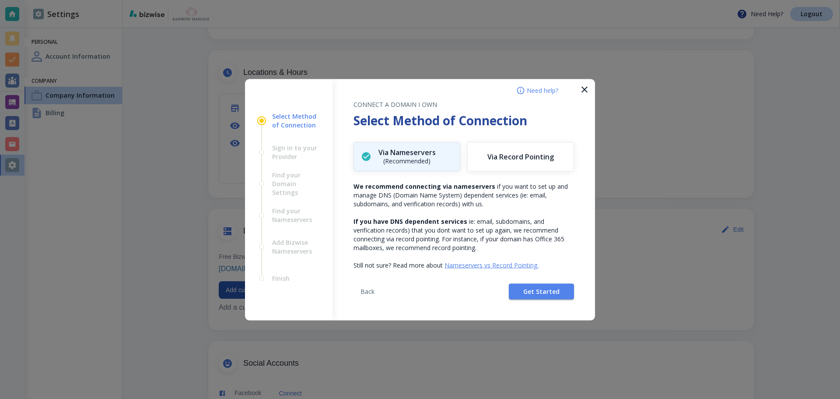
click at [536, 282] on div "Back Get Started" at bounding box center [464, 294] width 221 height 51
click at [532, 289] on span "Get Started" at bounding box center [541, 291] width 36 height 6
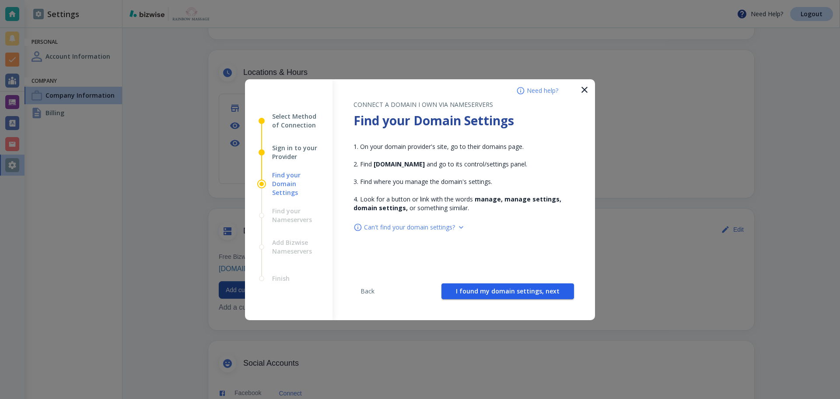
click at [532, 291] on span "I found my domain settings, next" at bounding box center [508, 291] width 104 height 6
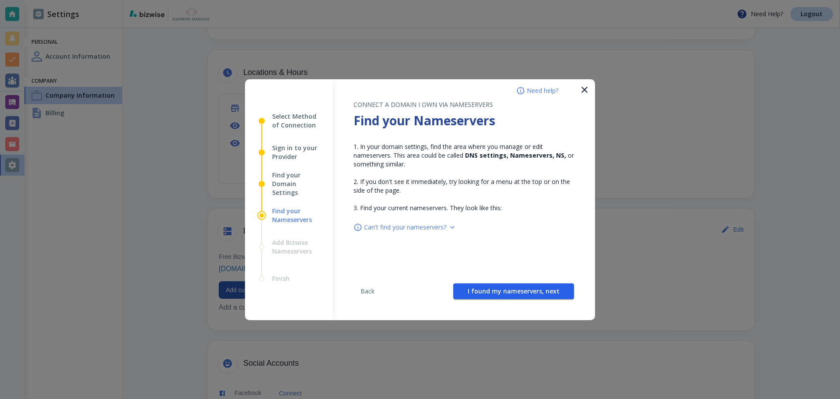
click at [533, 291] on span "I found my nameservers, next" at bounding box center [514, 291] width 92 height 6
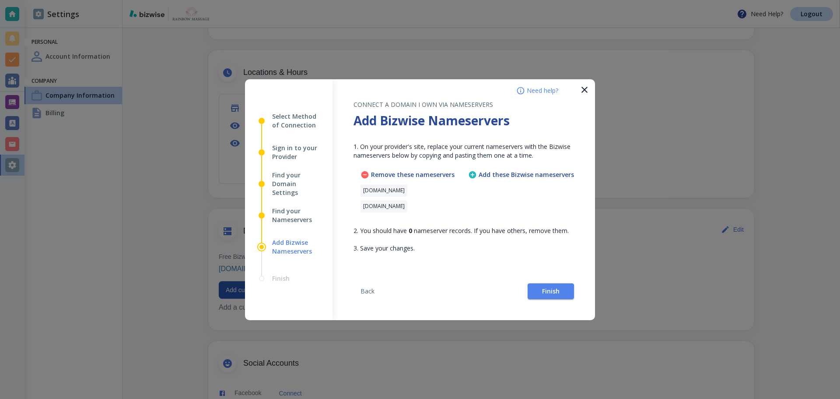
click at [496, 192] on div "Add these Bizwise nameservers" at bounding box center [521, 193] width 106 height 46
click at [371, 291] on span "Back" at bounding box center [367, 291] width 21 height 6
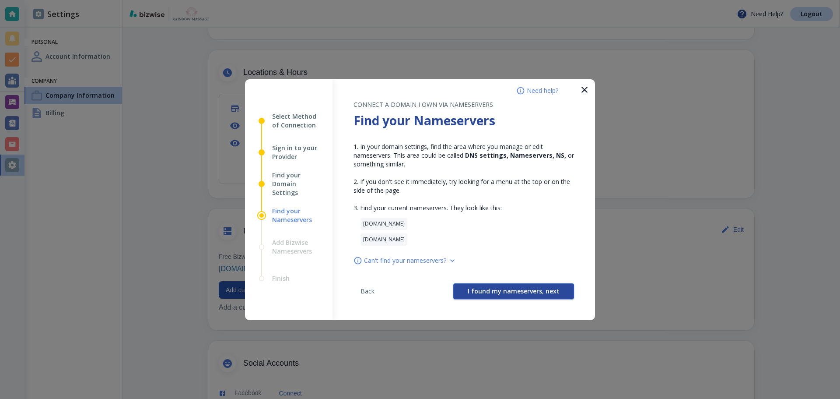
click at [488, 288] on span "I found my nameservers, next" at bounding box center [514, 291] width 92 height 6
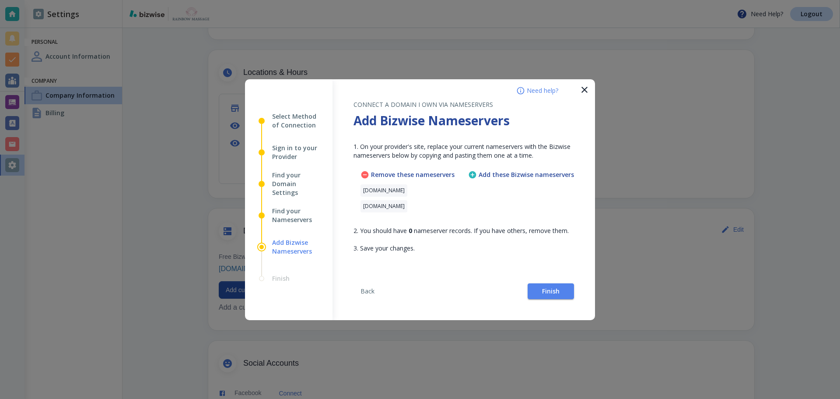
click at [502, 195] on div "Add these Bizwise nameservers" at bounding box center [521, 193] width 106 height 46
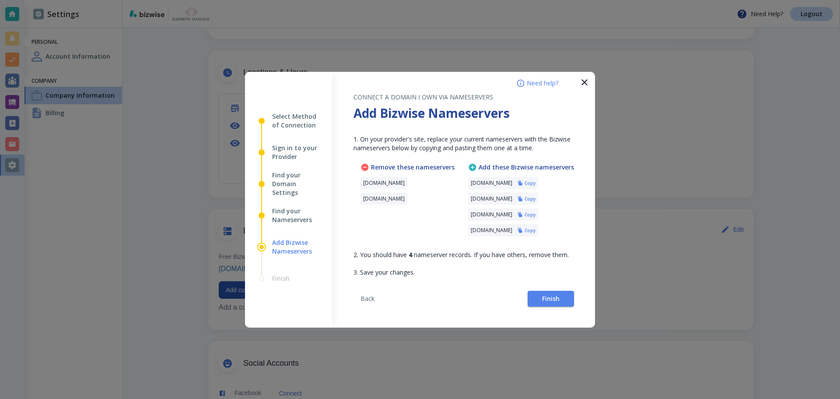
click at [536, 182] on h6 "Copy" at bounding box center [530, 183] width 11 height 6
click at [523, 199] on icon "button" at bounding box center [520, 199] width 4 height 5
click at [552, 295] on span "Finish" at bounding box center [551, 298] width 18 height 6
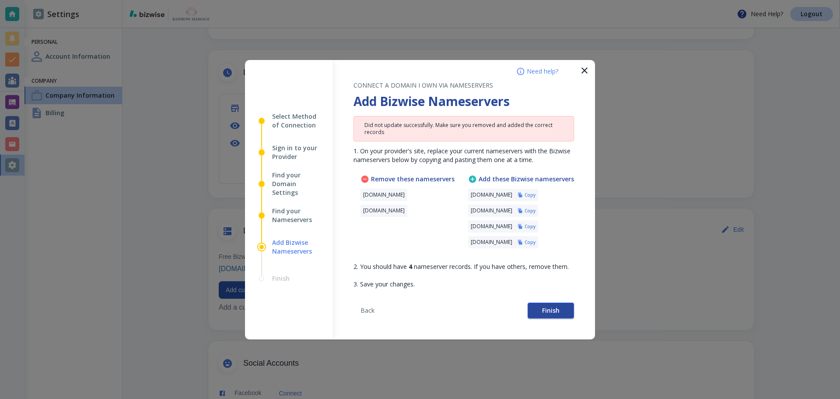
click at [545, 309] on span "Finish" at bounding box center [551, 310] width 18 height 6
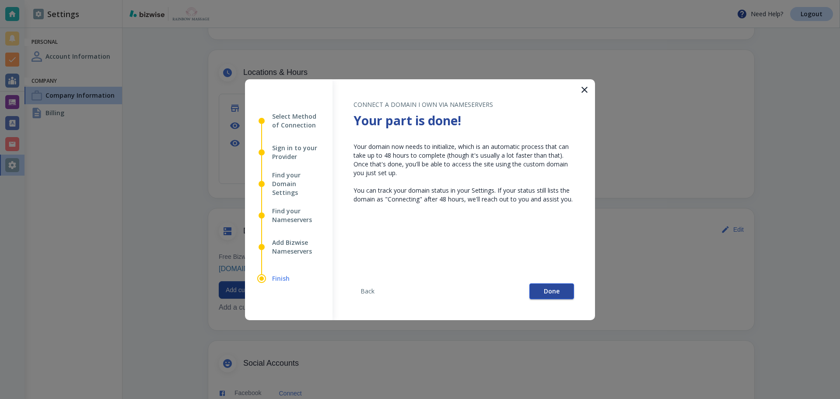
click at [534, 295] on button "Done" at bounding box center [552, 291] width 45 height 16
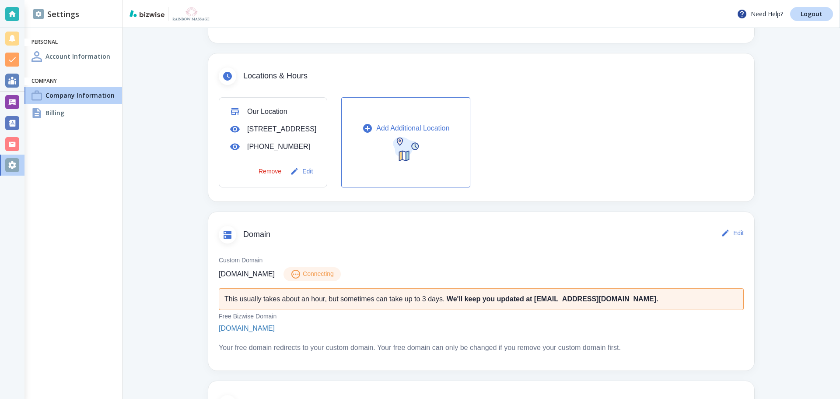
scroll to position [263, 0]
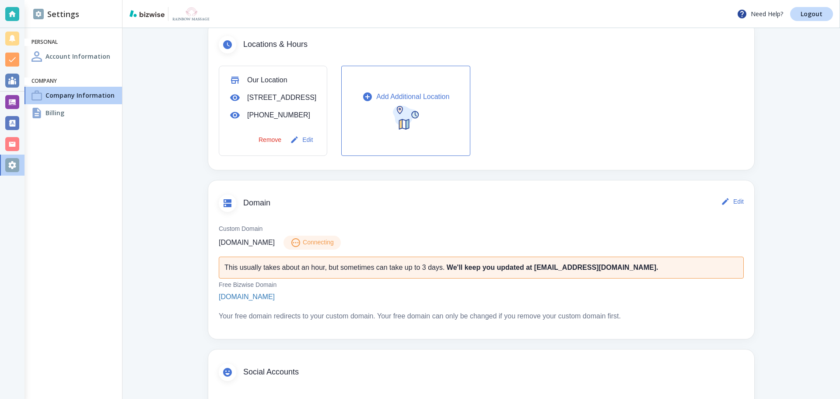
scroll to position [306, 0]
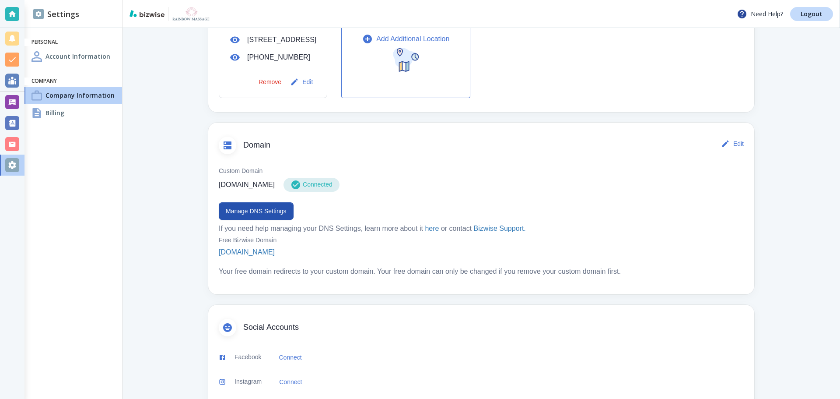
scroll to position [350, 0]
click at [271, 213] on button "Manage DNS Settings" at bounding box center [256, 209] width 75 height 18
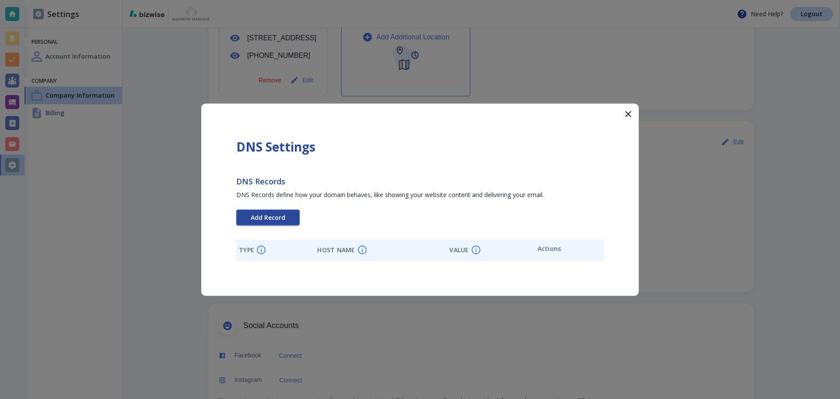
click at [269, 216] on span "Add Record" at bounding box center [268, 217] width 35 height 6
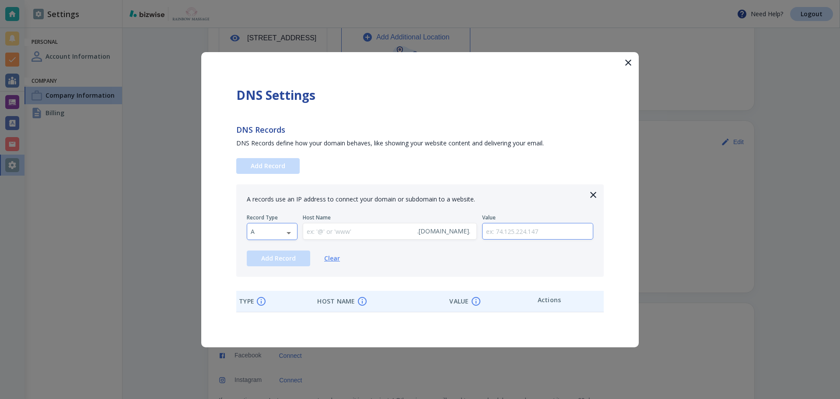
click at [287, 0] on body "Need Help? Logout Settings Personal Account Information Company Company Informa…" at bounding box center [420, 0] width 840 height 0
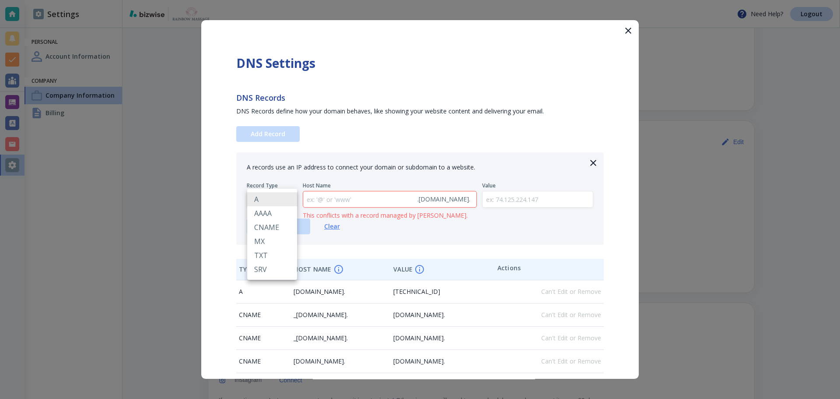
click at [278, 255] on li "TXT" at bounding box center [272, 255] width 50 height 14
type input "TXT"
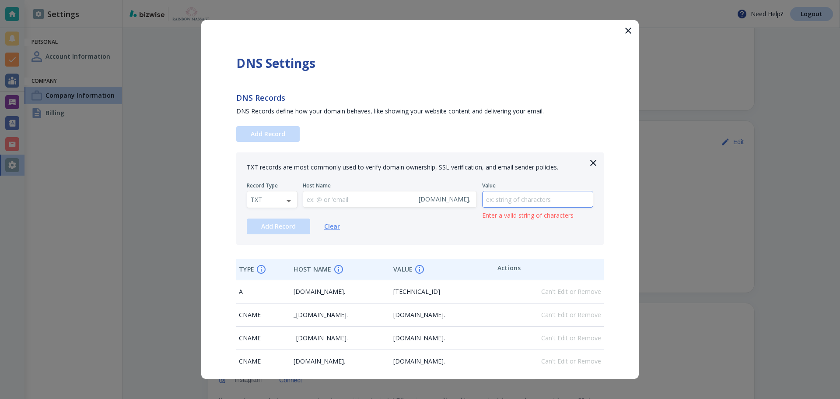
click at [548, 201] on input "text" at bounding box center [538, 199] width 111 height 16
paste input "google-site-verification=5tf0M3RLFzKOQeLZgFH0zY89WOvEszCK3TOxaeb7zns"
type input "google-site-verification=5tf0M3RLFzKOQeLZgFH0zY89WOvEszCK3TOxaeb7zns"
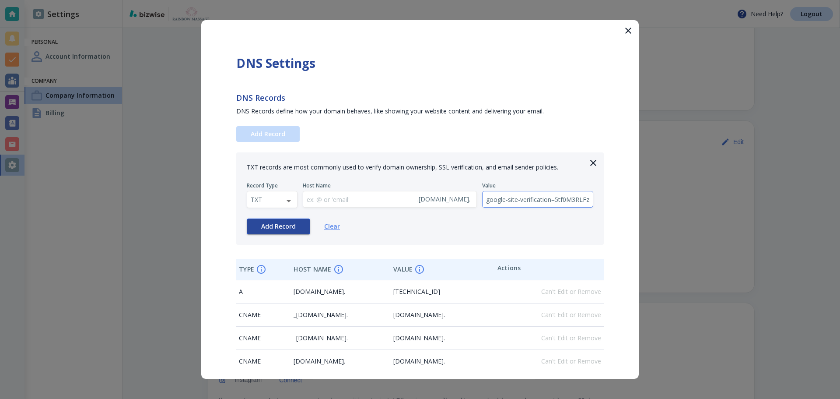
click at [289, 228] on span "Add Record" at bounding box center [278, 226] width 35 height 6
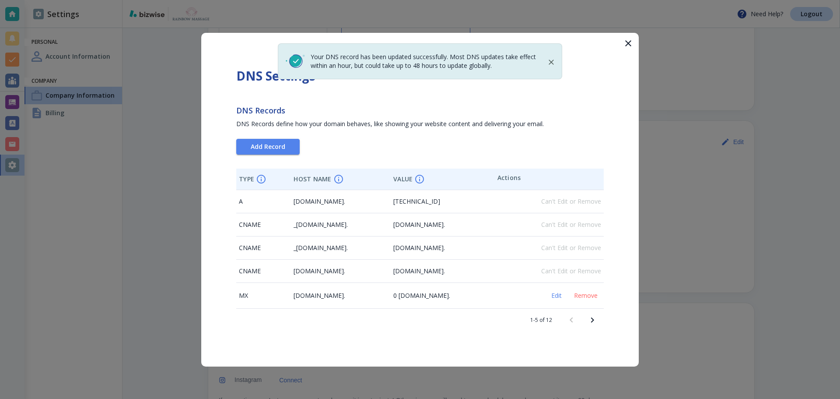
click at [626, 44] on icon "button" at bounding box center [628, 43] width 11 height 11
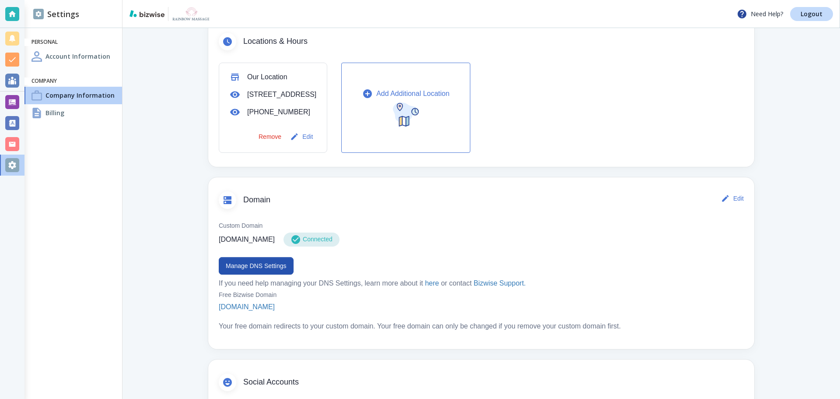
scroll to position [350, 0]
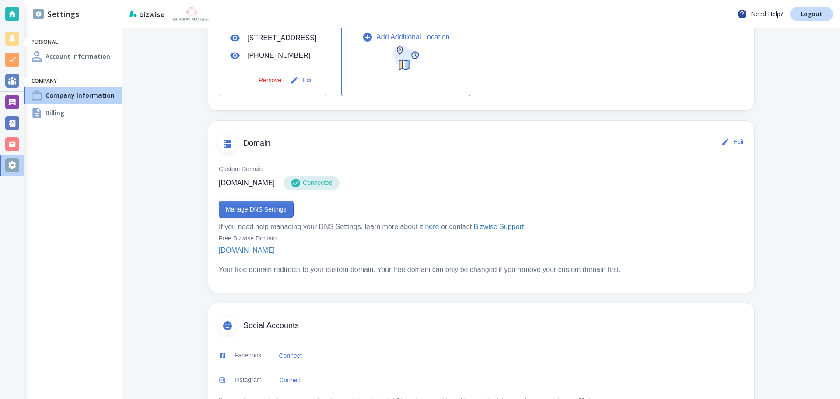
click at [239, 216] on button "Manage DNS Settings" at bounding box center [256, 209] width 75 height 18
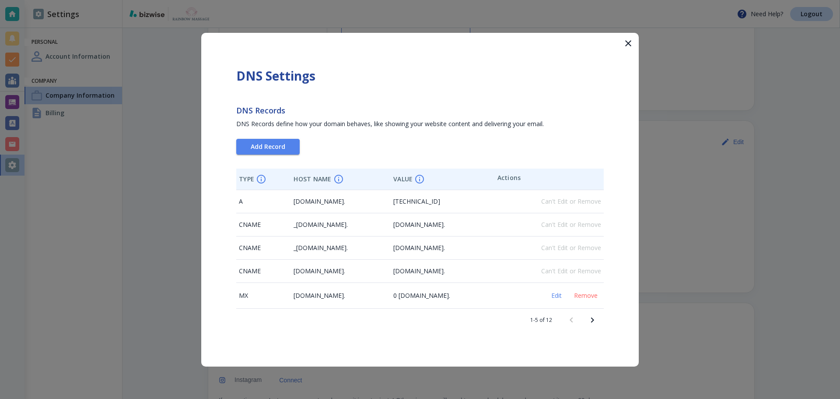
click at [596, 324] on icon "Next page" at bounding box center [592, 320] width 11 height 11
click at [568, 324] on icon "Previous page" at bounding box center [571, 320] width 11 height 11
click at [626, 44] on icon "button" at bounding box center [628, 43] width 11 height 11
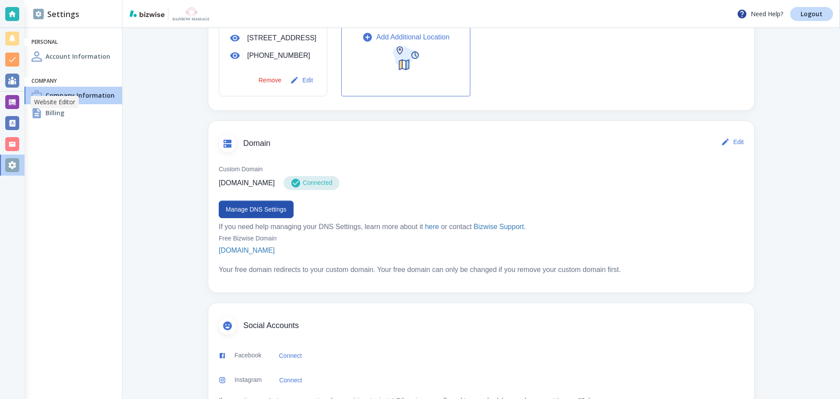
click at [12, 99] on div at bounding box center [12, 102] width 14 height 14
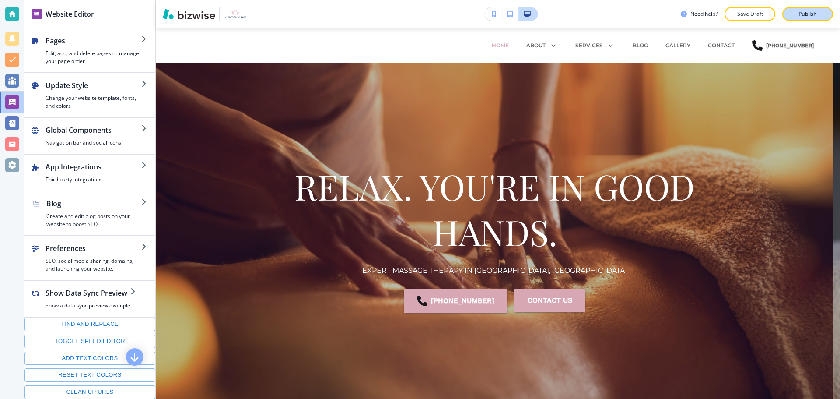
click at [793, 18] on button "Publish" at bounding box center [808, 14] width 51 height 14
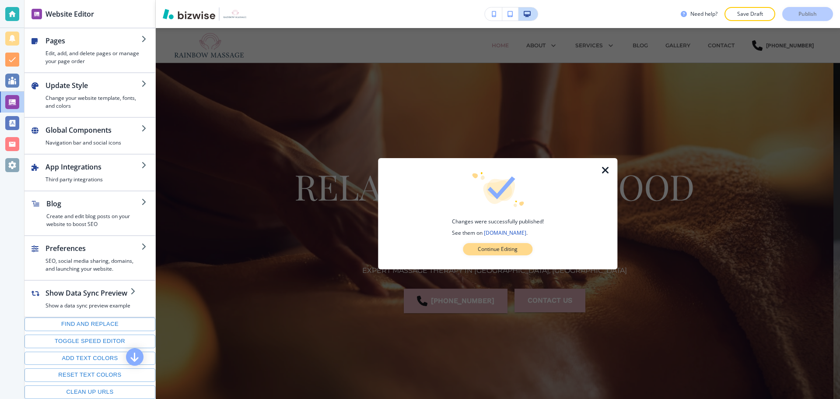
click at [523, 248] on button "Continue Editing" at bounding box center [498, 249] width 70 height 12
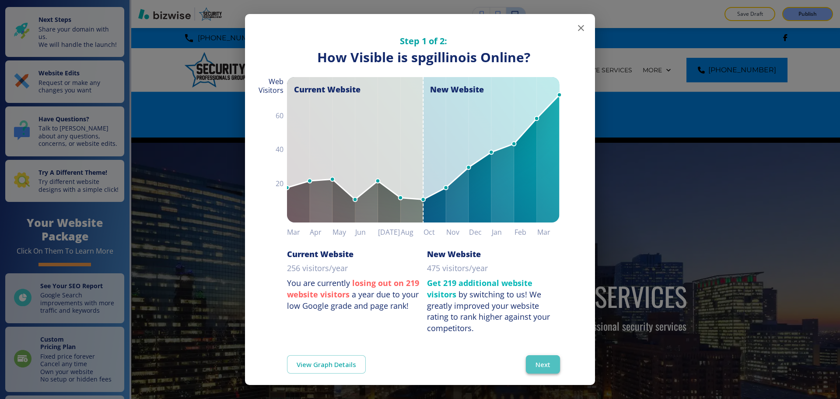
click at [545, 359] on button "Next" at bounding box center [543, 364] width 34 height 18
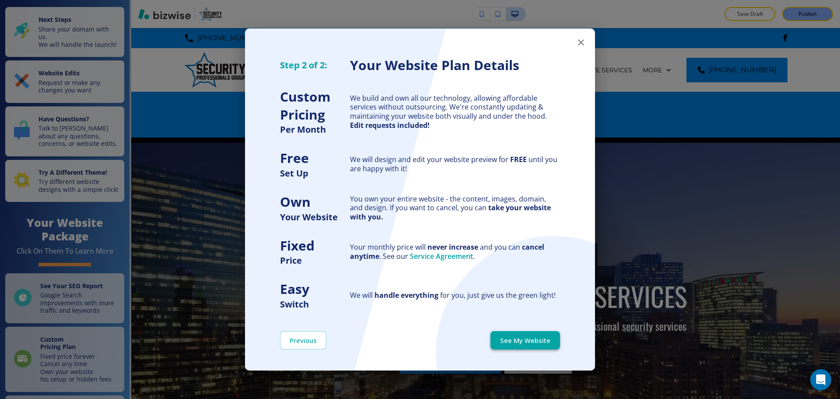
click at [550, 341] on button "See My Website" at bounding box center [526, 340] width 70 height 18
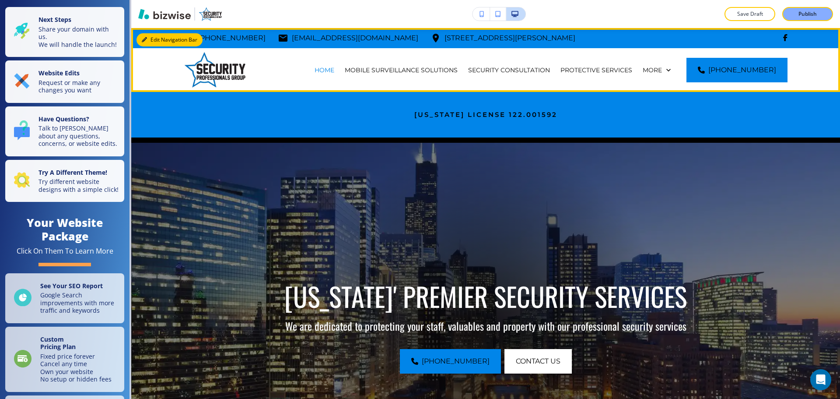
click at [156, 41] on button "Edit Navigation Bar" at bounding box center [170, 39] width 66 height 13
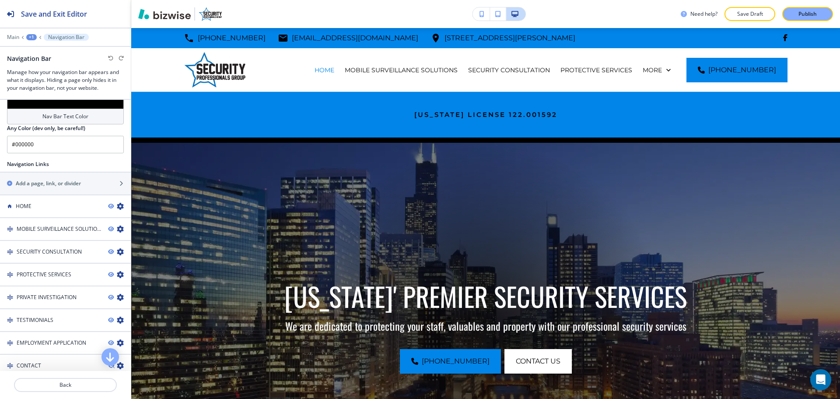
scroll to position [569, 0]
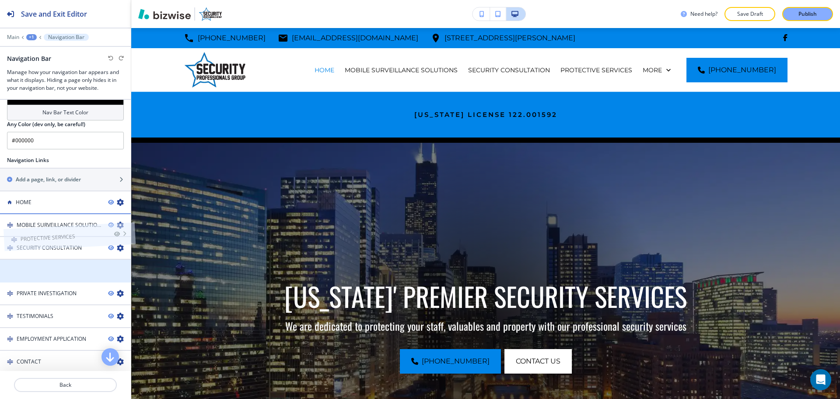
drag, startPoint x: 7, startPoint y: 265, endPoint x: 10, endPoint y: 216, distance: 48.7
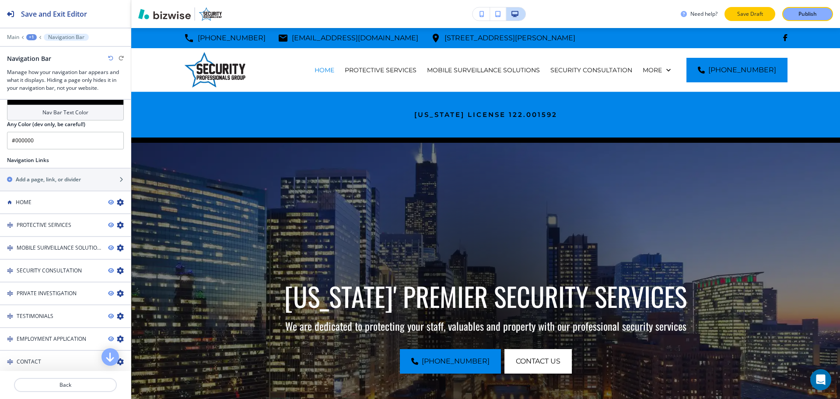
click at [737, 12] on p "Save Draft" at bounding box center [750, 14] width 28 height 8
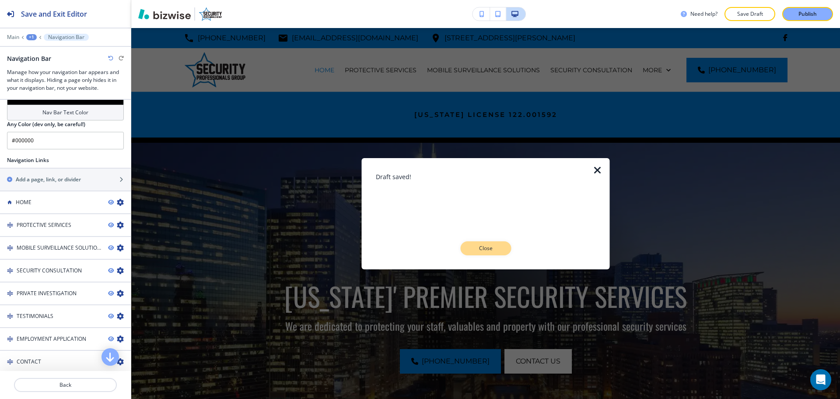
click at [481, 252] on button "Close" at bounding box center [485, 248] width 51 height 14
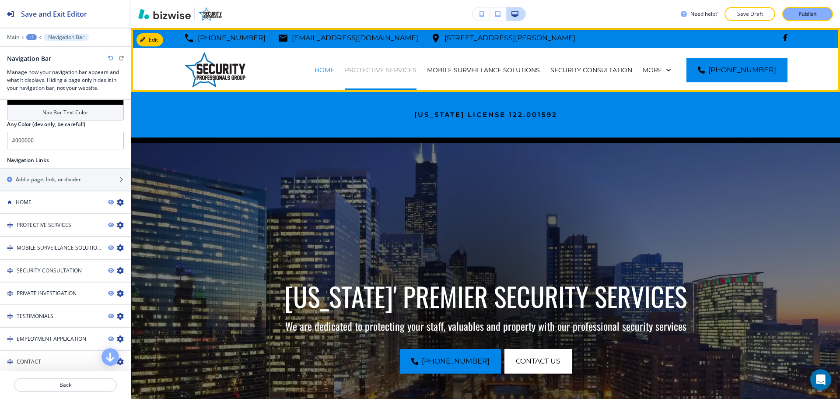
click at [386, 71] on p "PROTECTIVE SERVICES" at bounding box center [381, 70] width 72 height 9
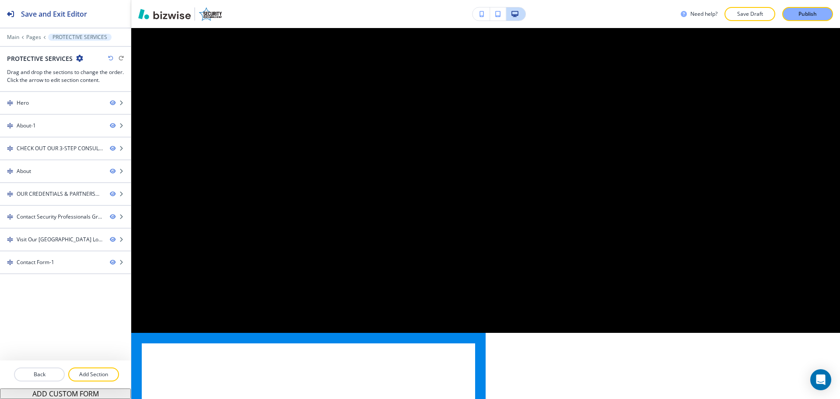
scroll to position [1444, 0]
